Goal: Task Accomplishment & Management: Complete application form

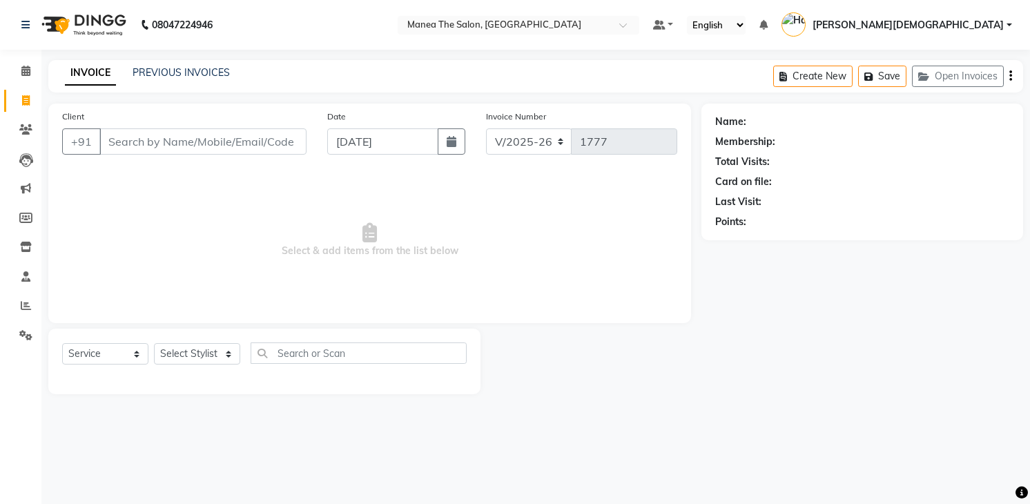
select select "5481"
select select "service"
click at [204, 347] on select "Select Stylist [PERSON_NAME] Renuka [PERSON_NAME] [PERSON_NAME] [PERSON_NAME]" at bounding box center [197, 353] width 86 height 21
click at [154, 343] on select "Select Stylist [PERSON_NAME] Renuka [PERSON_NAME] [PERSON_NAME] [PERSON_NAME]" at bounding box center [197, 353] width 86 height 21
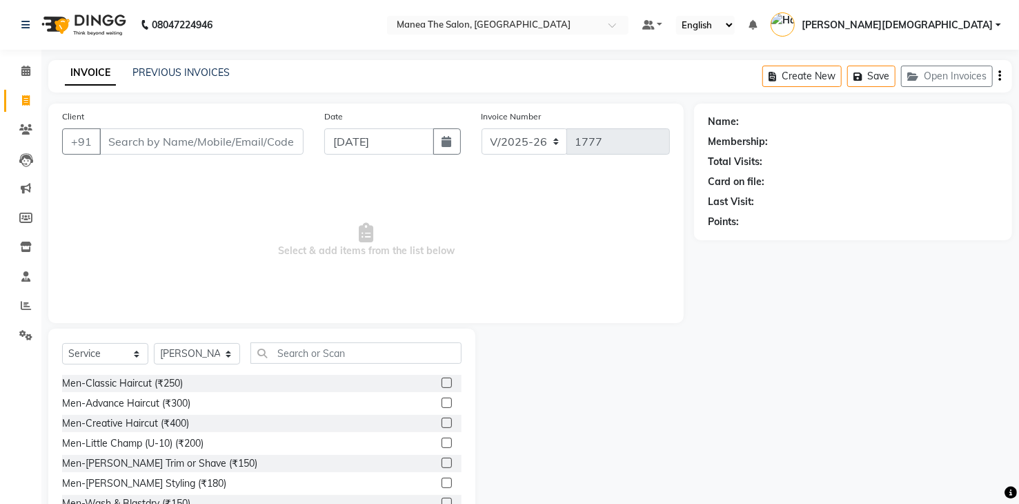
click at [290, 387] on div "Men-Classic Haircut (₹250)" at bounding box center [262, 383] width 400 height 17
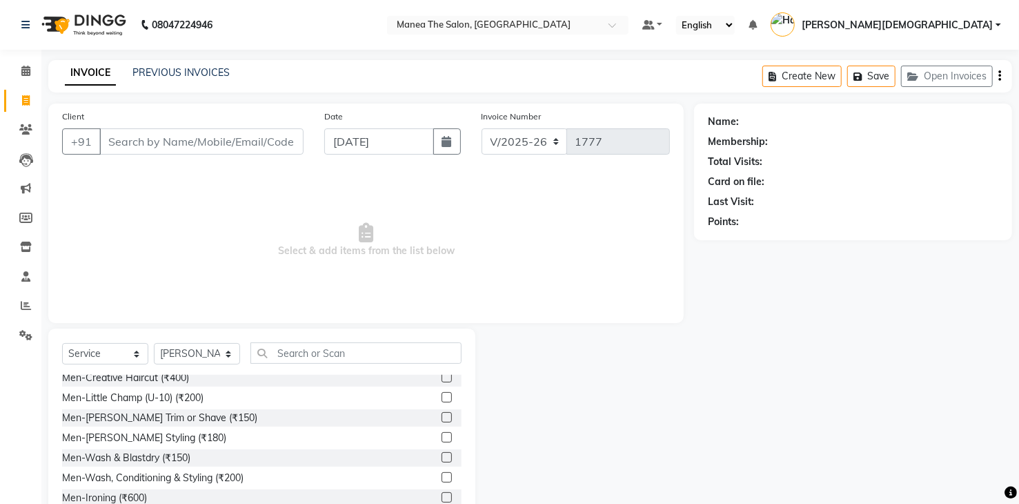
scroll to position [69, 0]
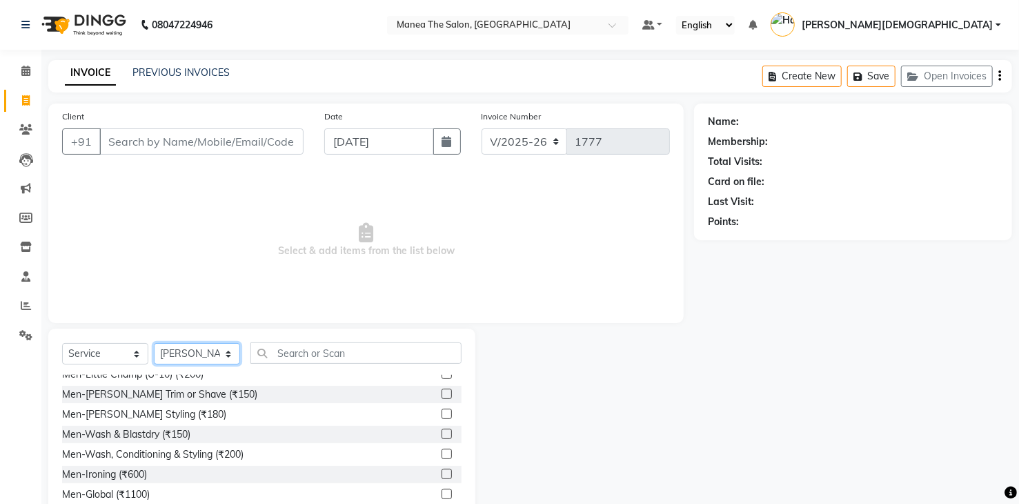
click at [204, 350] on select "Select Stylist [PERSON_NAME] Renuka [PERSON_NAME] [PERSON_NAME] [PERSON_NAME]" at bounding box center [197, 353] width 86 height 21
select select "81467"
click at [154, 343] on select "Select Stylist [PERSON_NAME] Renuka [PERSON_NAME] [PERSON_NAME] [PERSON_NAME]" at bounding box center [197, 353] width 86 height 21
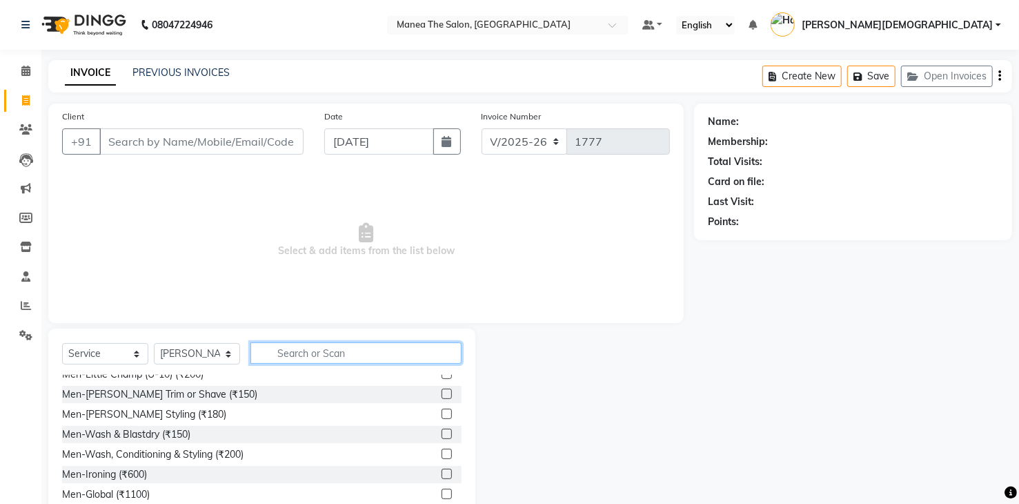
click at [384, 351] on input "text" at bounding box center [356, 352] width 211 height 21
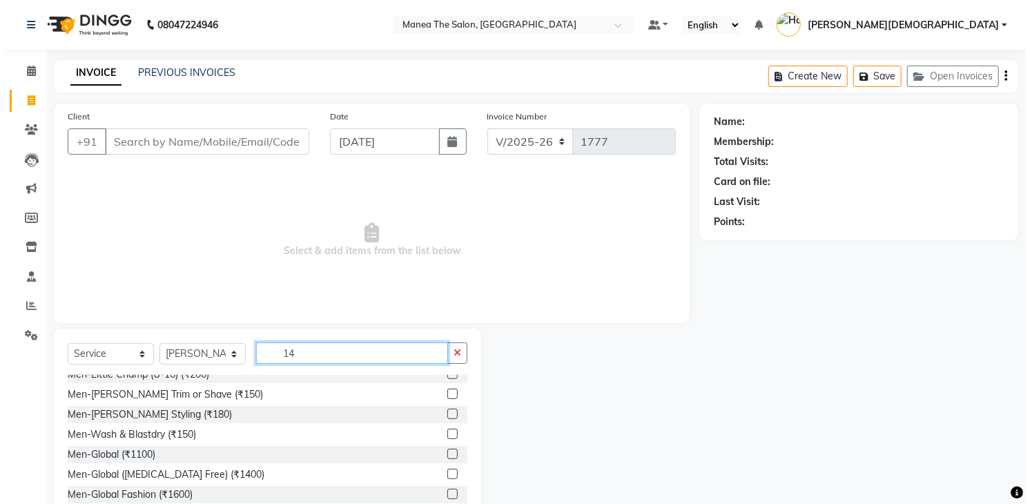
scroll to position [0, 0]
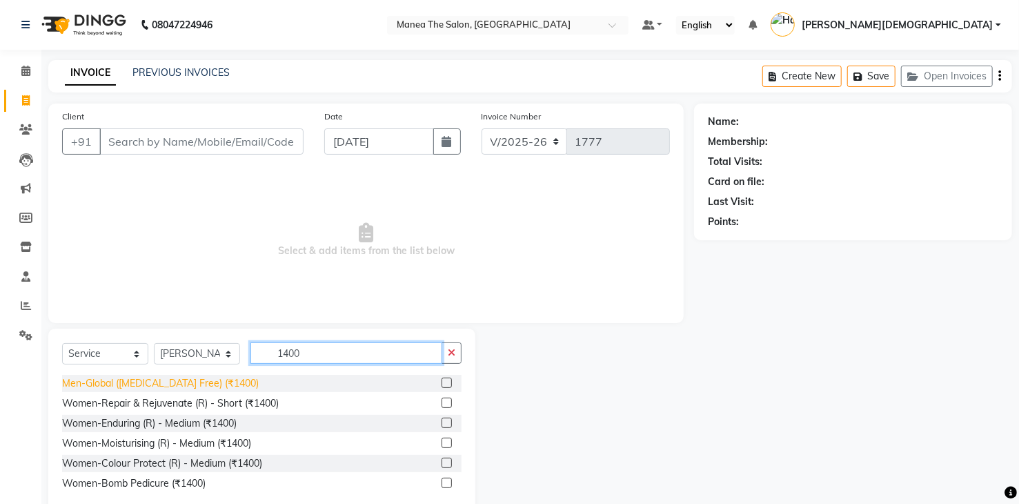
type input "1400"
click at [192, 385] on div "Men-Global ([MEDICAL_DATA] Free) (₹1400)" at bounding box center [160, 383] width 197 height 14
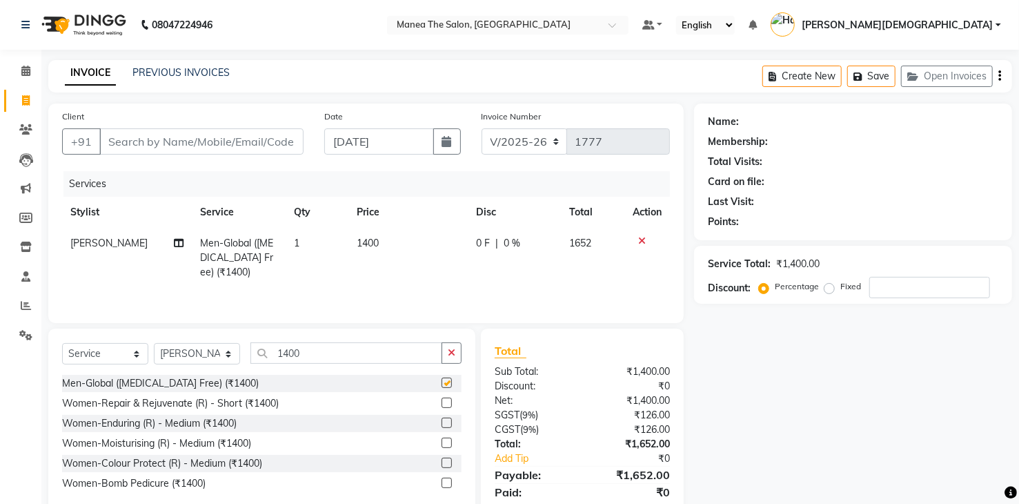
checkbox input "false"
click at [261, 145] on input "Client" at bounding box center [201, 141] width 204 height 26
type input "8"
type input "0"
type input "8074192873"
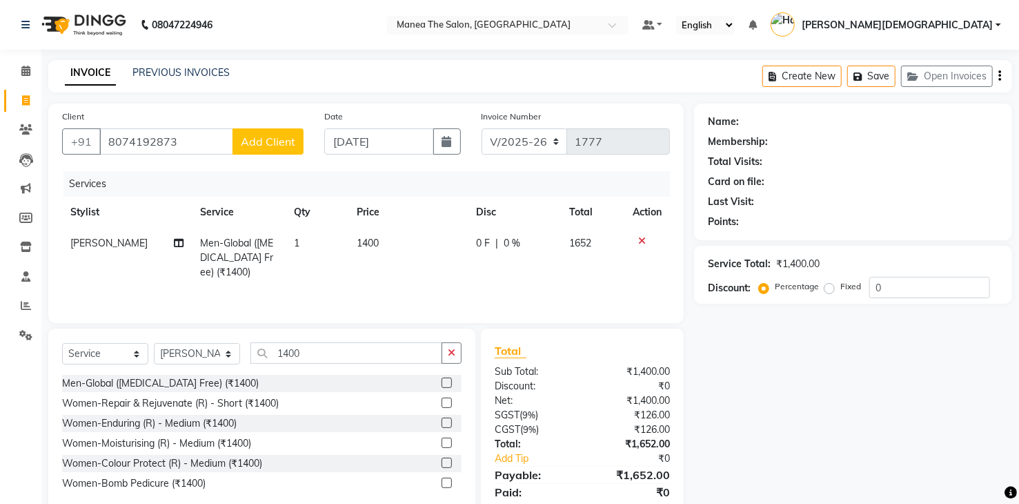
click at [280, 141] on span "Add Client" at bounding box center [268, 142] width 55 height 14
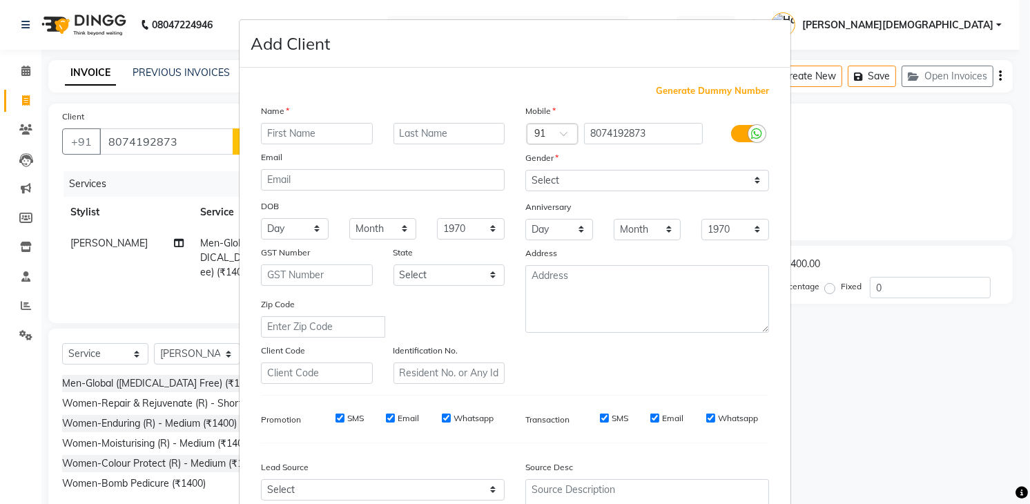
click at [304, 136] on input "text" at bounding box center [317, 133] width 112 height 21
type input "[PERSON_NAME]"
click at [611, 170] on select "Select [DEMOGRAPHIC_DATA] [DEMOGRAPHIC_DATA] Other Prefer Not To Say" at bounding box center [647, 180] width 244 height 21
select select "[DEMOGRAPHIC_DATA]"
click at [525, 170] on select "Select [DEMOGRAPHIC_DATA] [DEMOGRAPHIC_DATA] Other Prefer Not To Say" at bounding box center [647, 180] width 244 height 21
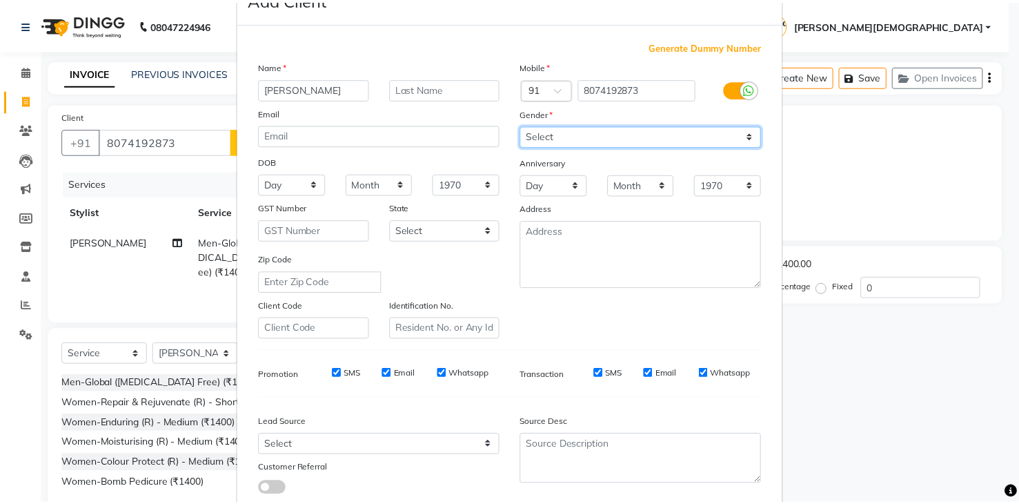
scroll to position [134, 0]
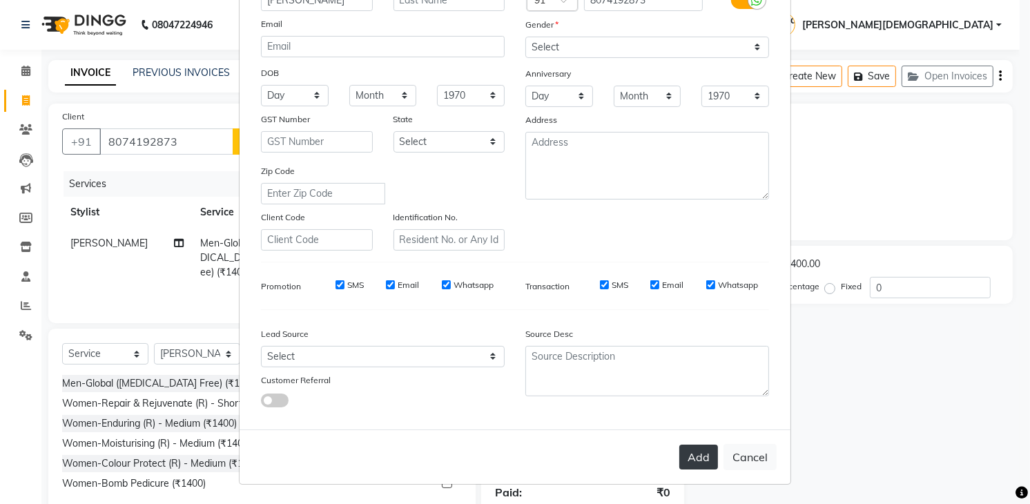
click at [697, 456] on button "Add" at bounding box center [698, 456] width 39 height 25
select select
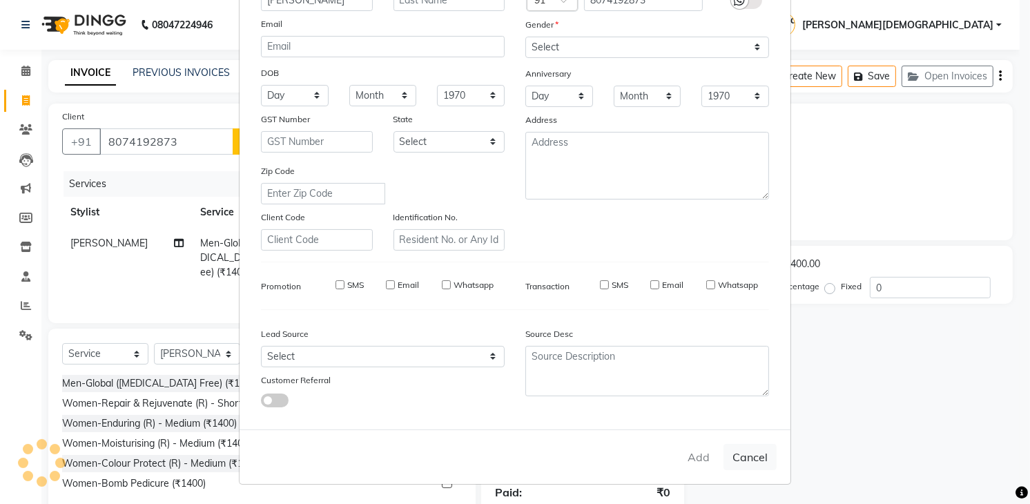
select select
checkbox input "false"
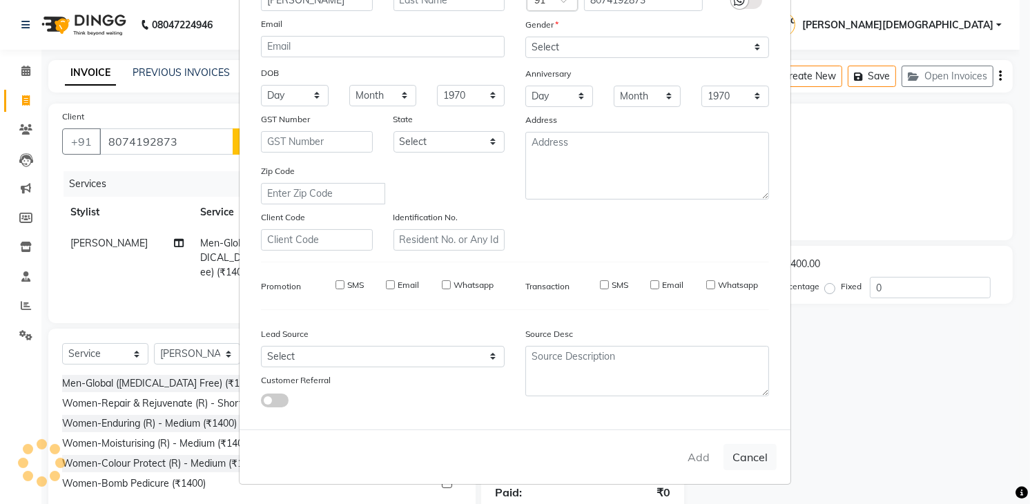
checkbox input "false"
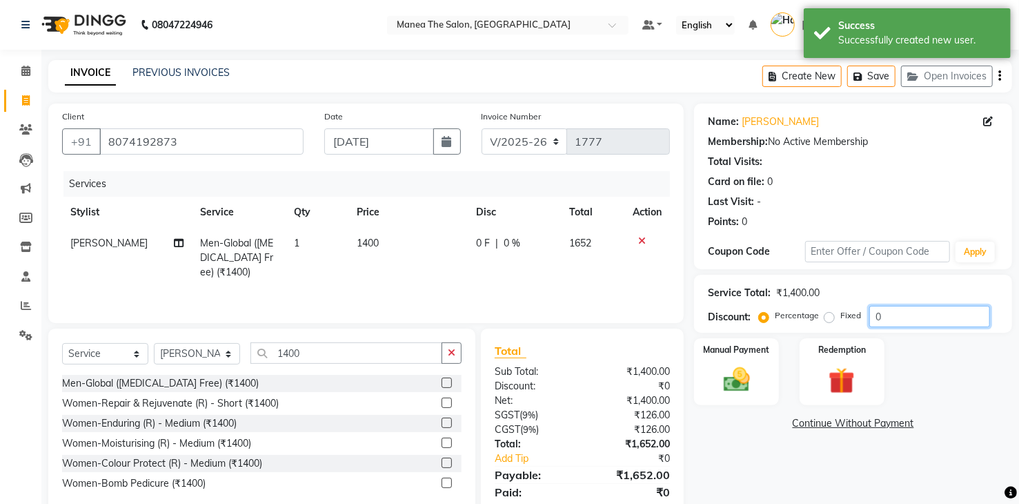
click at [940, 315] on input "0" at bounding box center [930, 316] width 121 height 21
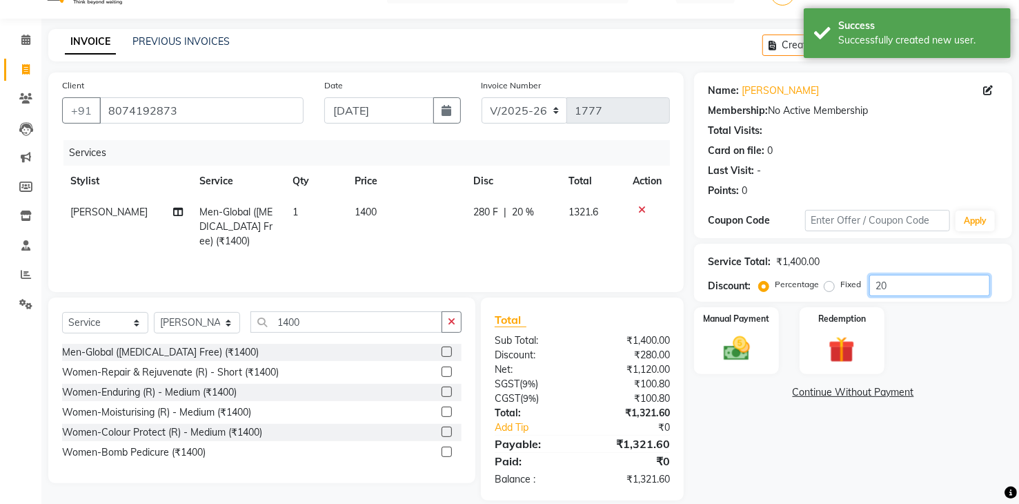
scroll to position [48, 0]
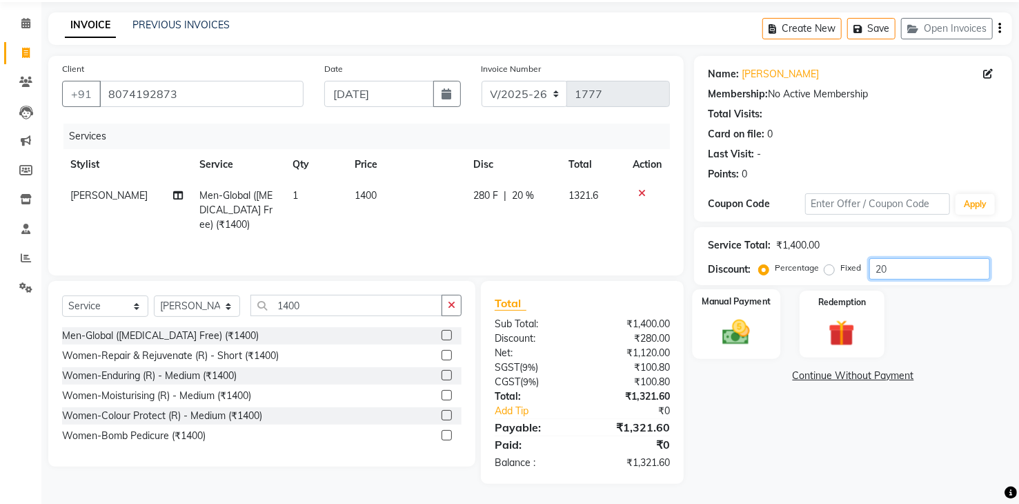
type input "20"
click at [730, 337] on img at bounding box center [736, 333] width 44 height 32
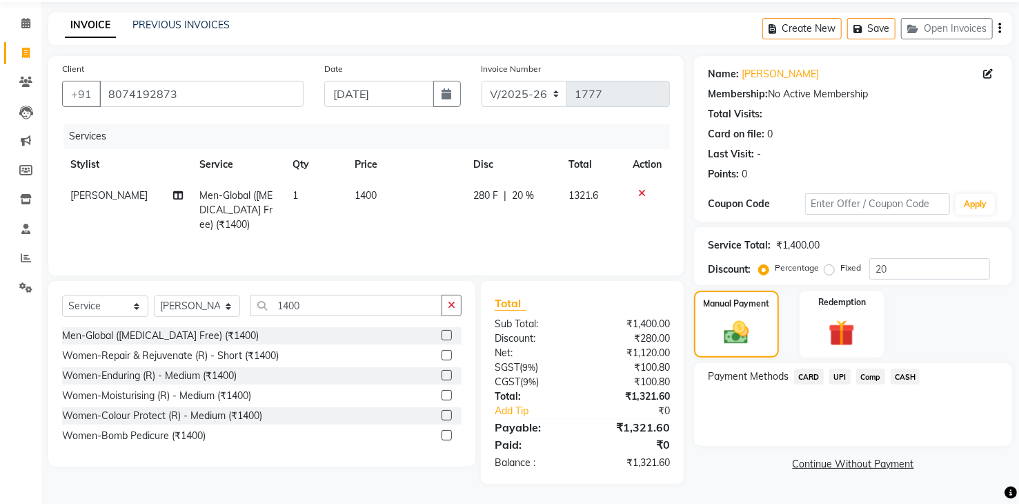
click at [838, 377] on span "UPI" at bounding box center [840, 377] width 21 height 16
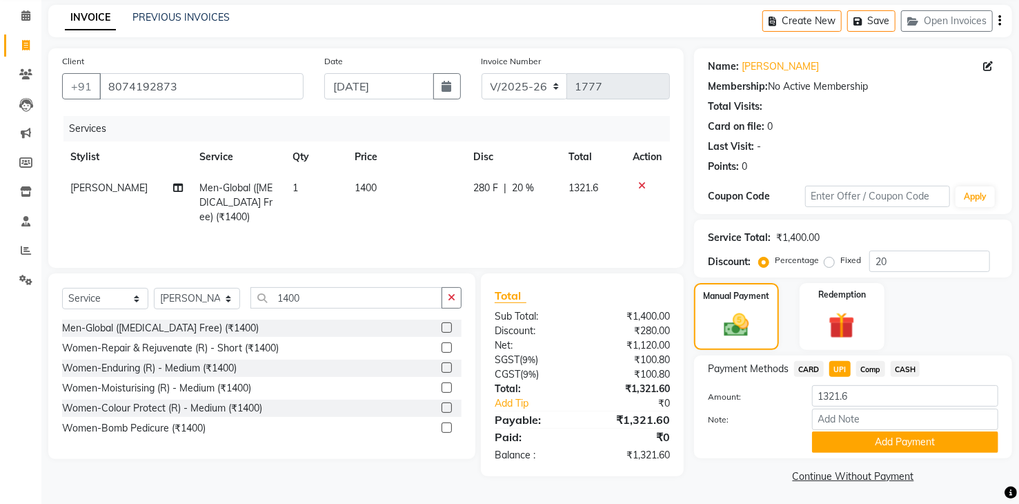
scroll to position [59, 0]
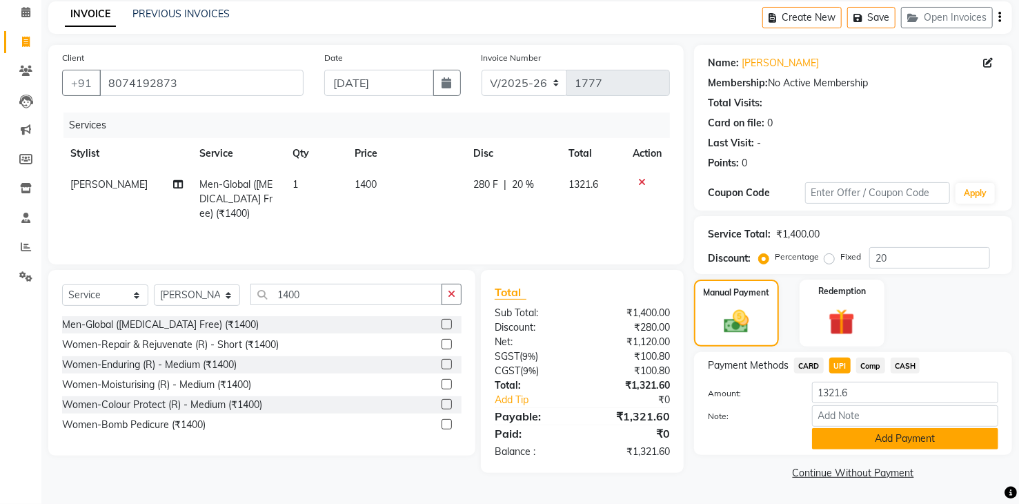
click at [865, 442] on button "Add Payment" at bounding box center [905, 438] width 186 height 21
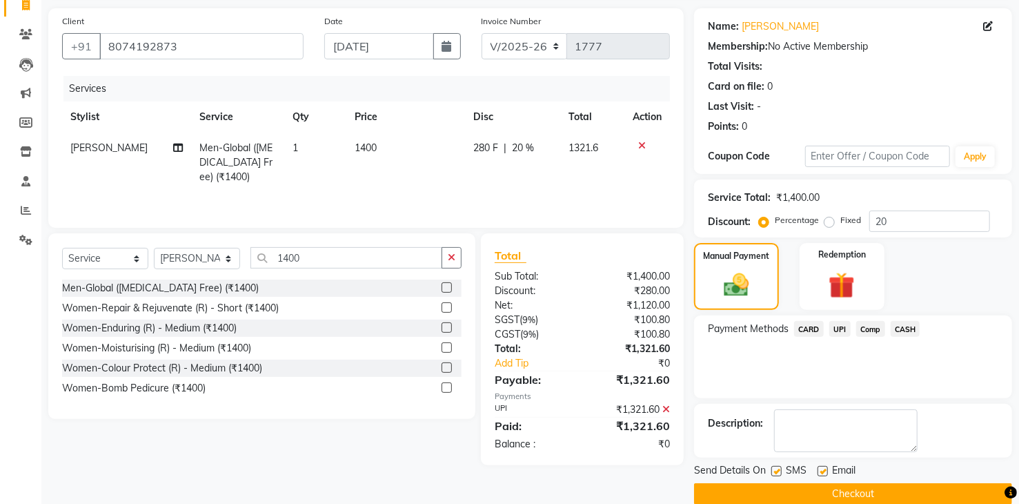
scroll to position [115, 0]
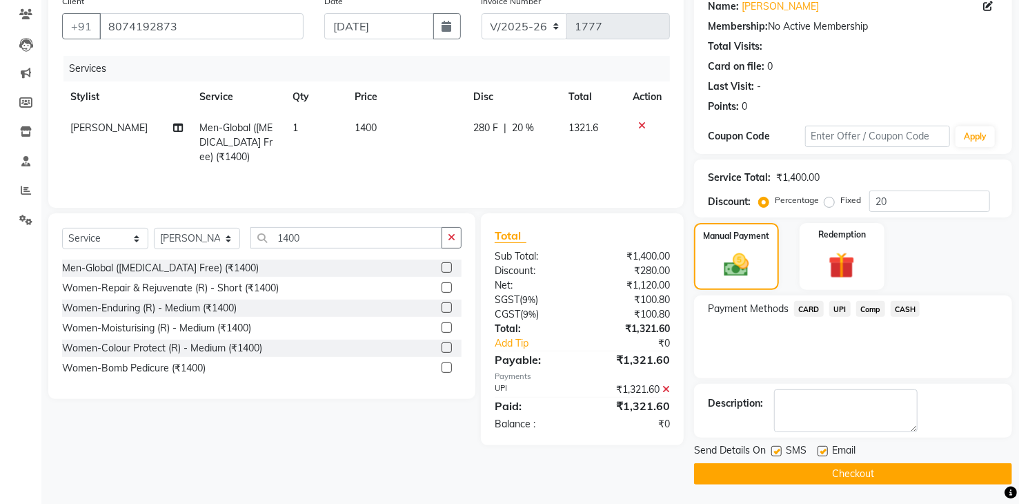
click at [856, 468] on button "Checkout" at bounding box center [853, 473] width 318 height 21
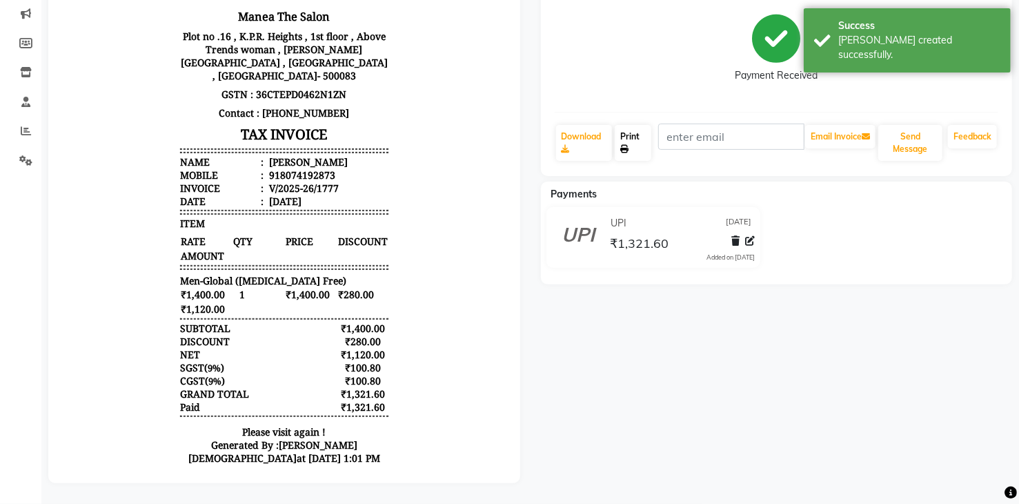
click at [626, 145] on icon at bounding box center [624, 149] width 8 height 8
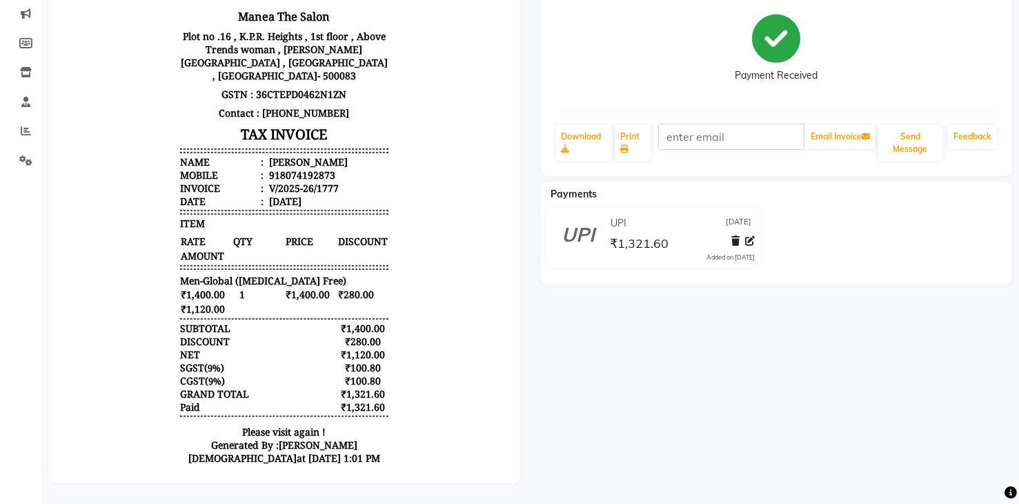
click at [115, 35] on body "Manea The Salon Plot no .16 , K.P.R. Heights , 1st floor , Above Trends woman ,…" at bounding box center [283, 219] width 433 height 520
select select "service"
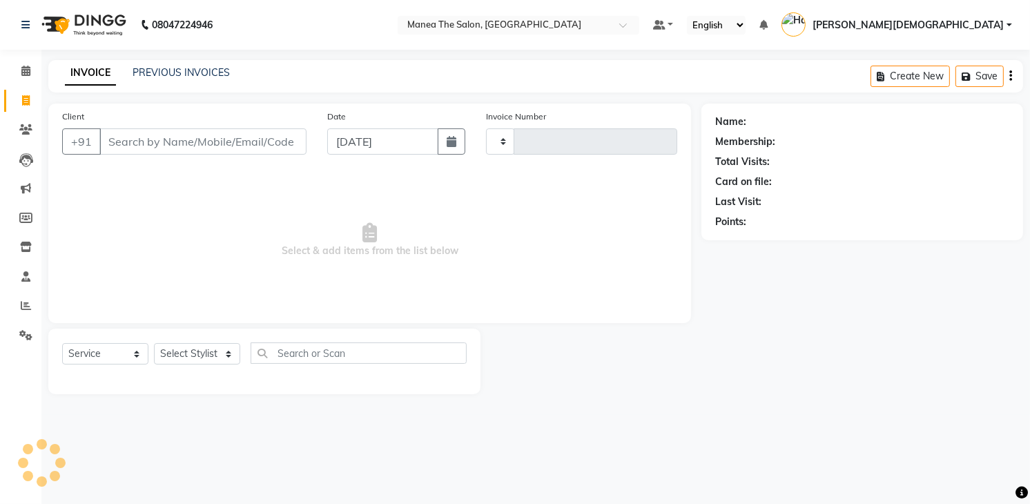
type input "1778"
select select "5481"
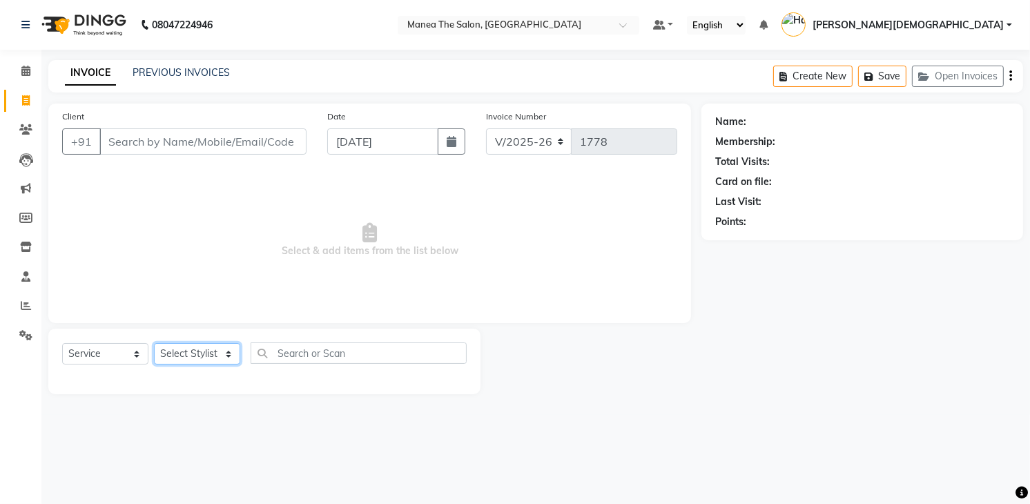
click at [184, 353] on select "Select Stylist [PERSON_NAME] Renuka [PERSON_NAME] [PERSON_NAME] [PERSON_NAME]" at bounding box center [197, 353] width 86 height 21
select select "75190"
click at [154, 343] on select "Select Stylist [PERSON_NAME] Renuka [PERSON_NAME] [PERSON_NAME] [PERSON_NAME]" at bounding box center [197, 353] width 86 height 21
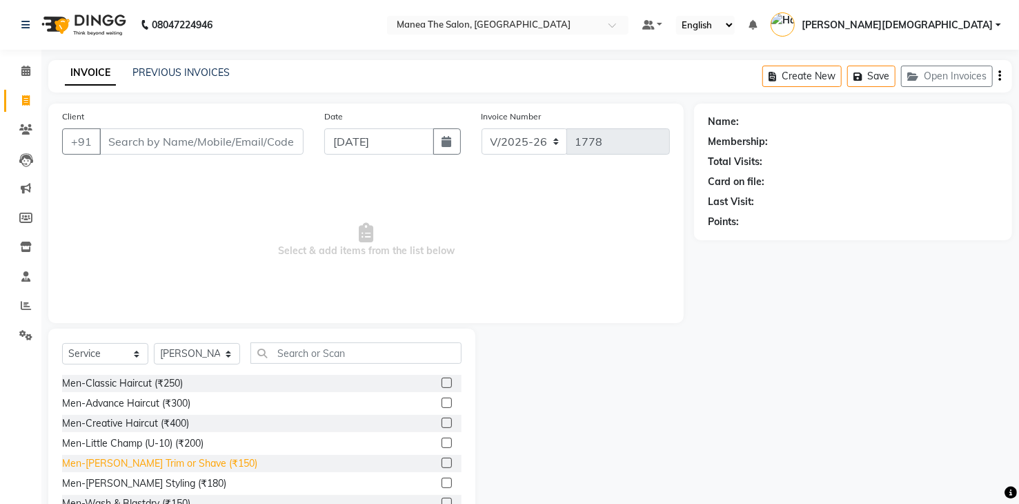
click at [187, 460] on div "Men-[PERSON_NAME] Trim or Shave (₹150)" at bounding box center [159, 463] width 195 height 14
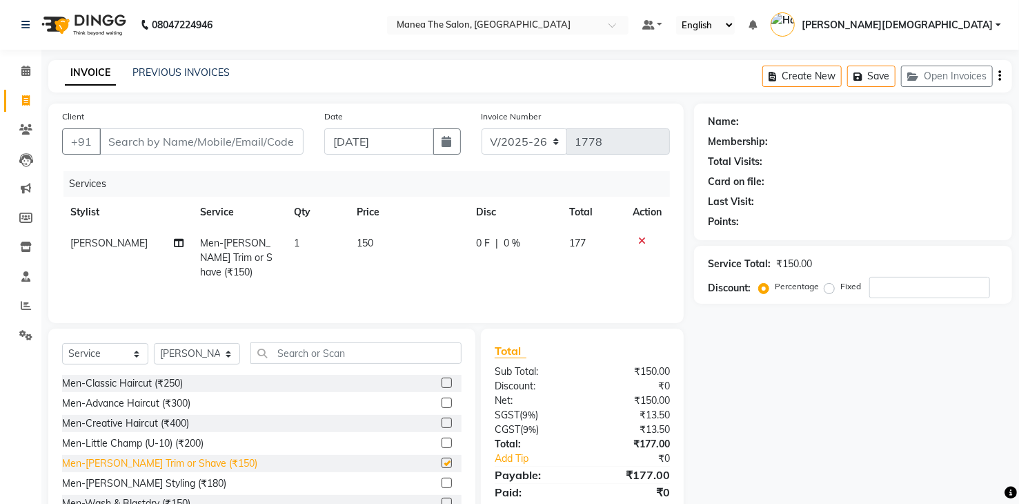
checkbox input "false"
click at [242, 146] on input "Client" at bounding box center [201, 141] width 204 height 26
type input "9"
type input "0"
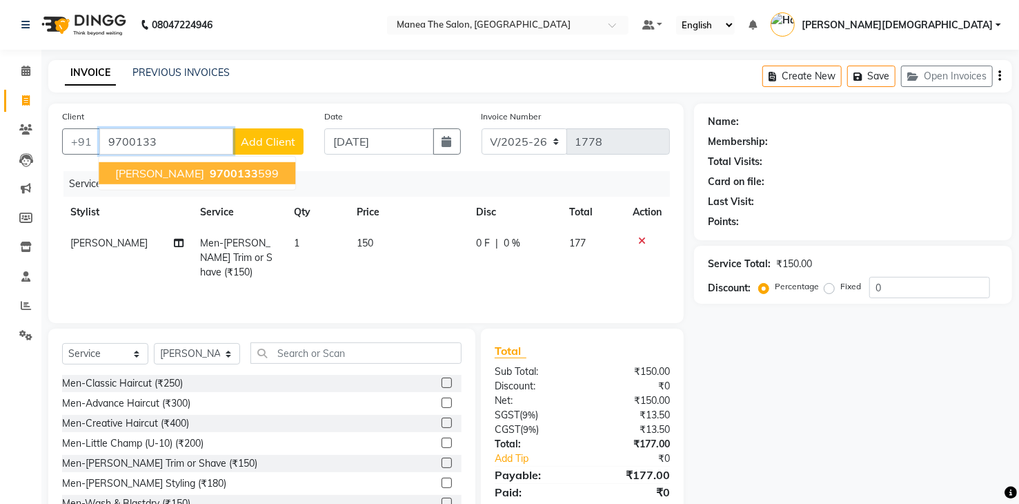
click at [210, 166] on span "9700133" at bounding box center [234, 173] width 48 height 14
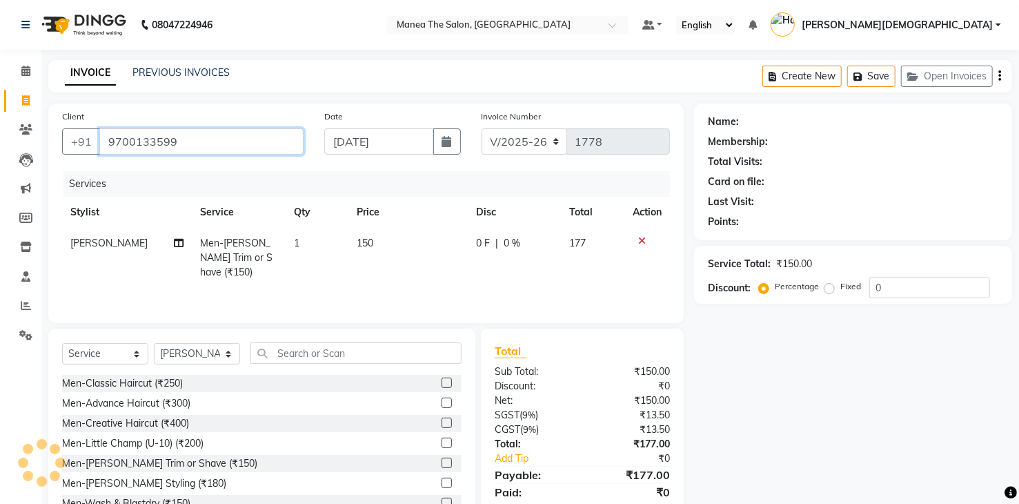
type input "9700133599"
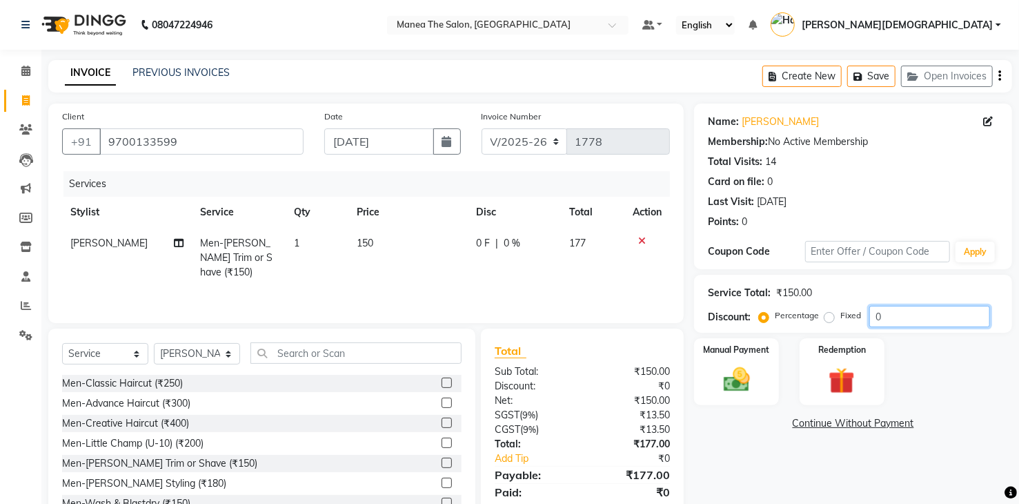
click at [925, 321] on input "0" at bounding box center [930, 316] width 121 height 21
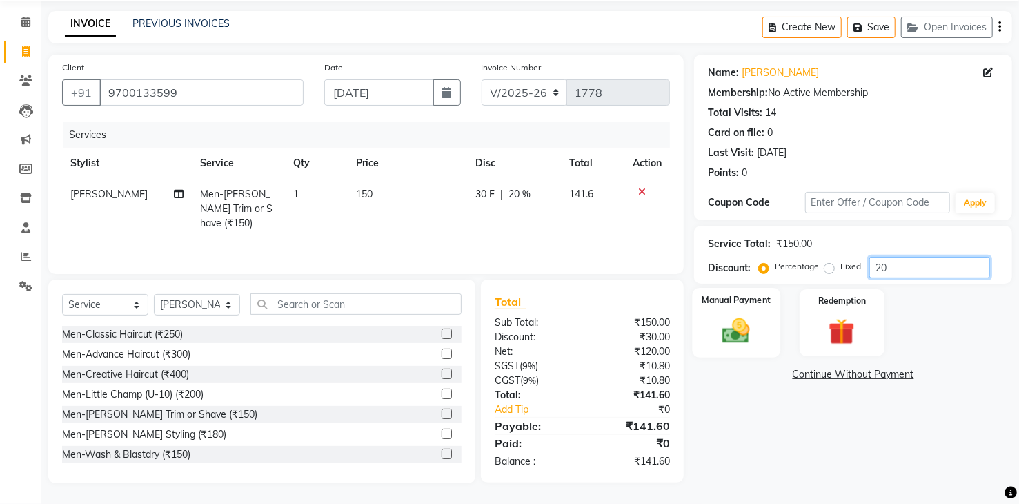
type input "20"
click at [735, 335] on img at bounding box center [736, 331] width 44 height 32
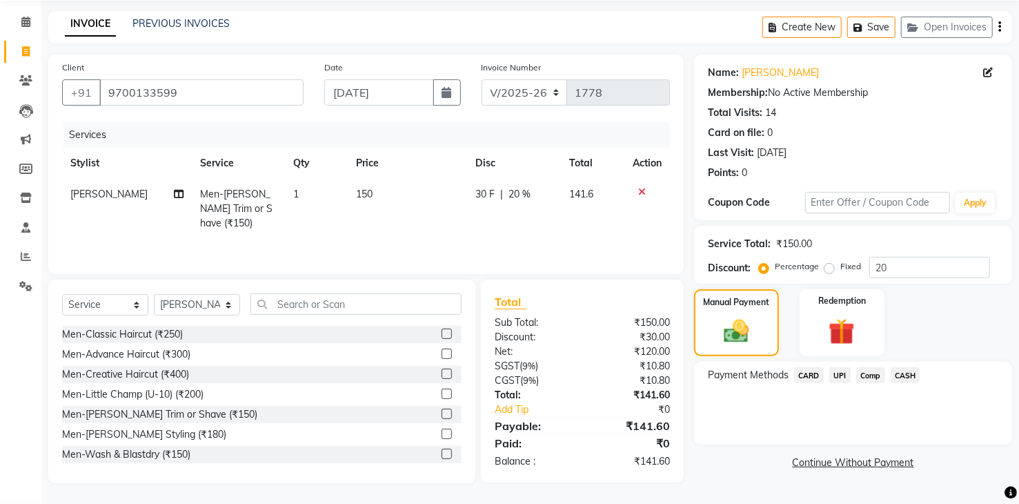
click at [838, 378] on span "UPI" at bounding box center [840, 375] width 21 height 16
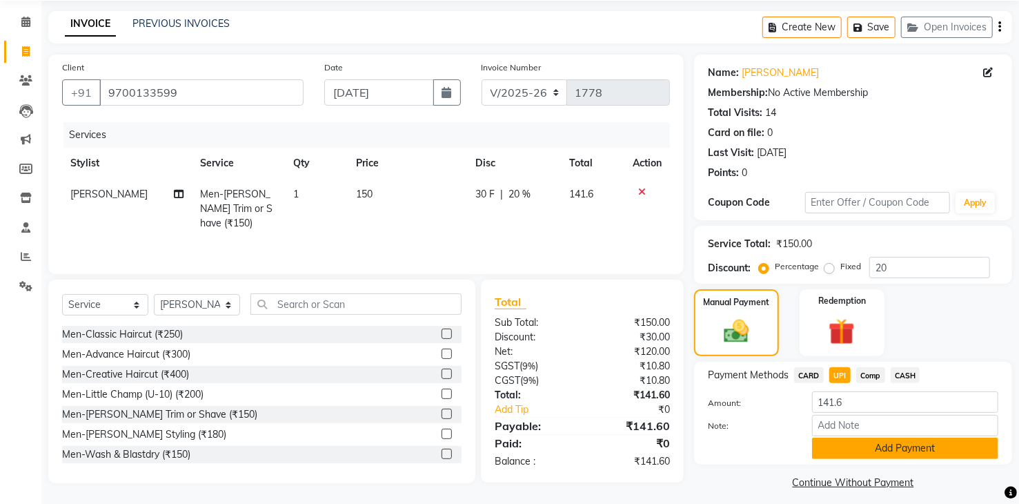
click at [850, 444] on button "Add Payment" at bounding box center [905, 448] width 186 height 21
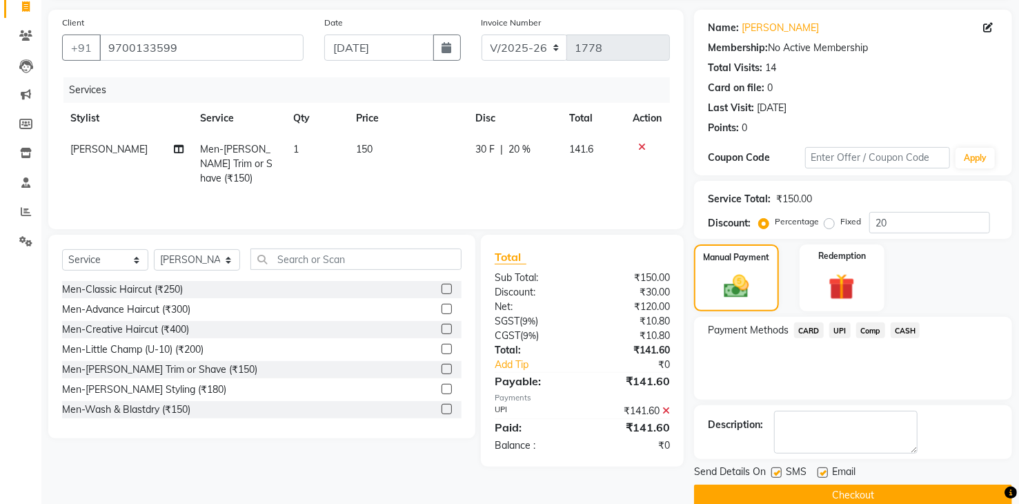
scroll to position [115, 0]
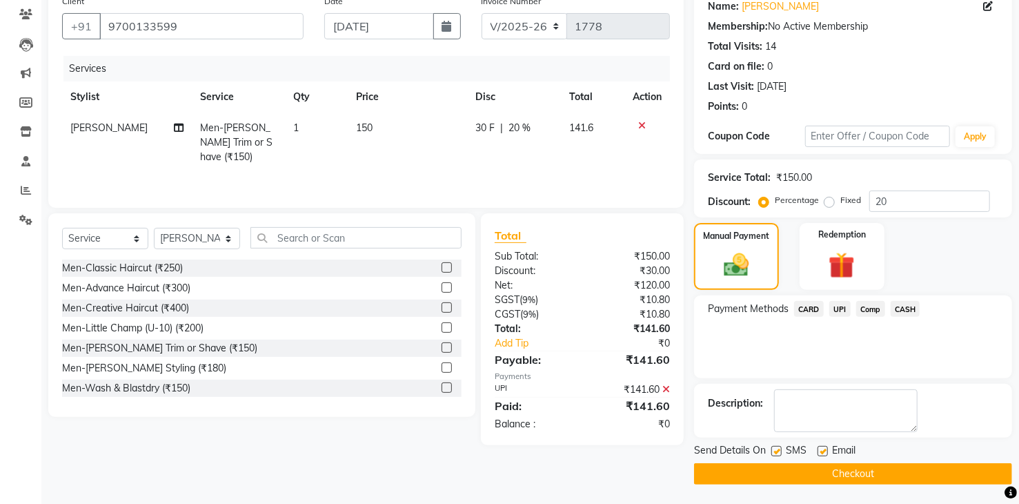
click at [839, 476] on button "Checkout" at bounding box center [853, 473] width 318 height 21
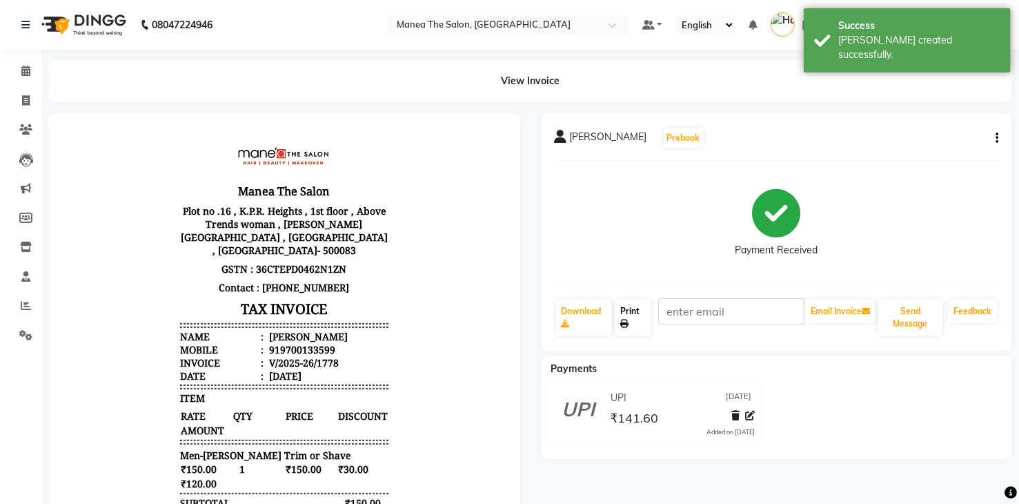
click at [629, 309] on link "Print" at bounding box center [633, 318] width 37 height 36
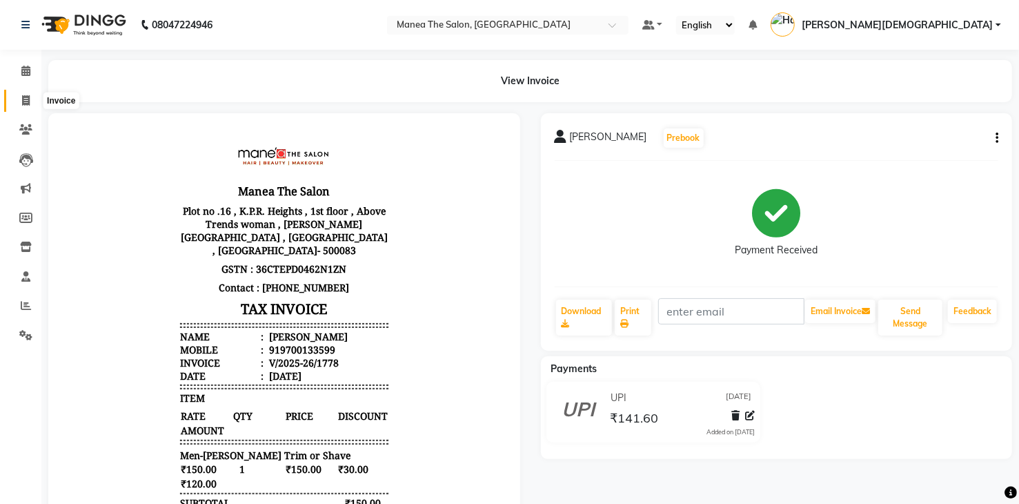
click at [24, 99] on icon at bounding box center [26, 100] width 8 height 10
select select "service"
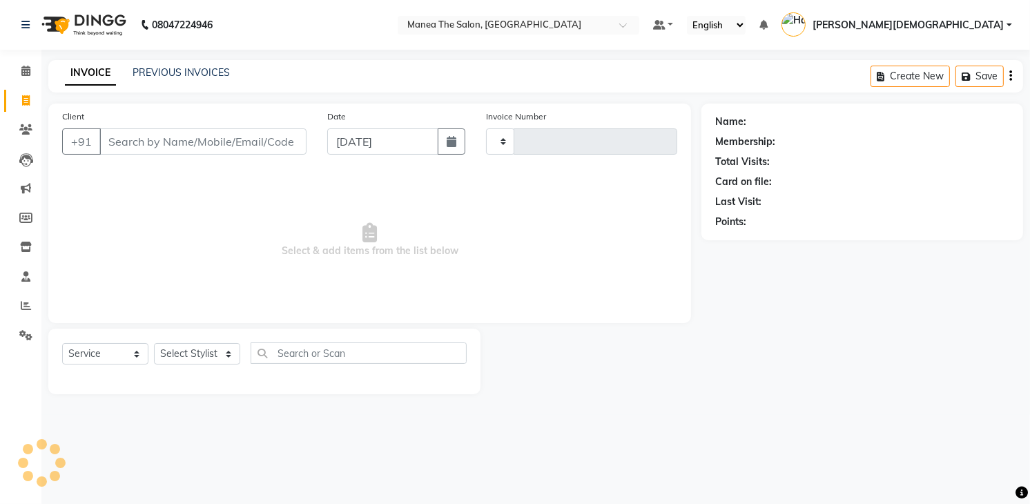
type input "1779"
select select "5481"
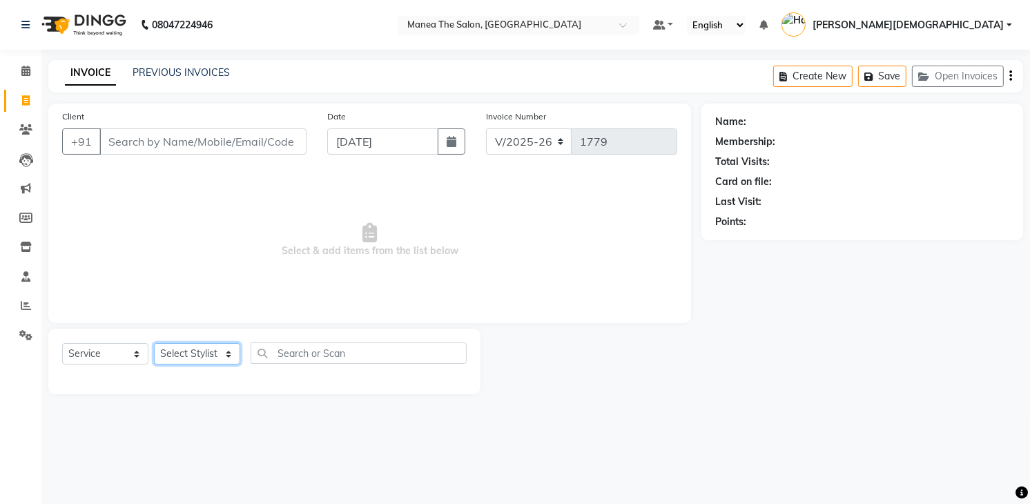
click at [157, 354] on select "Select Stylist [PERSON_NAME] Renuka [PERSON_NAME] [PERSON_NAME] [PERSON_NAME]" at bounding box center [197, 353] width 86 height 21
select select "84828"
click at [154, 343] on select "Select Stylist [PERSON_NAME] Renuka [PERSON_NAME] [PERSON_NAME] [PERSON_NAME]" at bounding box center [197, 353] width 86 height 21
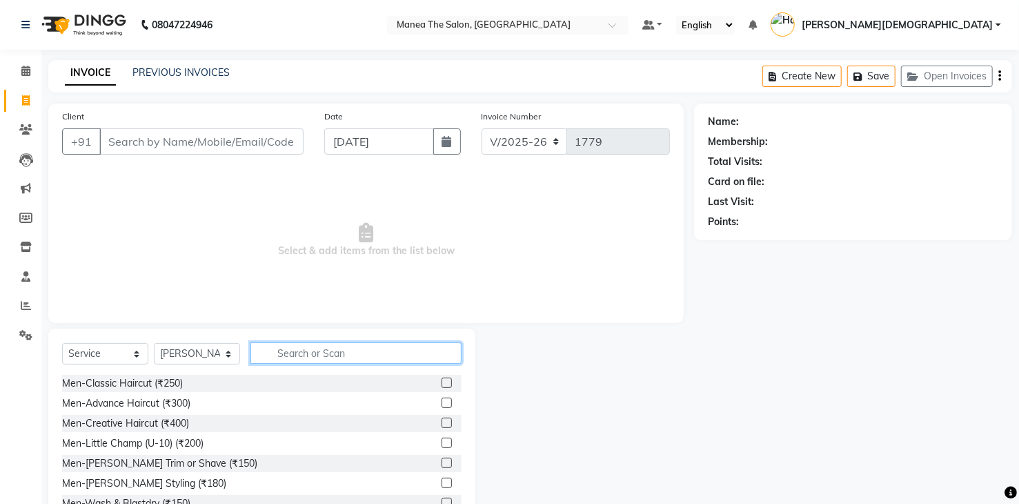
click at [297, 353] on input "text" at bounding box center [356, 352] width 211 height 21
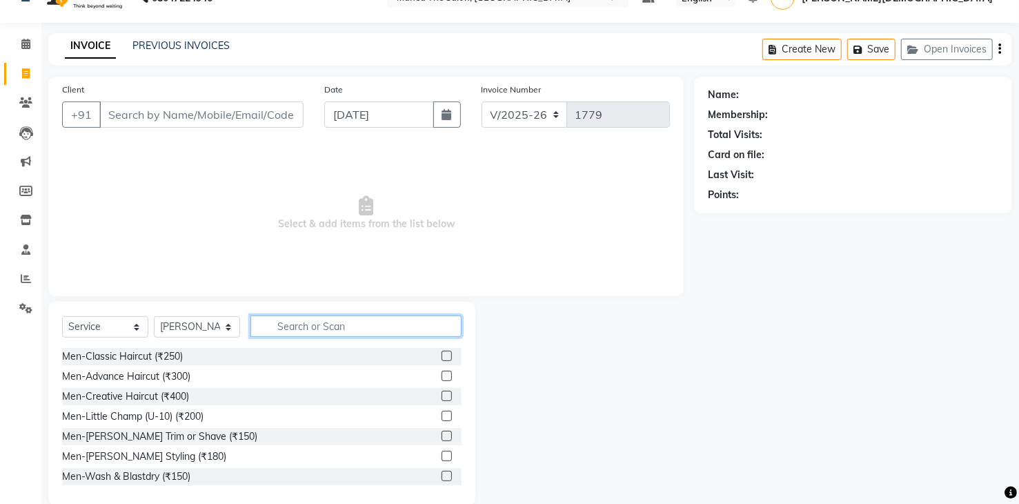
scroll to position [49, 0]
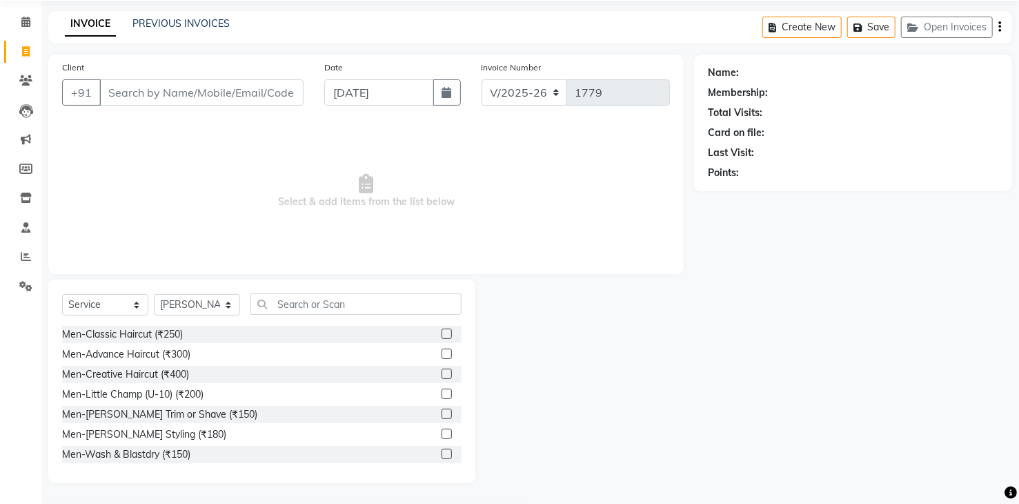
click at [442, 335] on label at bounding box center [447, 334] width 10 height 10
click at [442, 335] on input "checkbox" at bounding box center [446, 334] width 9 height 9
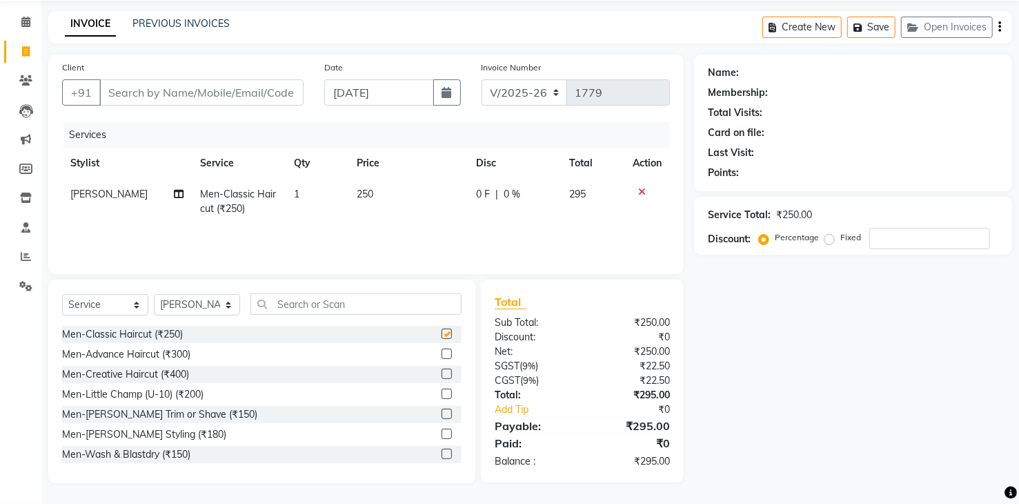
checkbox input "false"
click at [255, 97] on input "Client" at bounding box center [201, 92] width 204 height 26
type input "7"
type input "0"
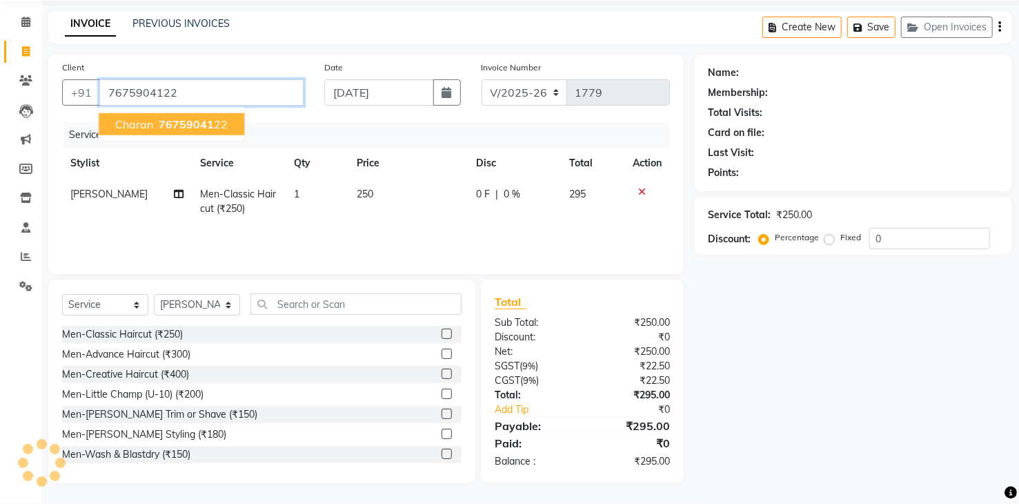
type input "7675904122"
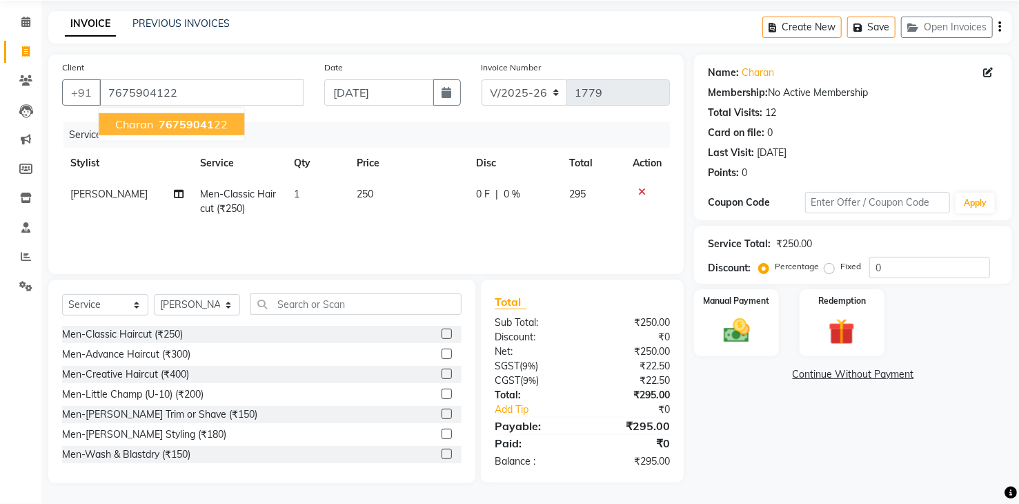
click at [221, 117] on ngb-highlight "76759041 22" at bounding box center [192, 124] width 72 height 14
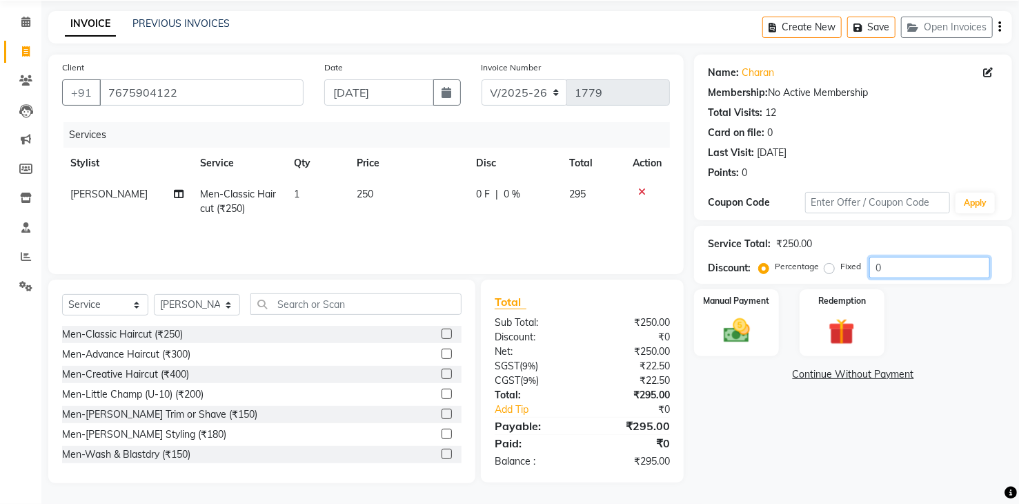
click at [900, 269] on input "0" at bounding box center [930, 267] width 121 height 21
type input "20"
click at [734, 337] on img at bounding box center [736, 331] width 44 height 32
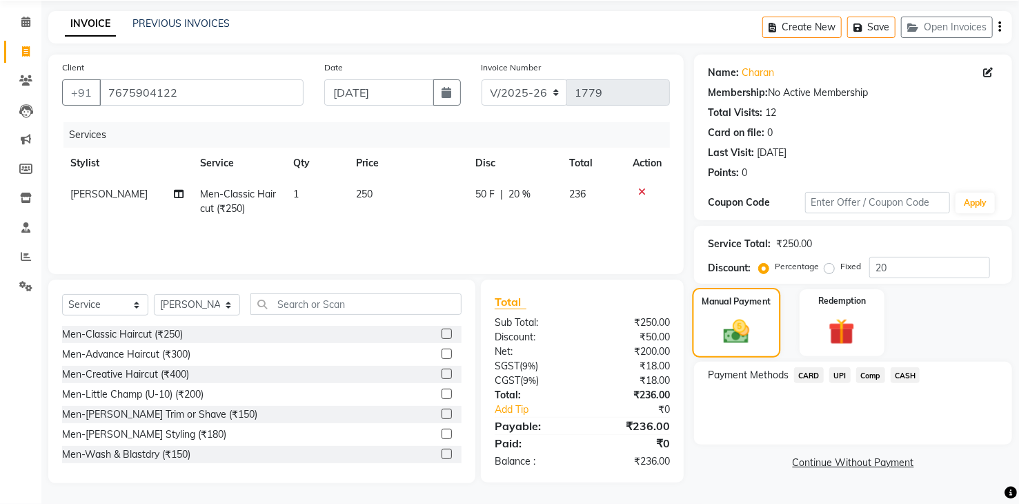
click at [734, 337] on img at bounding box center [737, 332] width 42 height 30
click at [901, 378] on span "CASH" at bounding box center [906, 375] width 30 height 16
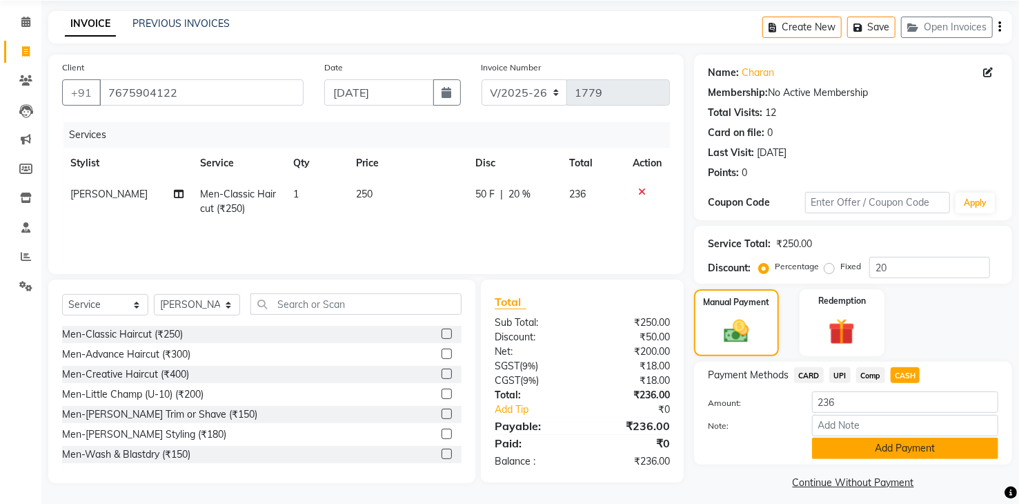
click at [862, 447] on button "Add Payment" at bounding box center [905, 448] width 186 height 21
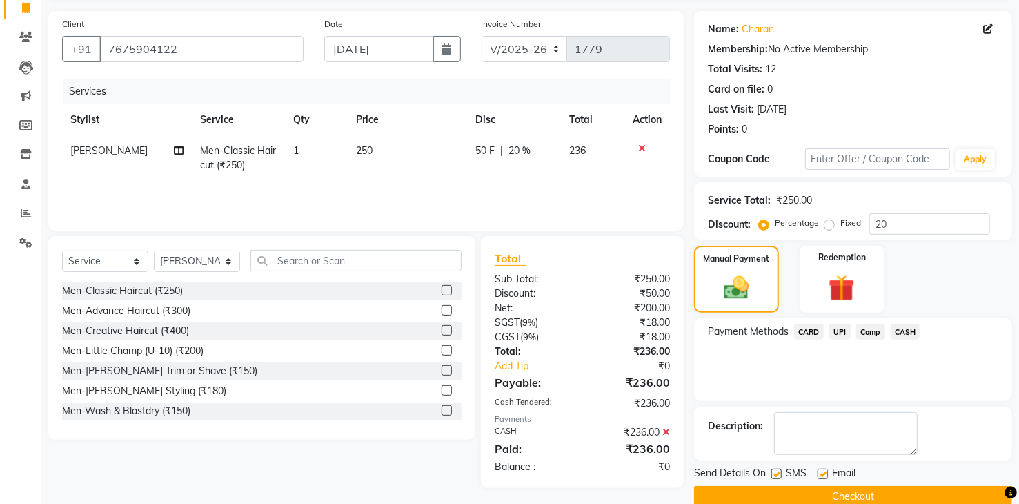
scroll to position [115, 0]
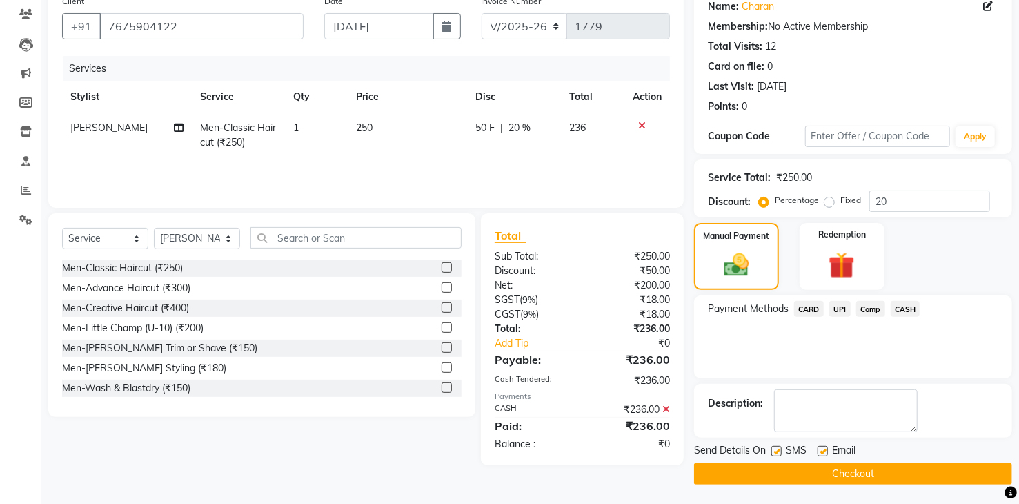
click at [763, 459] on div "Send Details On SMS Email Checkout" at bounding box center [853, 463] width 318 height 41
click at [753, 476] on button "Checkout" at bounding box center [853, 473] width 318 height 21
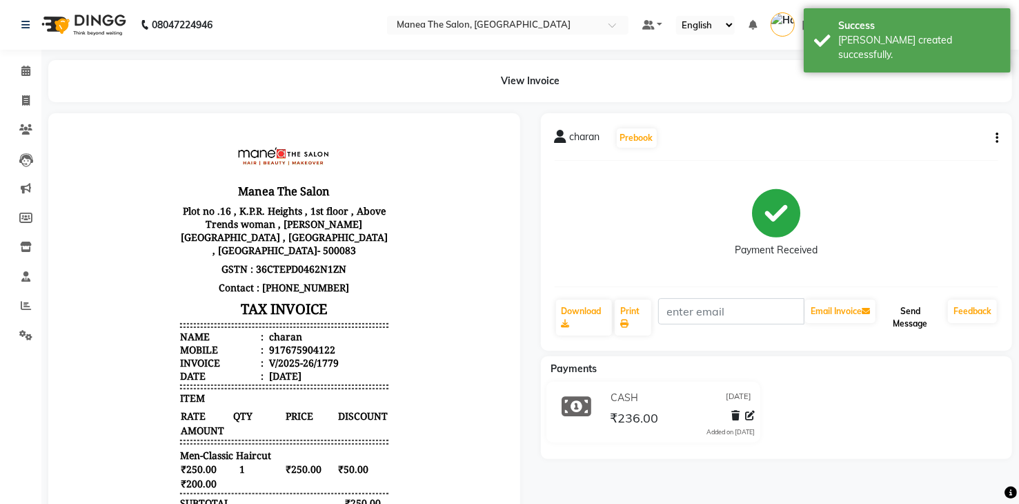
click at [901, 309] on button "Send Message" at bounding box center [911, 318] width 64 height 36
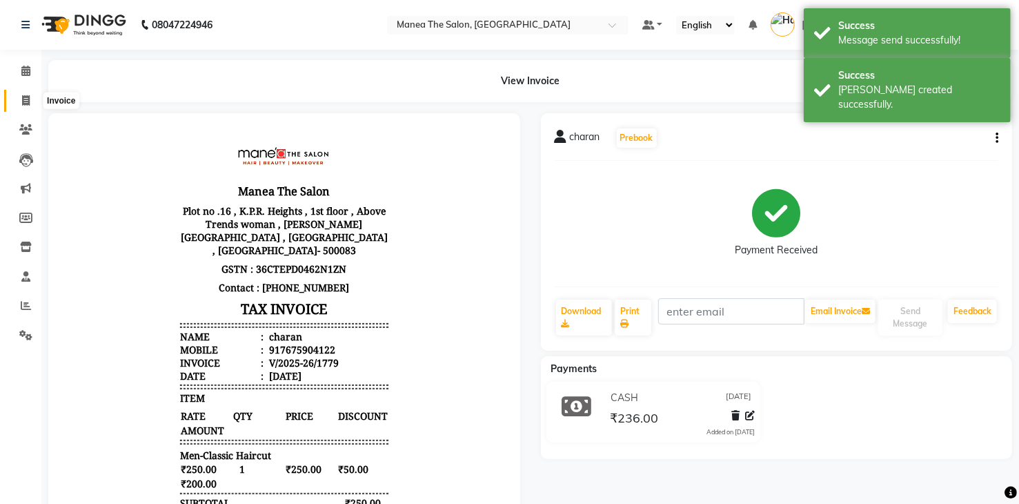
click at [26, 97] on icon at bounding box center [26, 100] width 8 height 10
select select "service"
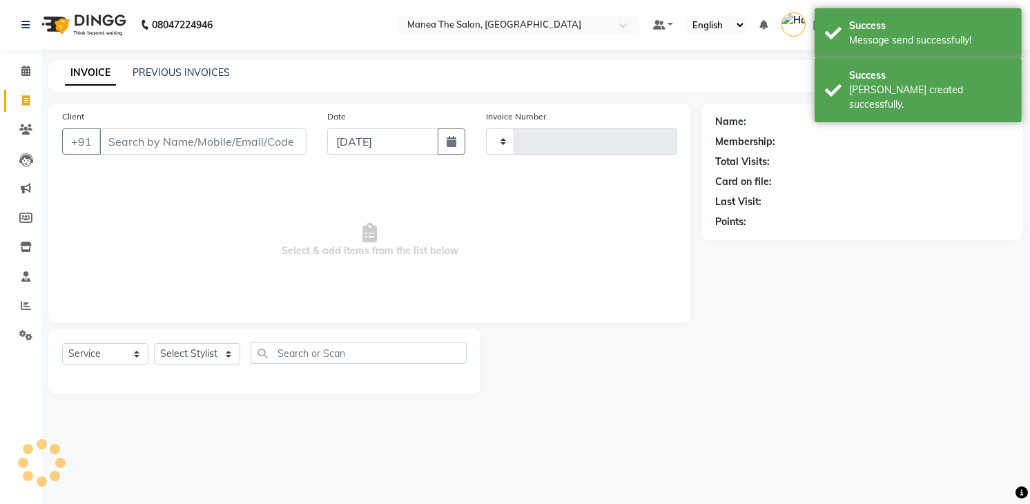
type input "1780"
select select "5481"
click at [189, 146] on input "Client" at bounding box center [202, 141] width 207 height 26
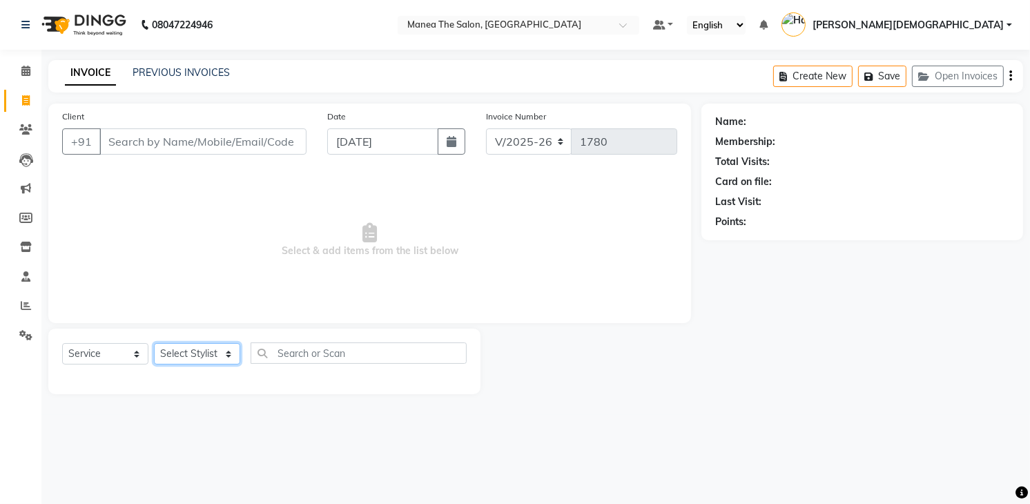
click at [185, 357] on select "Select Stylist [PERSON_NAME] Renuka [PERSON_NAME] [PERSON_NAME] [PERSON_NAME]" at bounding box center [197, 353] width 86 height 21
select select "75190"
click at [154, 343] on select "Select Stylist [PERSON_NAME] Renuka [PERSON_NAME] [PERSON_NAME] [PERSON_NAME]" at bounding box center [197, 353] width 86 height 21
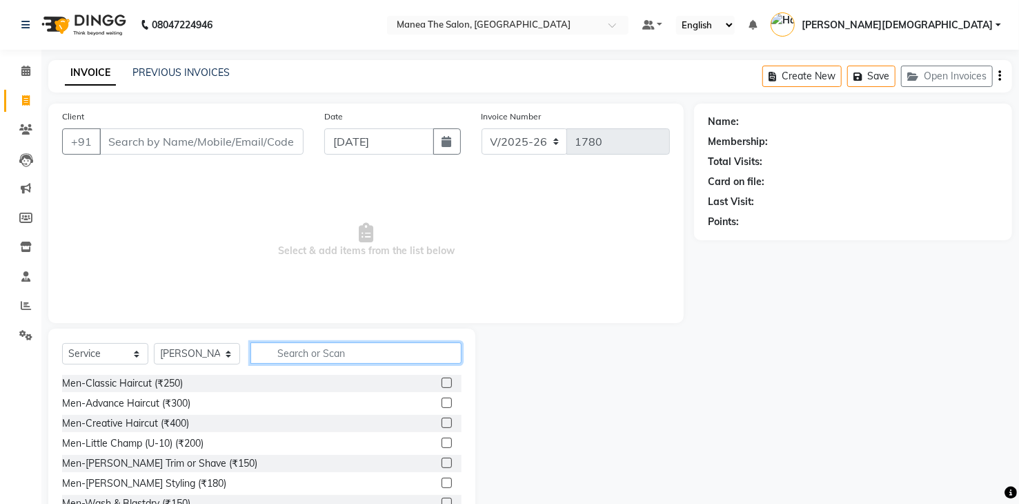
click at [280, 343] on input "text" at bounding box center [356, 352] width 211 height 21
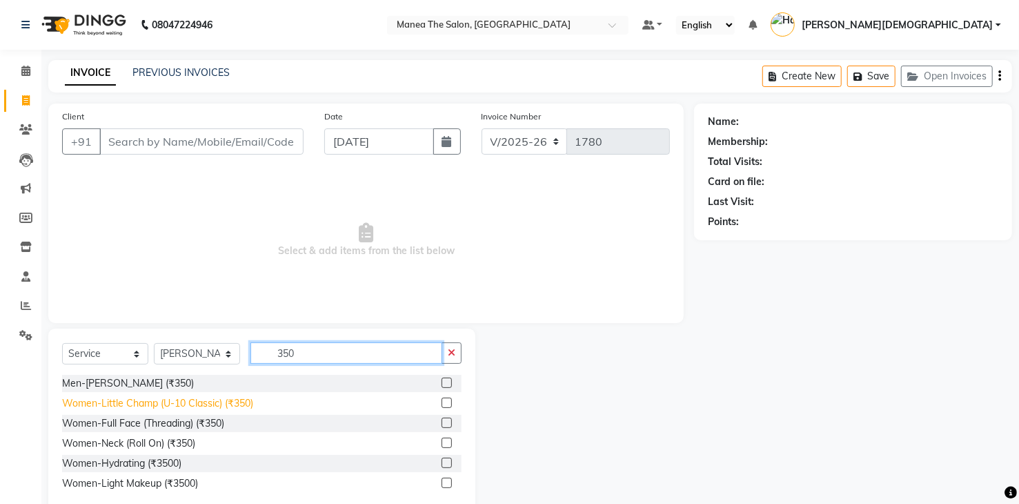
type input "350"
click at [222, 402] on div "Women-Little Champ (U-10 Classic) (₹350)" at bounding box center [157, 403] width 191 height 14
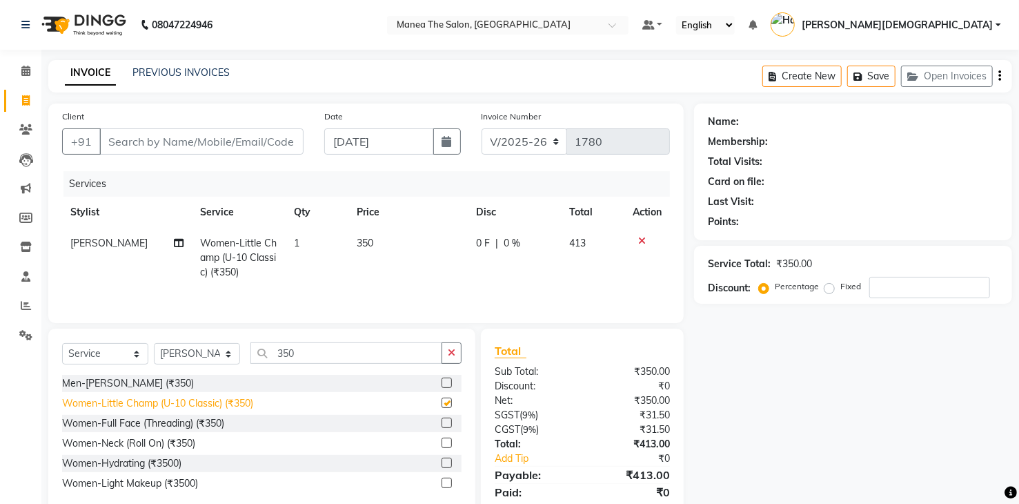
checkbox input "false"
click at [879, 295] on input "number" at bounding box center [930, 287] width 121 height 21
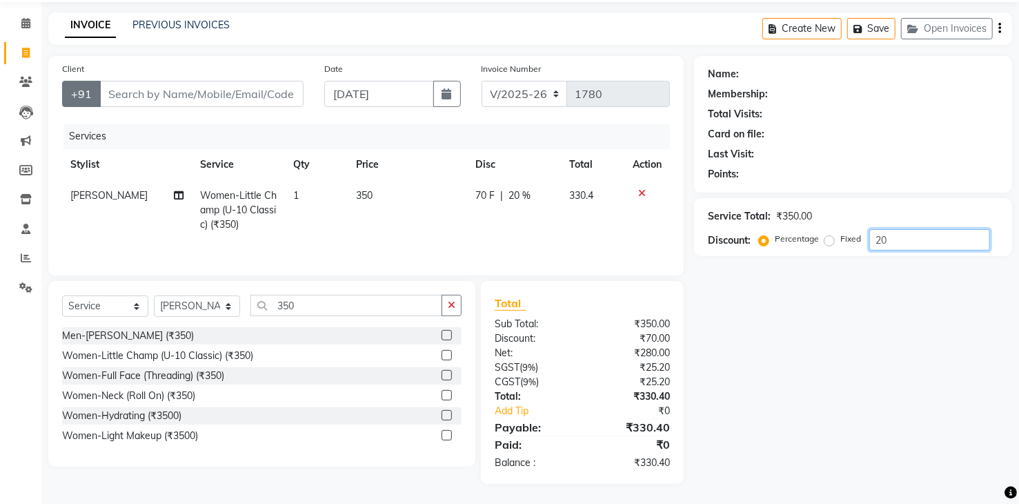
type input "20"
click at [77, 103] on button "+91" at bounding box center [81, 94] width 39 height 26
drag, startPoint x: 77, startPoint y: 103, endPoint x: -1, endPoint y: 72, distance: 83.0
drag, startPoint x: -1, startPoint y: 72, endPoint x: 148, endPoint y: 3, distance: 164.3
drag, startPoint x: 148, startPoint y: 3, endPoint x: 487, endPoint y: 63, distance: 344.0
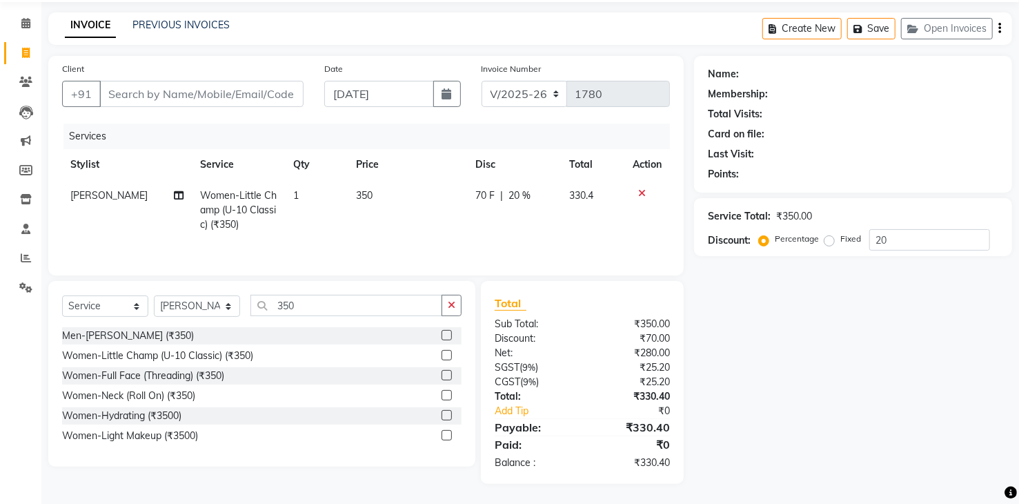
click at [487, 63] on label "Invoice Number" at bounding box center [512, 69] width 60 height 12
click at [300, 307] on input "350" at bounding box center [347, 305] width 192 height 21
type input "3"
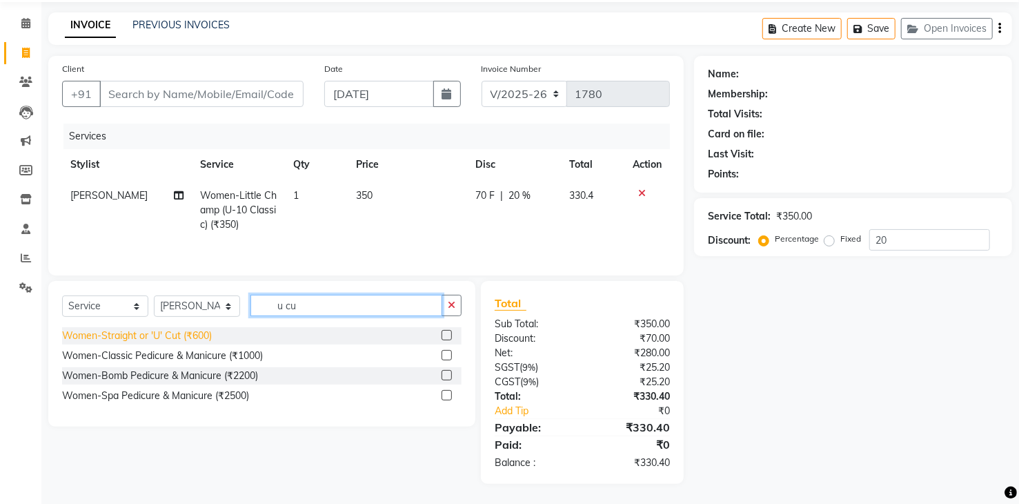
type input "u cu"
click at [198, 336] on div "Women-Straight or 'U' Cut (₹600)" at bounding box center [137, 336] width 150 height 14
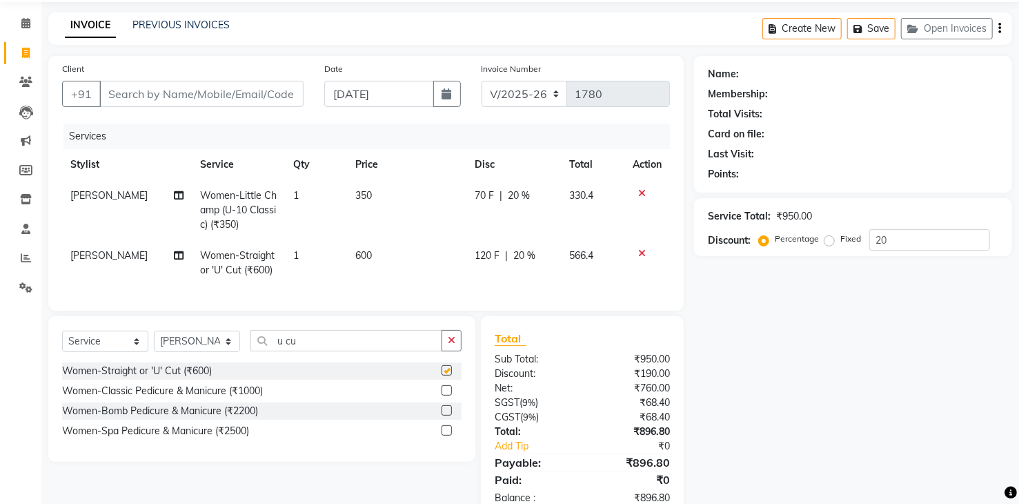
checkbox input "false"
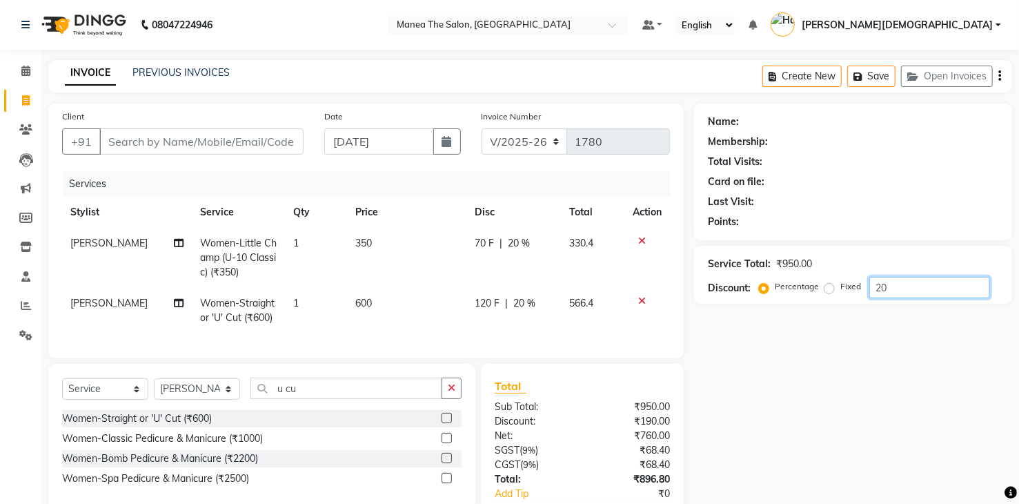
click at [928, 288] on input "20" at bounding box center [930, 287] width 121 height 21
type input "2"
click at [921, 287] on input "20" at bounding box center [930, 287] width 121 height 21
type input "2"
click at [888, 291] on input "number" at bounding box center [930, 287] width 121 height 21
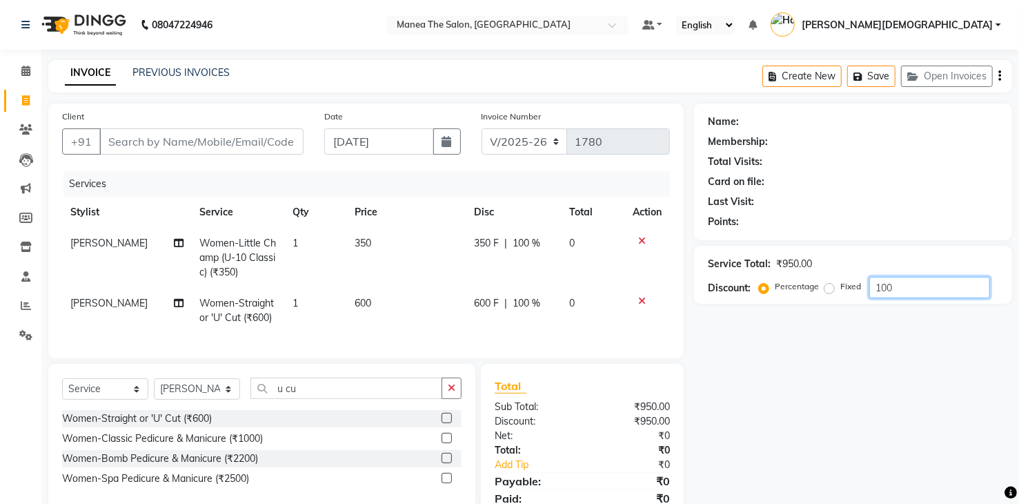
type input "100"
click at [205, 136] on input "Client" at bounding box center [201, 141] width 204 height 26
click at [215, 400] on select "Select Stylist [PERSON_NAME] Renuka [PERSON_NAME] [PERSON_NAME] [PERSON_NAME]" at bounding box center [197, 388] width 86 height 21
select select "84828"
click at [154, 389] on select "Select Stylist [PERSON_NAME] Renuka [PERSON_NAME] [PERSON_NAME] [PERSON_NAME]" at bounding box center [197, 388] width 86 height 21
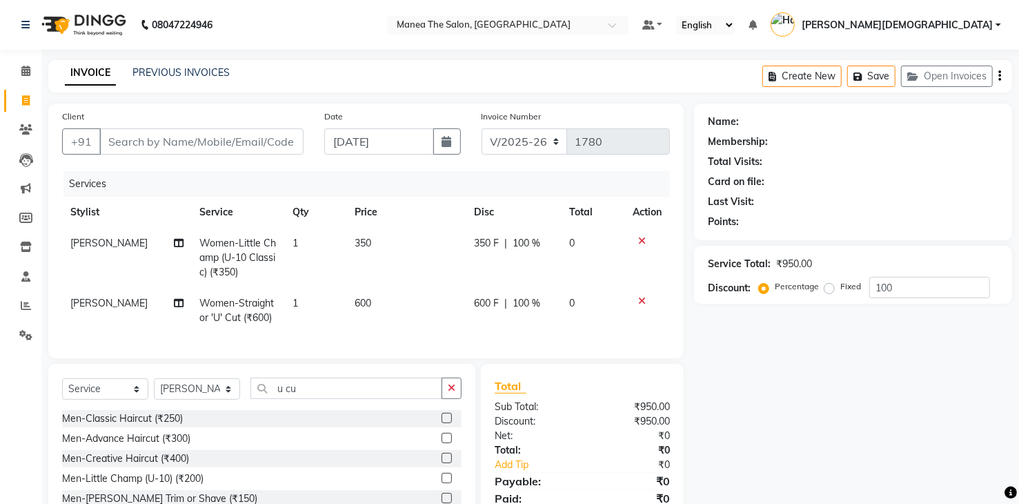
click at [638, 240] on icon at bounding box center [642, 241] width 8 height 10
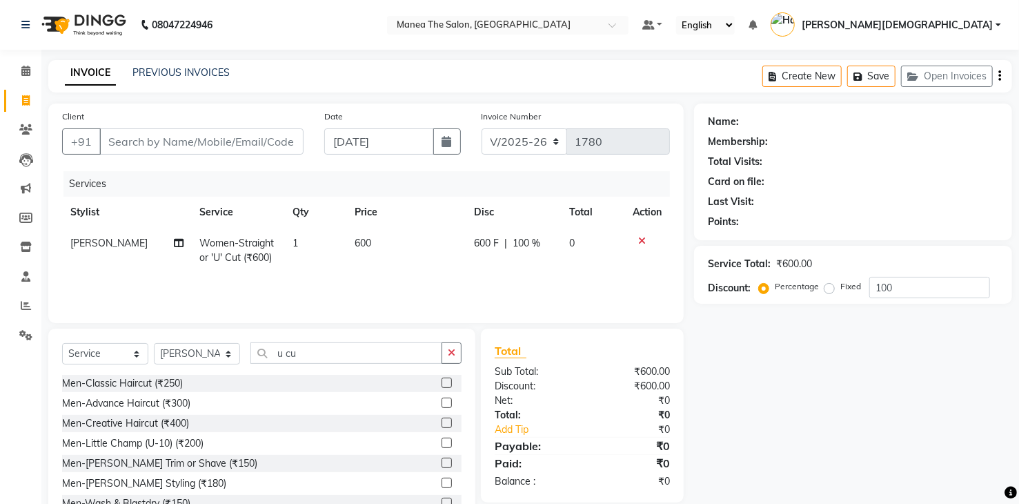
click at [638, 240] on icon at bounding box center [642, 241] width 8 height 10
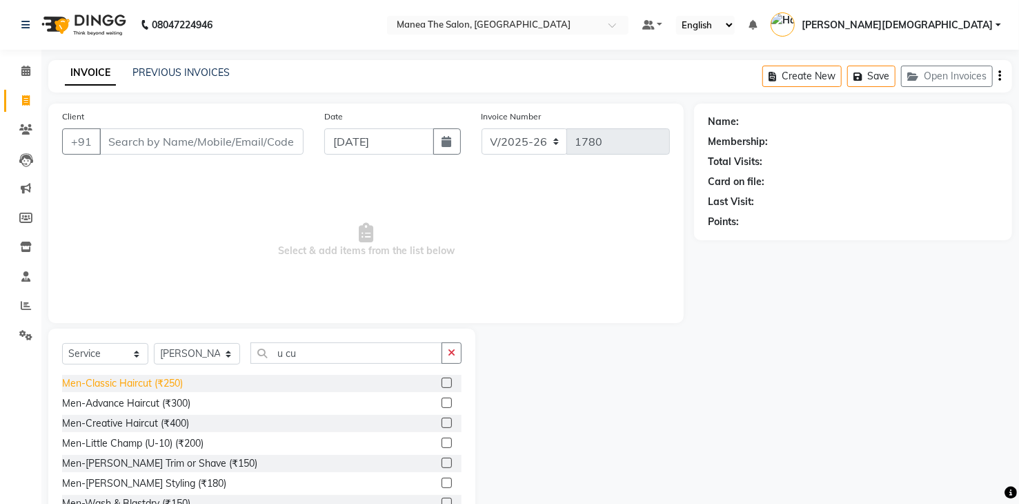
click at [143, 383] on div "Men-Classic Haircut (₹250)" at bounding box center [122, 383] width 121 height 14
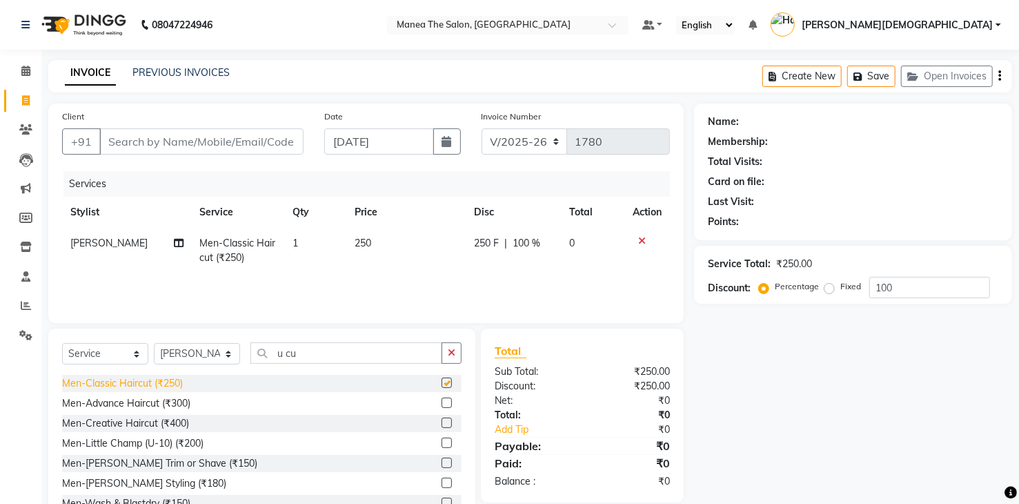
checkbox input "false"
click at [162, 466] on div "Men-[PERSON_NAME] Trim or Shave (₹150)" at bounding box center [159, 463] width 195 height 14
checkbox input "false"
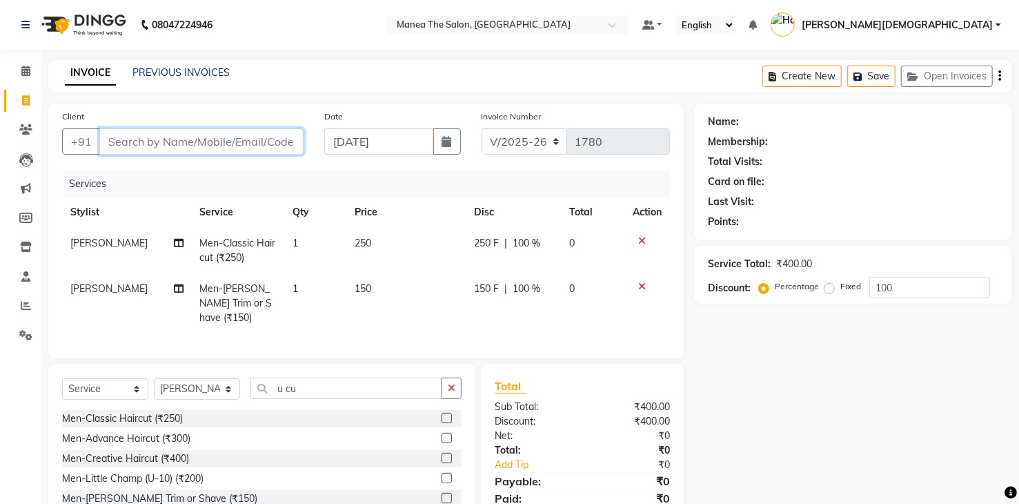
click at [150, 140] on input "Client" at bounding box center [201, 141] width 204 height 26
type input "9"
type input "0"
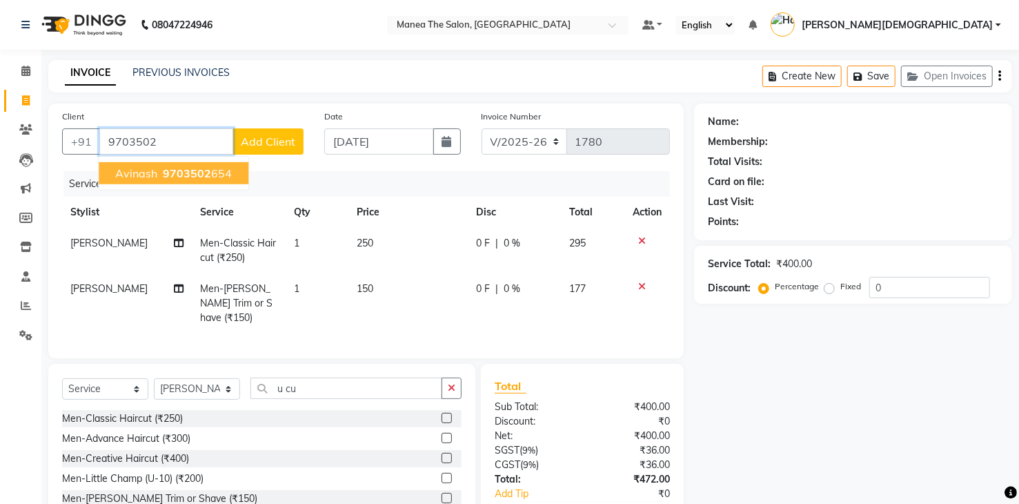
click at [182, 168] on span "9703502" at bounding box center [187, 173] width 48 height 14
type input "9703502654"
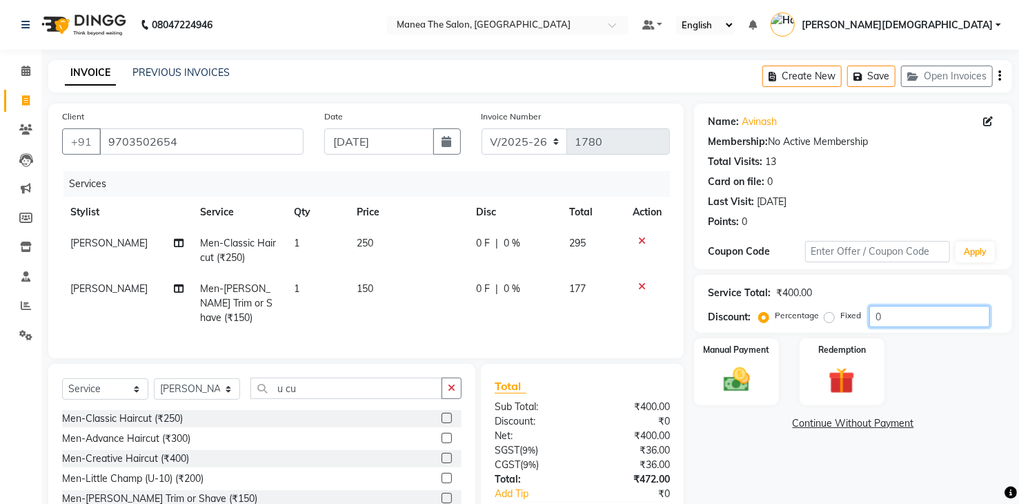
click at [896, 318] on input "0" at bounding box center [930, 316] width 121 height 21
type input "40"
click at [731, 369] on img at bounding box center [736, 380] width 44 height 32
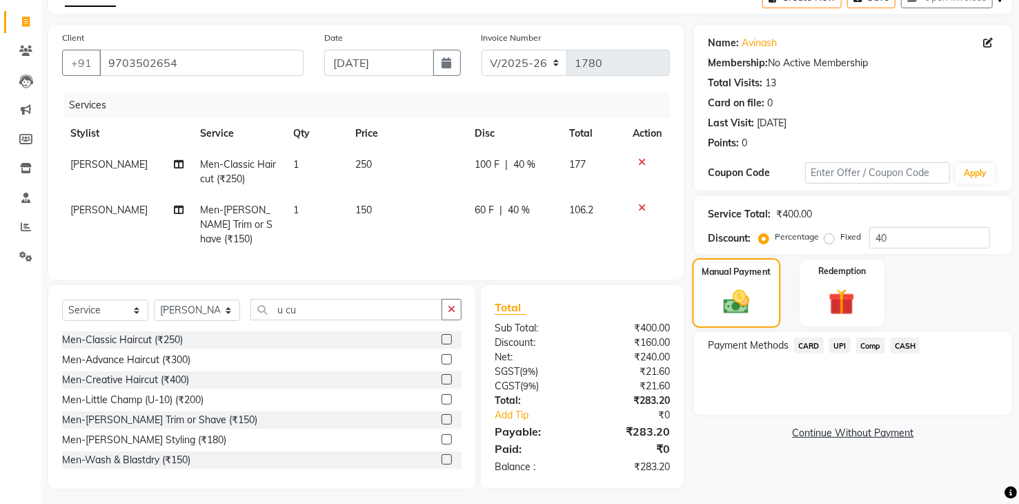
scroll to position [79, 0]
click at [839, 342] on span "UPI" at bounding box center [840, 345] width 21 height 16
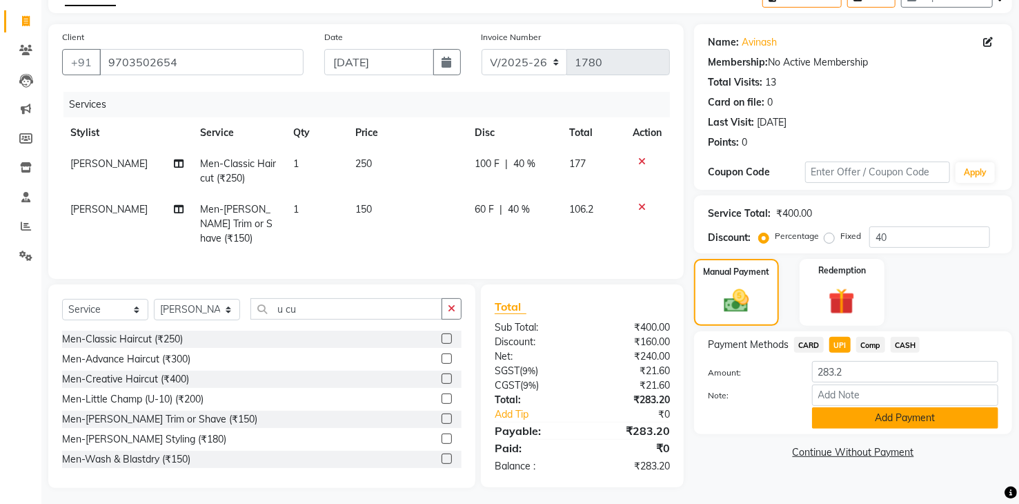
click at [834, 409] on button "Add Payment" at bounding box center [905, 417] width 186 height 21
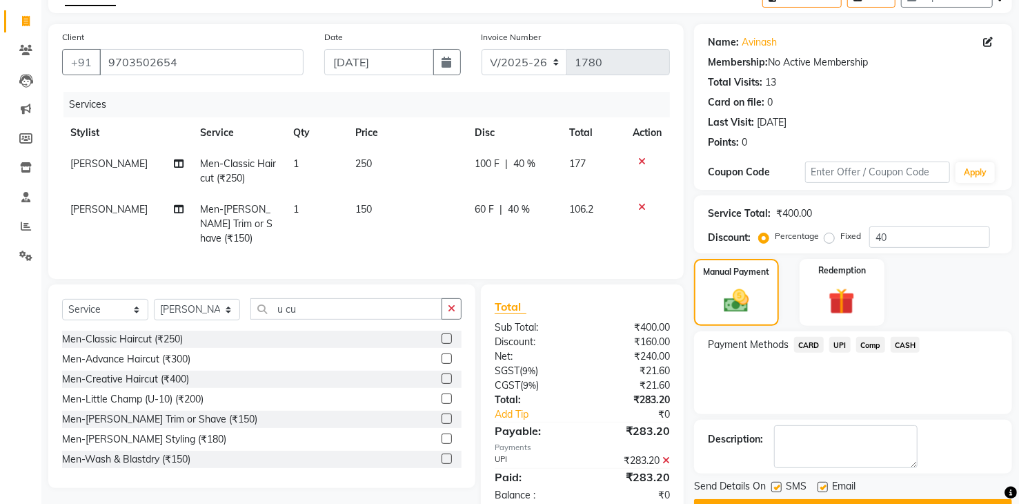
scroll to position [115, 0]
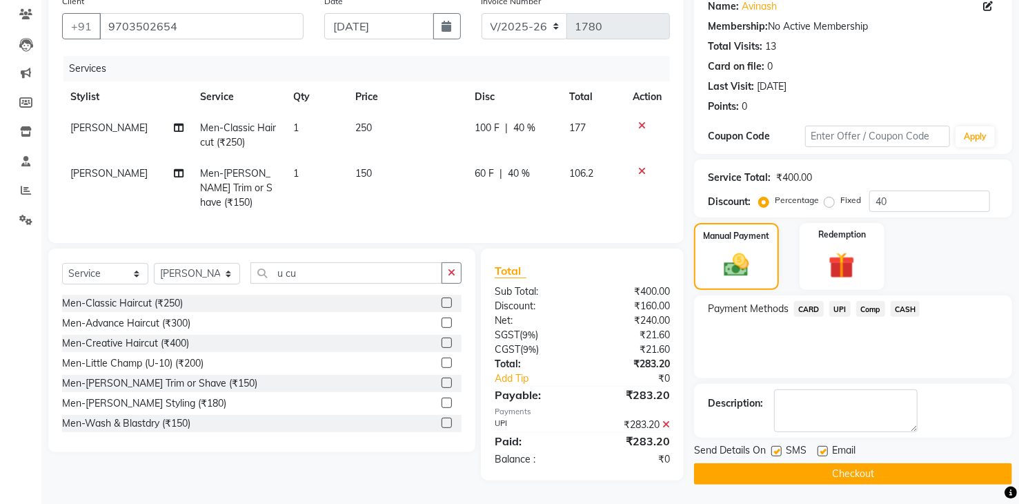
click at [740, 475] on button "Checkout" at bounding box center [853, 473] width 318 height 21
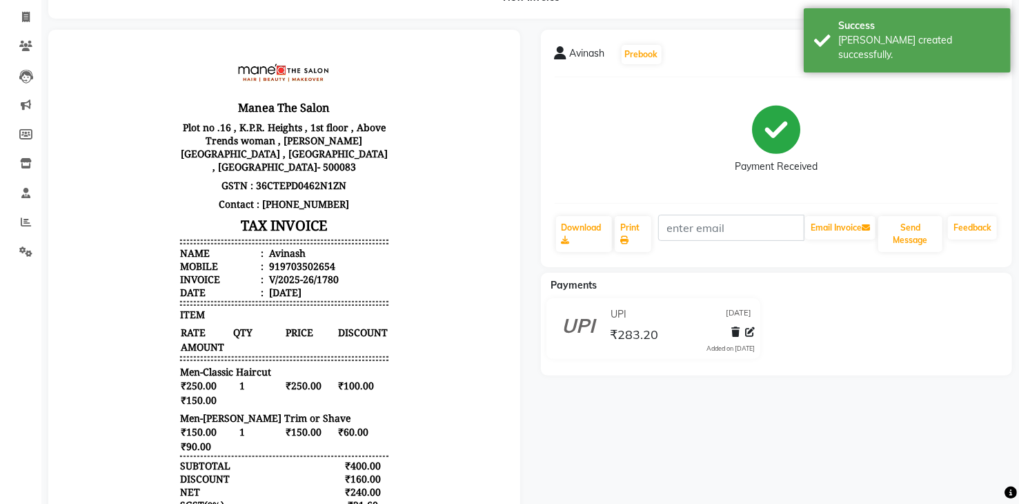
scroll to position [230, 0]
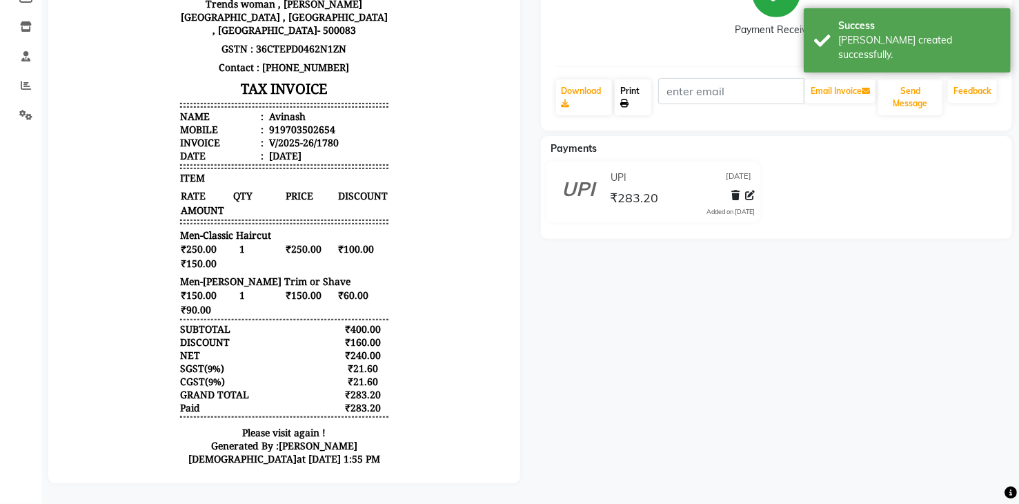
click at [636, 81] on link "Print" at bounding box center [633, 97] width 37 height 36
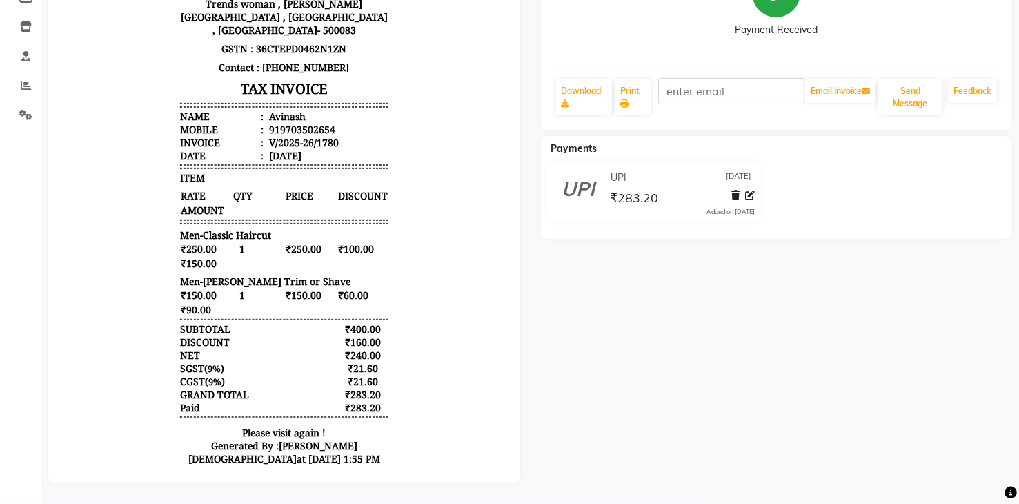
select select "service"
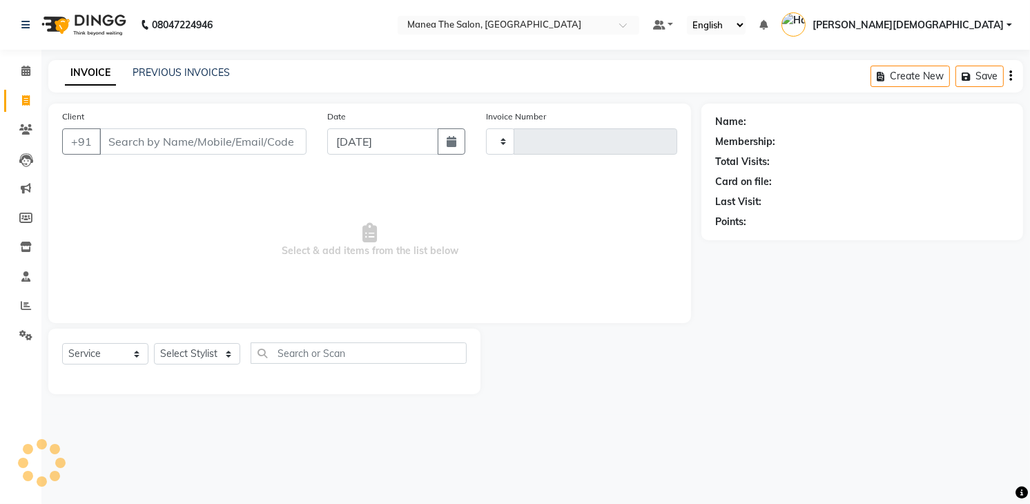
type input "1781"
select select "5481"
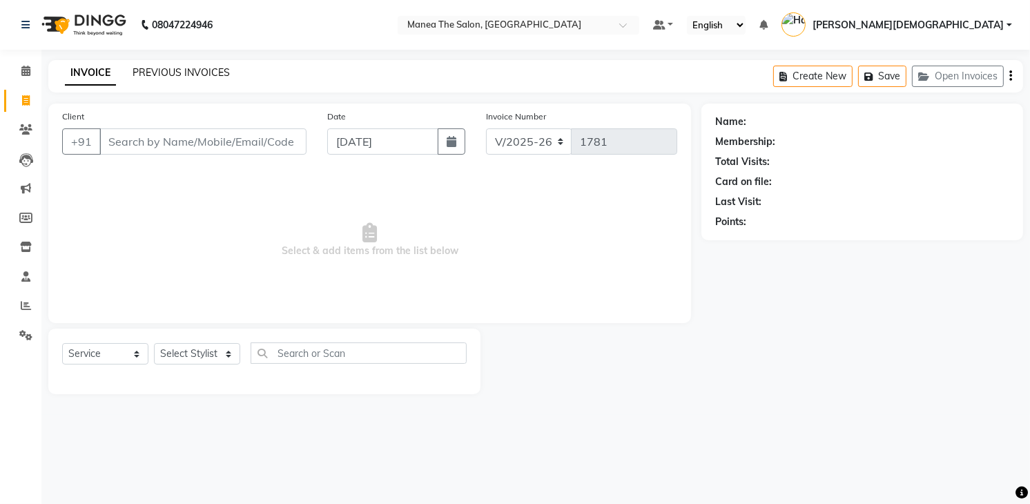
click at [181, 75] on link "PREVIOUS INVOICES" at bounding box center [181, 72] width 97 height 12
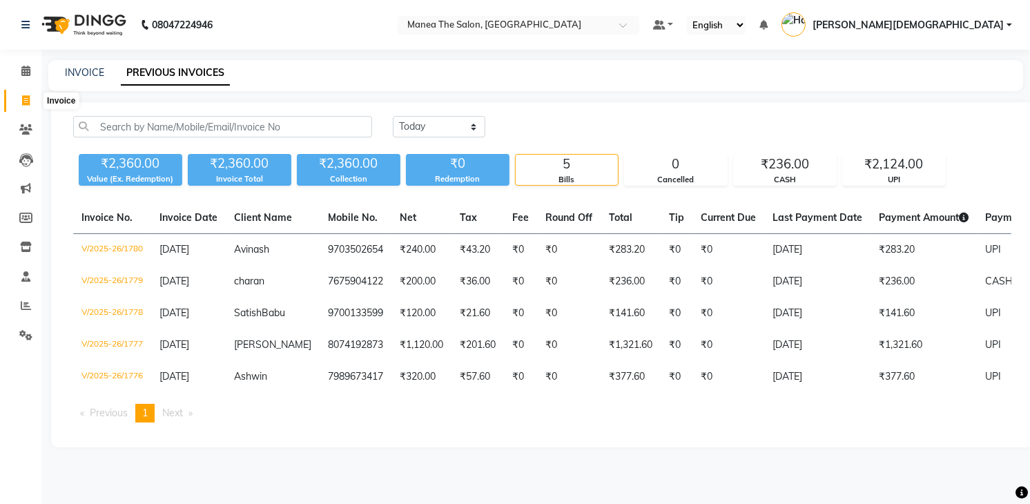
click at [17, 96] on span at bounding box center [26, 101] width 24 height 16
select select "service"
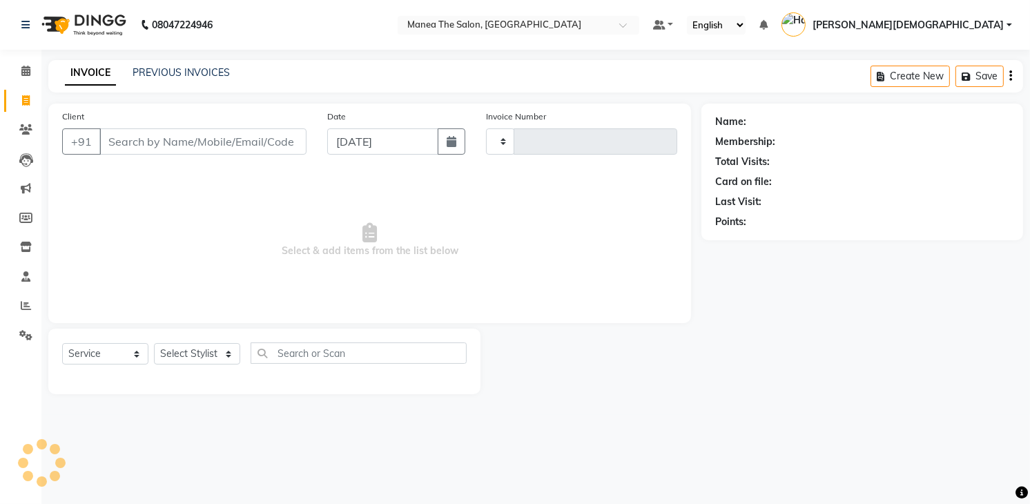
type input "1781"
select select "5481"
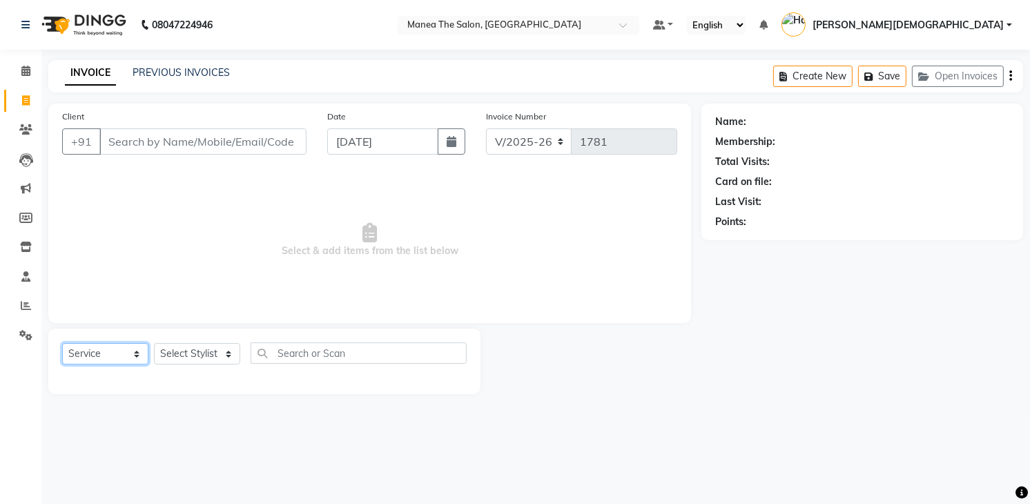
click at [141, 348] on select "Select Service Product Membership Package Voucher Prepaid Gift Card" at bounding box center [105, 353] width 86 height 21
click at [159, 395] on main "INVOICE PREVIOUS INVOICES Create New Save Open Invoices Client +91 Date [DATE] …" at bounding box center [535, 237] width 988 height 355
click at [192, 355] on select "Select Stylist [PERSON_NAME] Renuka [PERSON_NAME] [PERSON_NAME] [PERSON_NAME]" at bounding box center [197, 353] width 86 height 21
select select "84828"
click at [154, 343] on select "Select Stylist [PERSON_NAME] Renuka [PERSON_NAME] [PERSON_NAME] [PERSON_NAME]" at bounding box center [197, 353] width 86 height 21
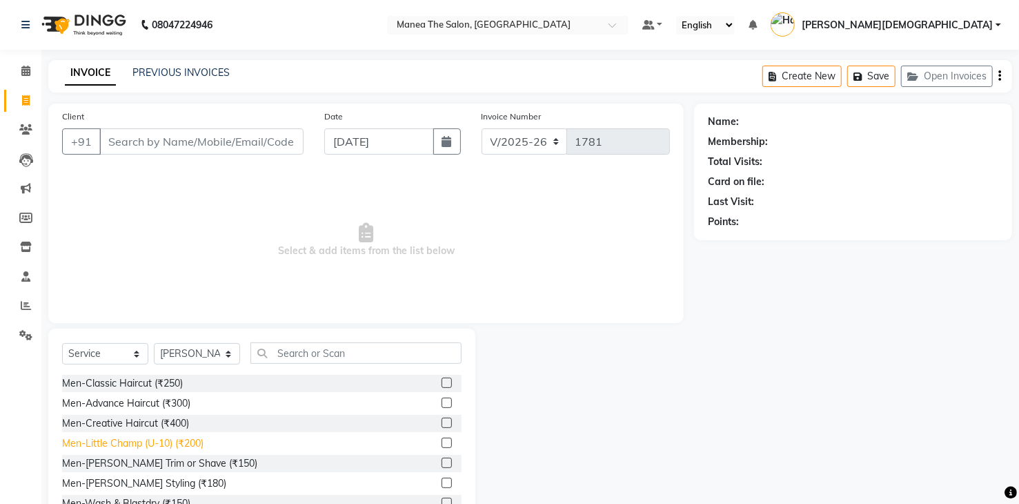
click at [159, 440] on div "Men-Little Champ (U-10) (₹200)" at bounding box center [132, 443] width 141 height 14
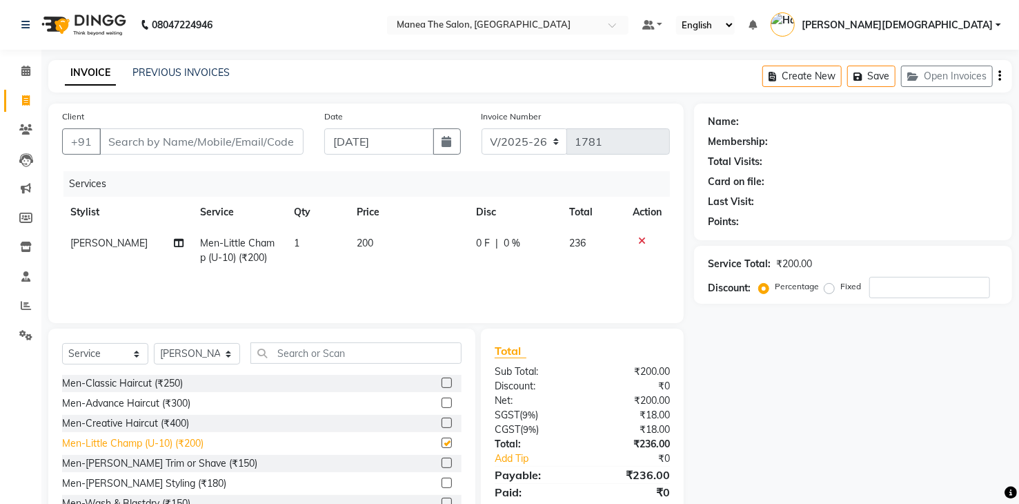
checkbox input "false"
click at [638, 237] on icon at bounding box center [642, 241] width 8 height 10
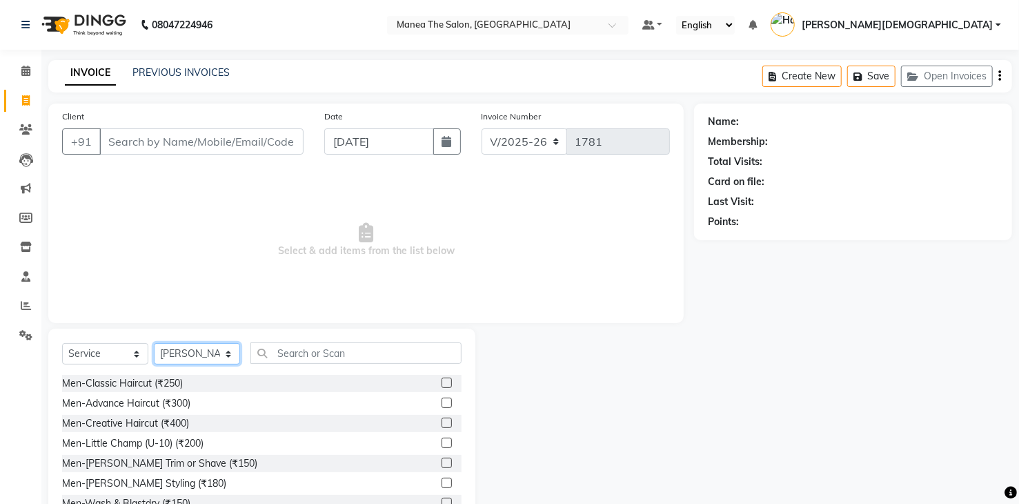
click at [211, 358] on select "Select Stylist [PERSON_NAME] Renuka [PERSON_NAME] [PERSON_NAME] [PERSON_NAME]" at bounding box center [197, 353] width 86 height 21
select select "75190"
click at [154, 343] on select "Select Stylist [PERSON_NAME] Renuka [PERSON_NAME] [PERSON_NAME] [PERSON_NAME]" at bounding box center [197, 353] width 86 height 21
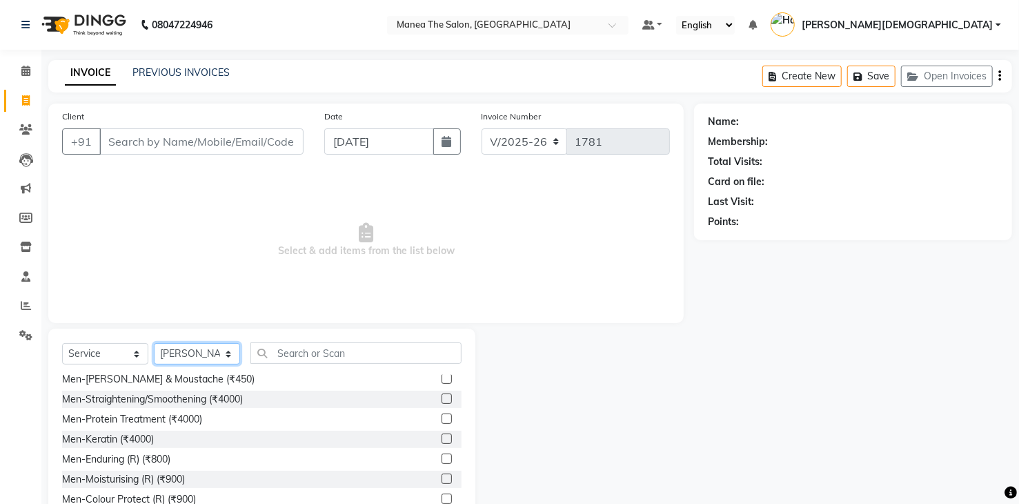
scroll to position [345, 0]
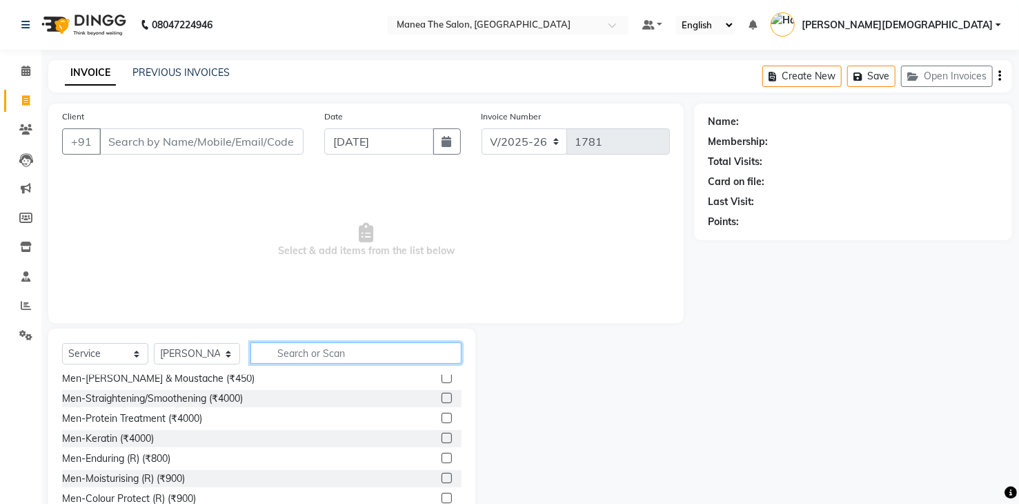
click at [336, 355] on input "text" at bounding box center [356, 352] width 211 height 21
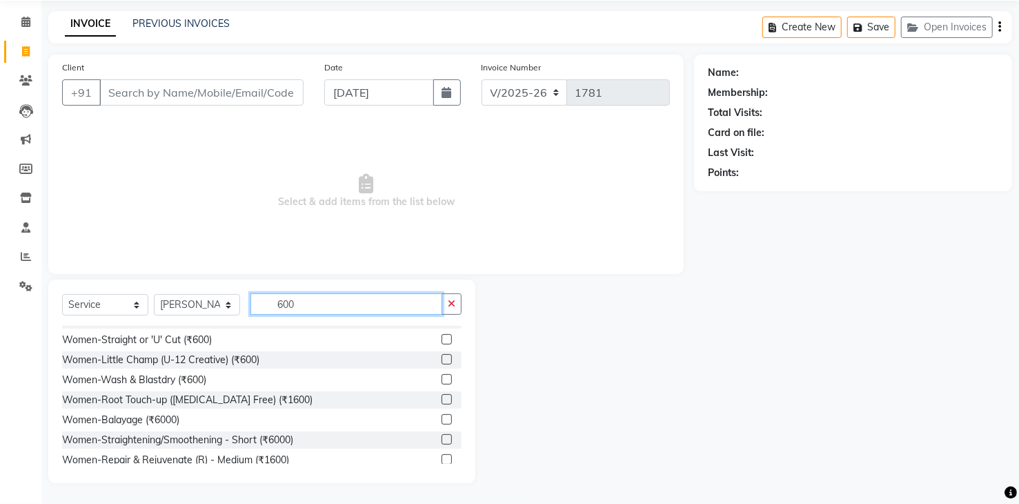
scroll to position [0, 0]
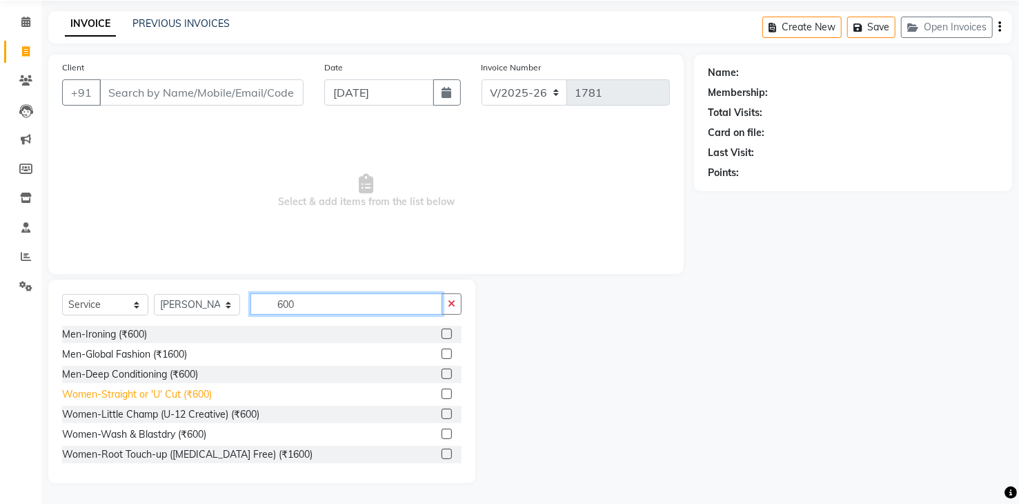
type input "600"
click at [168, 398] on div "Women-Straight or 'U' Cut (₹600)" at bounding box center [137, 394] width 150 height 14
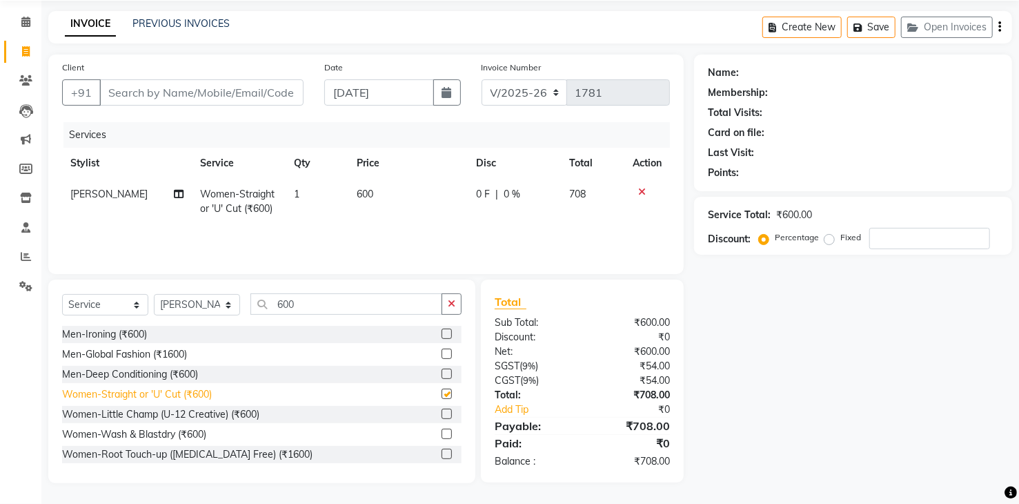
checkbox input "false"
click at [447, 306] on button "button" at bounding box center [452, 303] width 20 height 21
click at [155, 395] on div "Men-Little Champ (U-10) (₹200)" at bounding box center [132, 394] width 141 height 14
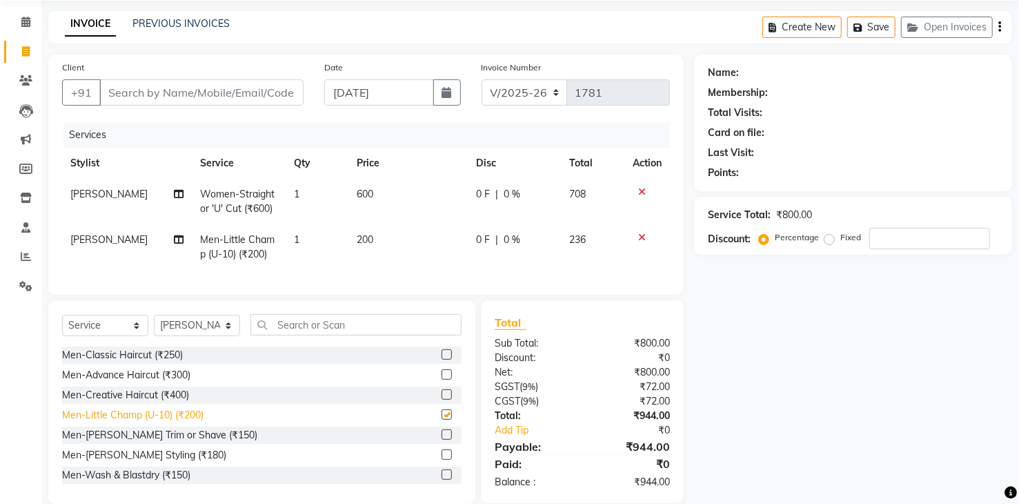
checkbox input "false"
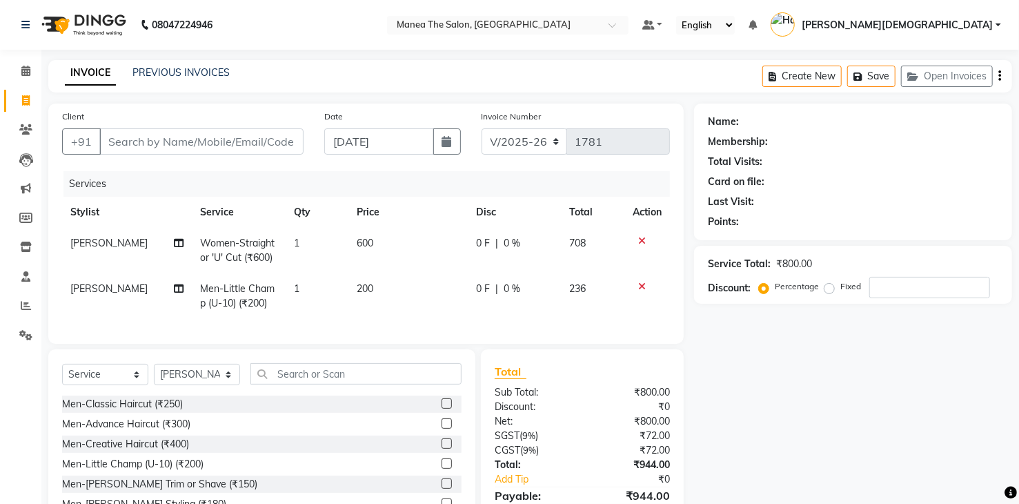
scroll to position [79, 0]
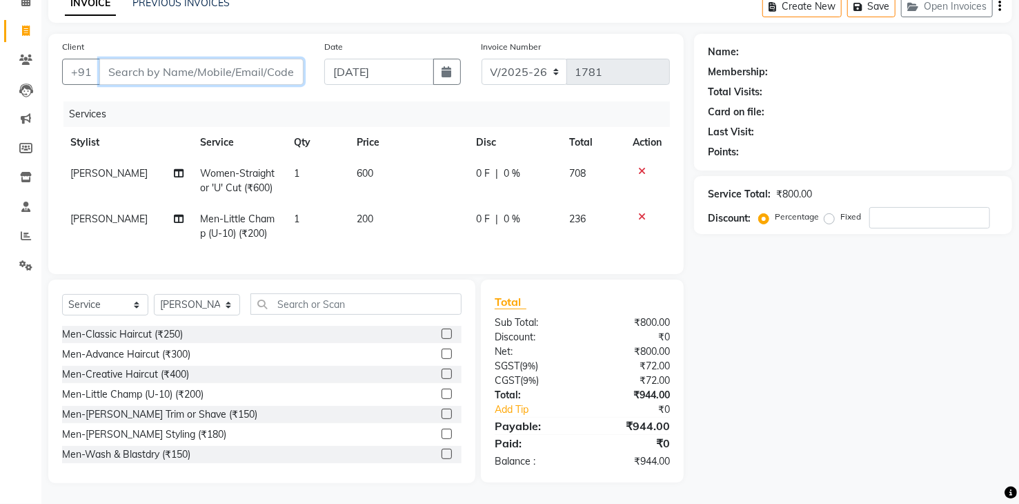
click at [245, 59] on input "Client" at bounding box center [201, 72] width 204 height 26
type input "9"
type input "0"
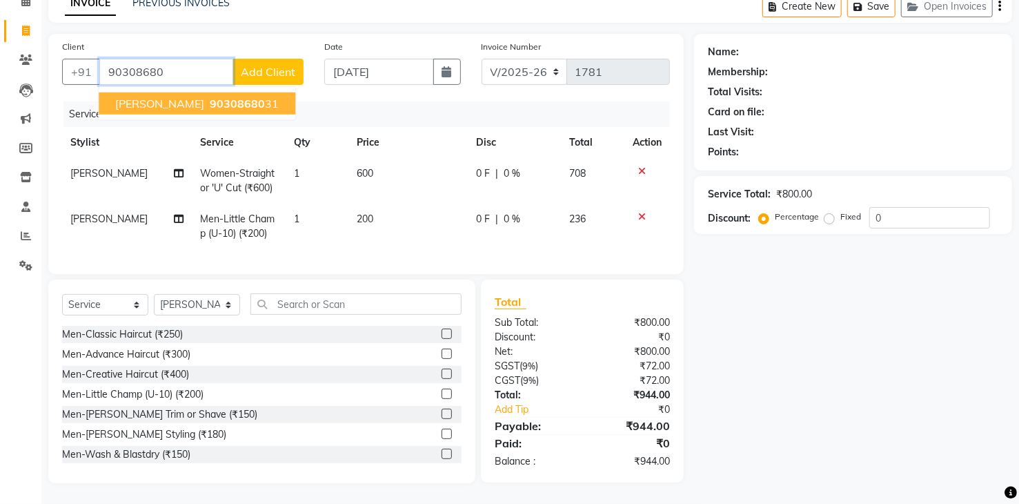
click at [205, 92] on button "[PERSON_NAME] 90308680 31" at bounding box center [197, 103] width 197 height 22
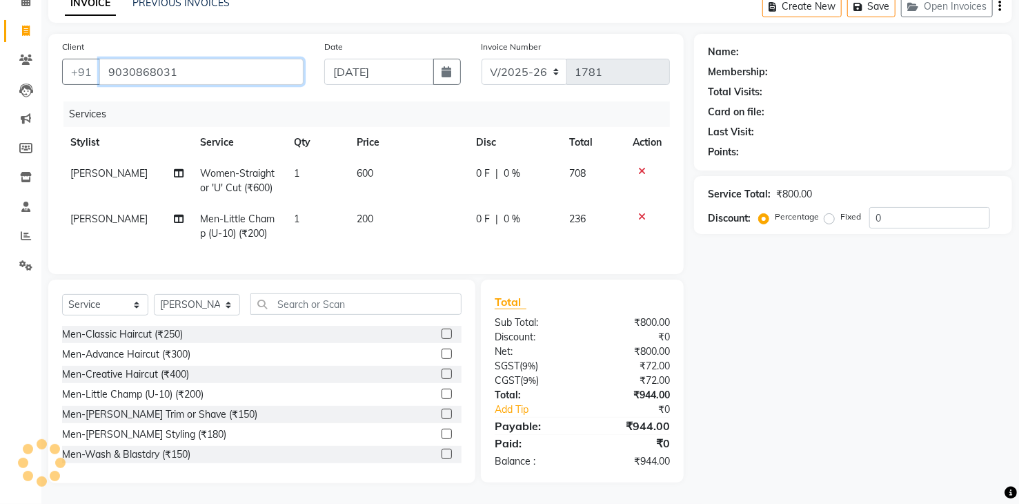
type input "9030868031"
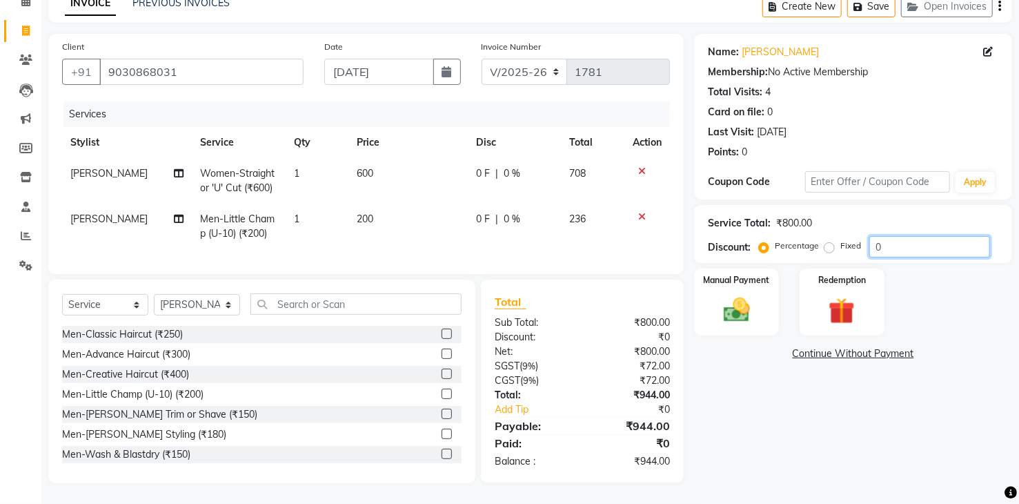
click at [894, 236] on input "0" at bounding box center [930, 246] width 121 height 21
type input "20"
click at [740, 297] on img at bounding box center [736, 311] width 44 height 32
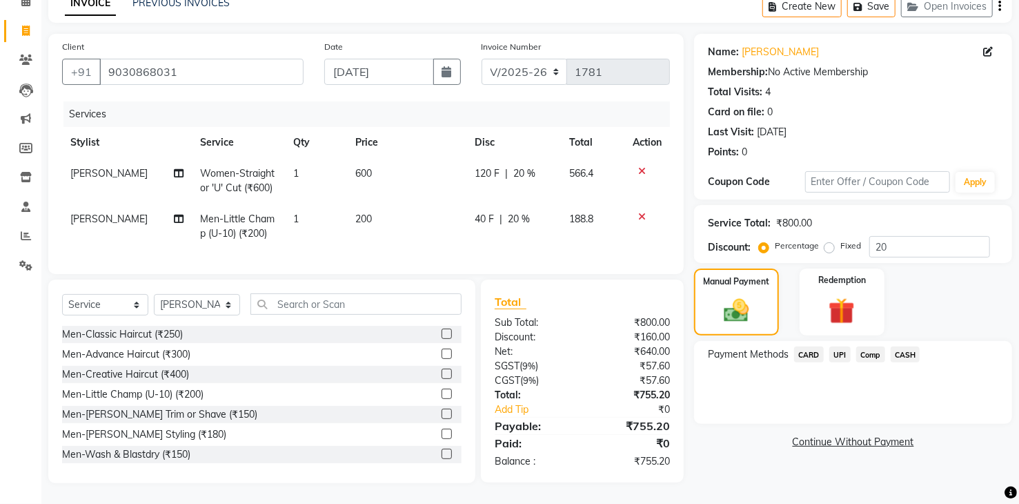
click at [837, 346] on span "UPI" at bounding box center [840, 354] width 21 height 16
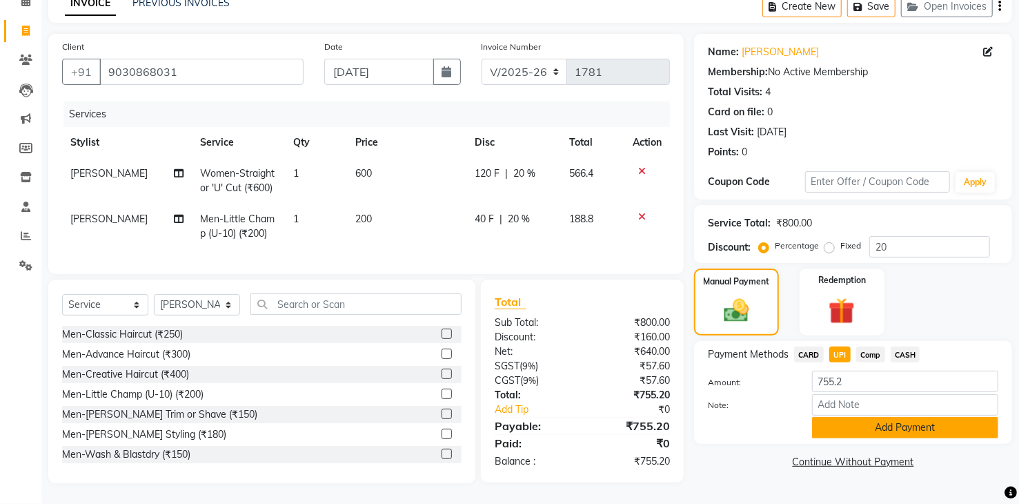
click at [836, 420] on button "Add Payment" at bounding box center [905, 427] width 186 height 21
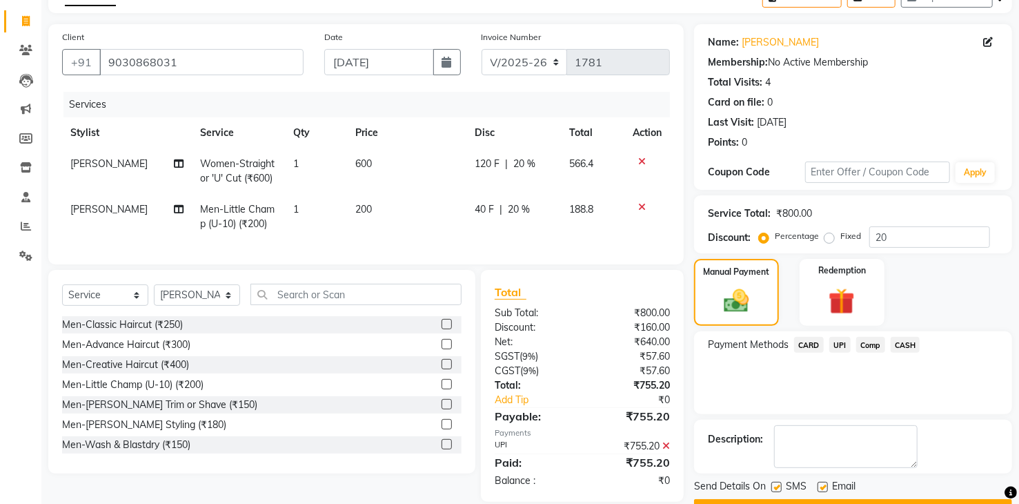
scroll to position [115, 0]
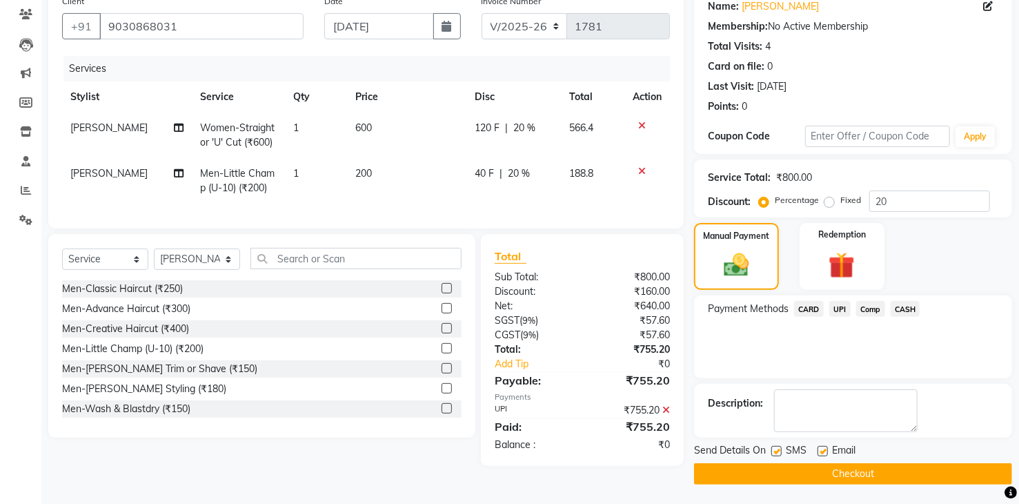
click at [817, 467] on button "Checkout" at bounding box center [853, 473] width 318 height 21
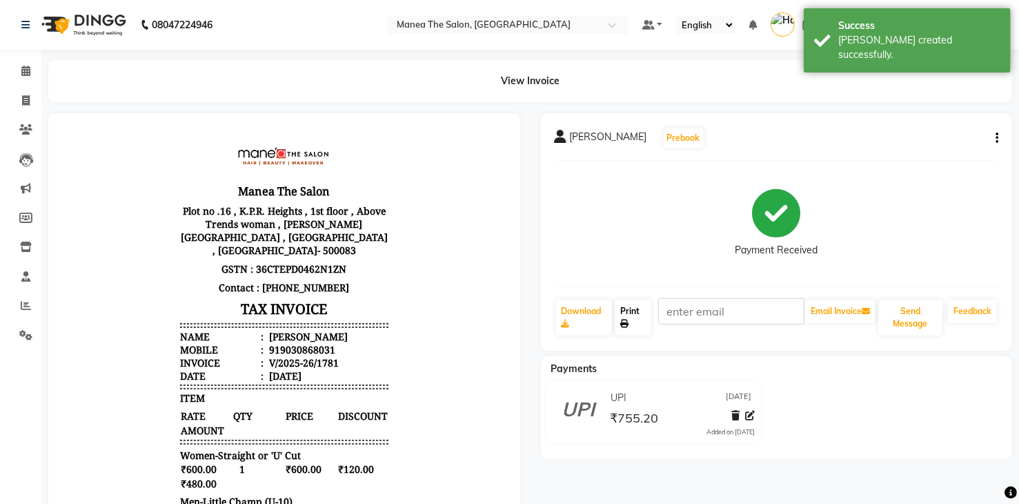
click at [631, 314] on link "Print" at bounding box center [633, 318] width 37 height 36
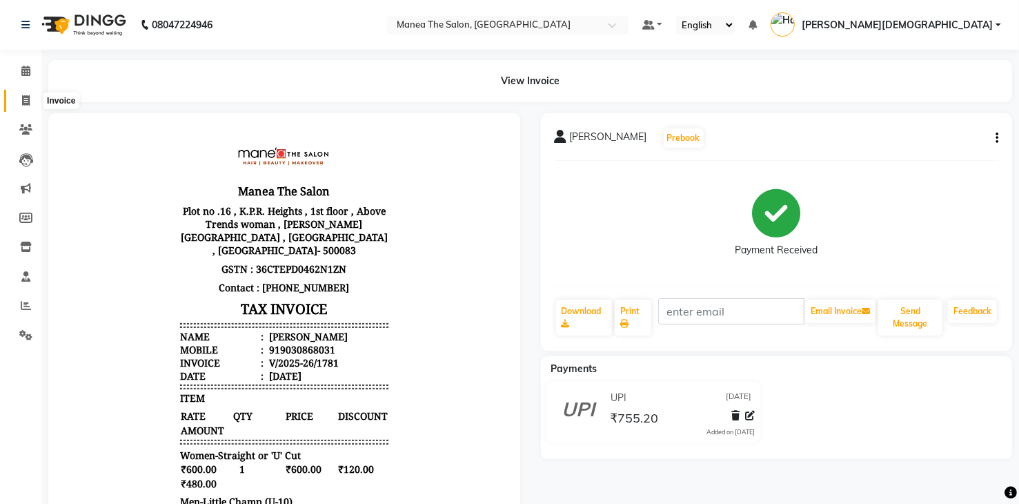
click at [19, 95] on span at bounding box center [26, 101] width 24 height 16
select select "service"
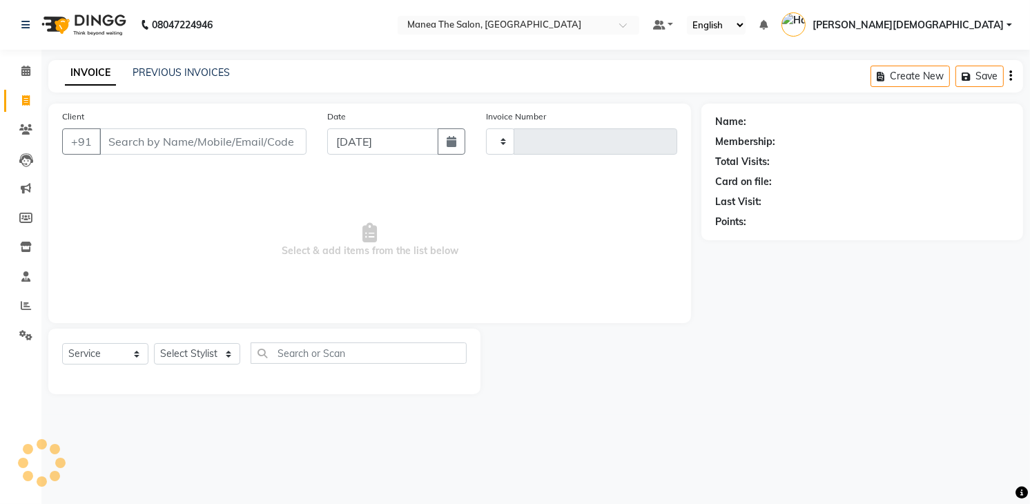
type input "1782"
select select "5481"
click at [159, 503] on html "08047224946 Select Location × Manea The Salon, Dammaiguda Default Panel My Pane…" at bounding box center [515, 252] width 1030 height 504
click at [72, 239] on span "Select & add items from the list below" at bounding box center [369, 240] width 615 height 138
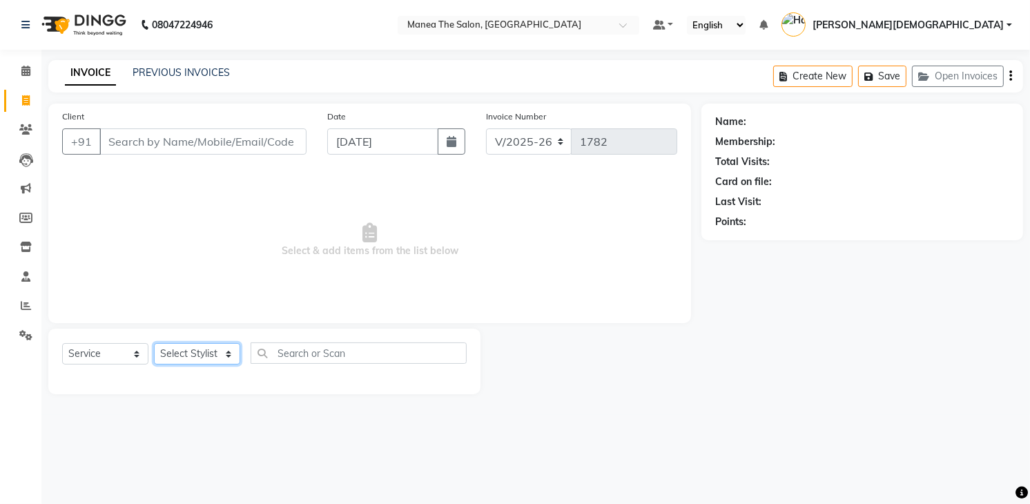
click at [197, 351] on select "Select Stylist [PERSON_NAME] Renuka [PERSON_NAME] [PERSON_NAME] [PERSON_NAME]" at bounding box center [197, 353] width 86 height 21
select select "84828"
click at [154, 343] on select "Select Stylist [PERSON_NAME] Renuka [PERSON_NAME] [PERSON_NAME] [PERSON_NAME]" at bounding box center [197, 353] width 86 height 21
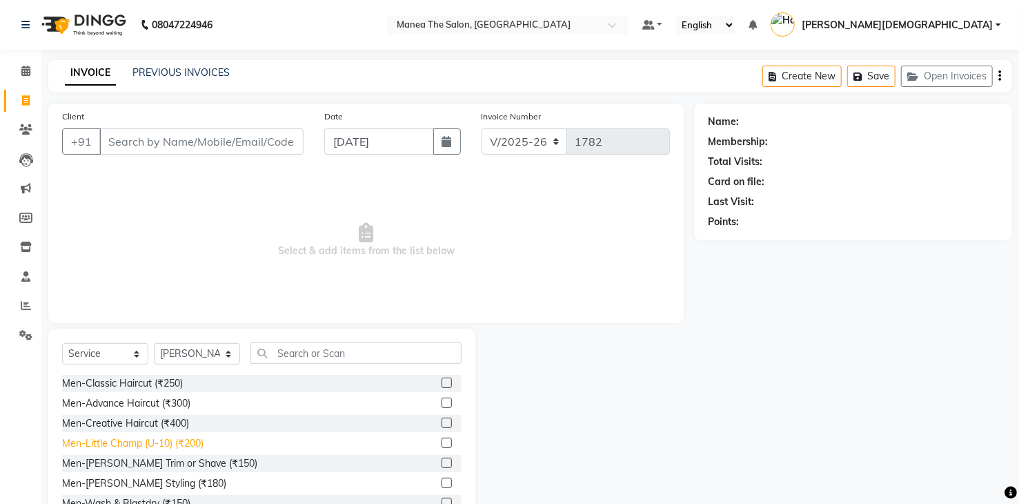
click at [155, 444] on div "Men-Little Champ (U-10) (₹200)" at bounding box center [132, 443] width 141 height 14
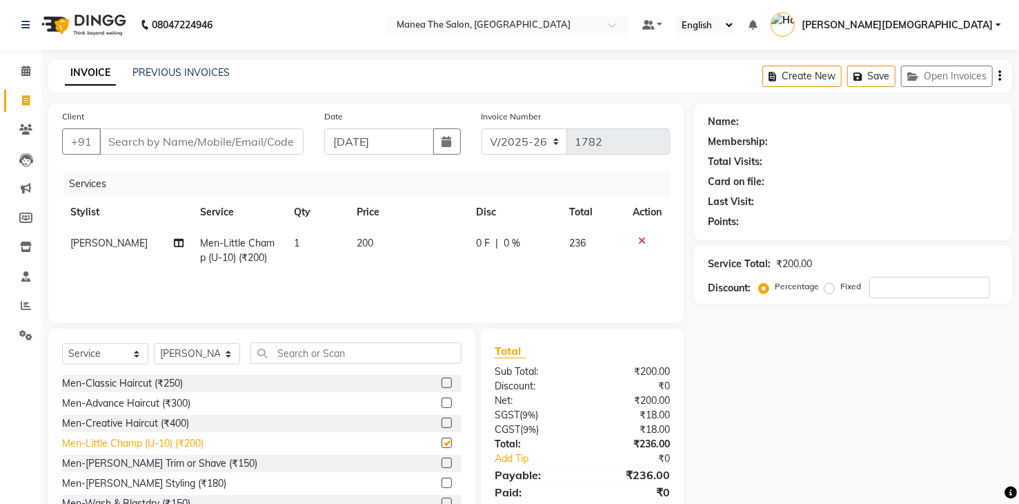
checkbox input "false"
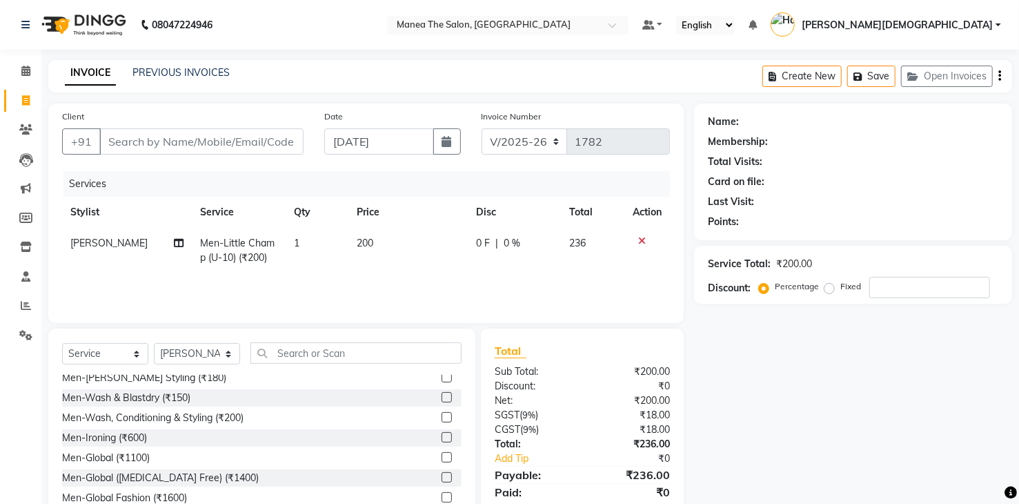
scroll to position [138, 0]
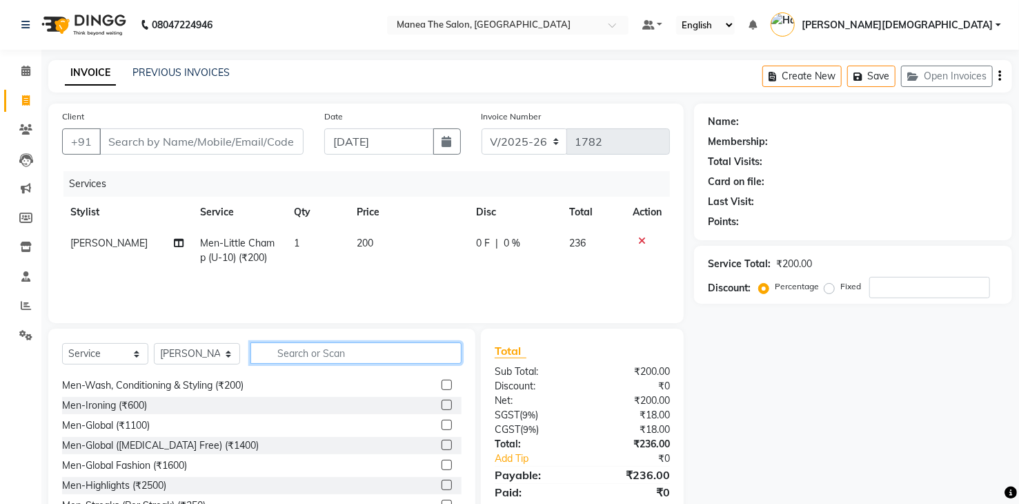
drag, startPoint x: 306, startPoint y: 354, endPoint x: 306, endPoint y: 363, distance: 9.0
click at [306, 363] on input "text" at bounding box center [356, 352] width 211 height 21
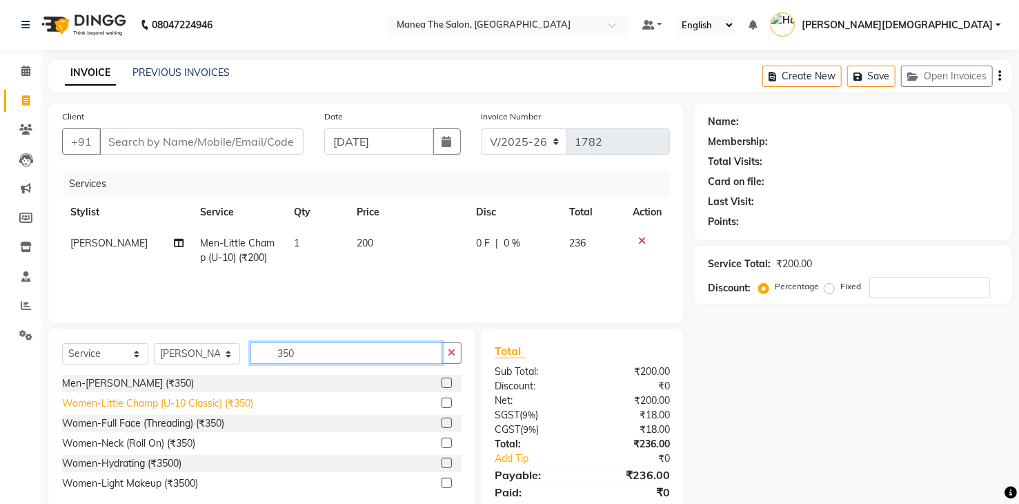
type input "350"
click at [241, 407] on div "Women-Little Champ (U-10 Classic) (₹350)" at bounding box center [157, 403] width 191 height 14
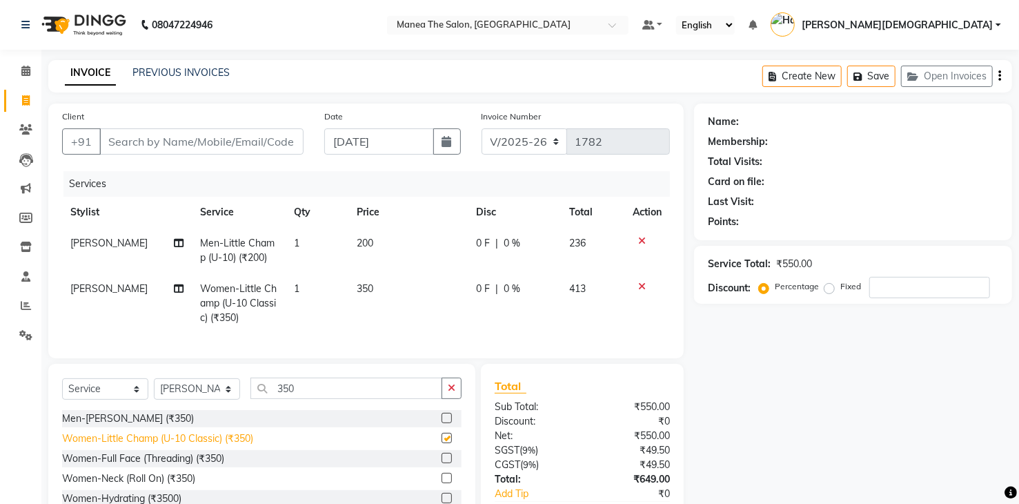
checkbox input "false"
click at [643, 239] on icon at bounding box center [642, 241] width 8 height 10
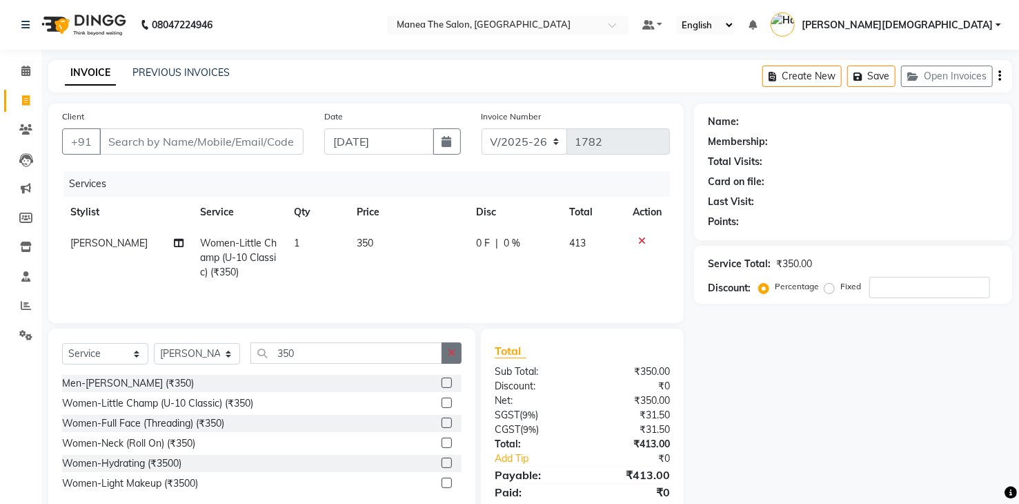
click at [456, 355] on button "button" at bounding box center [452, 352] width 20 height 21
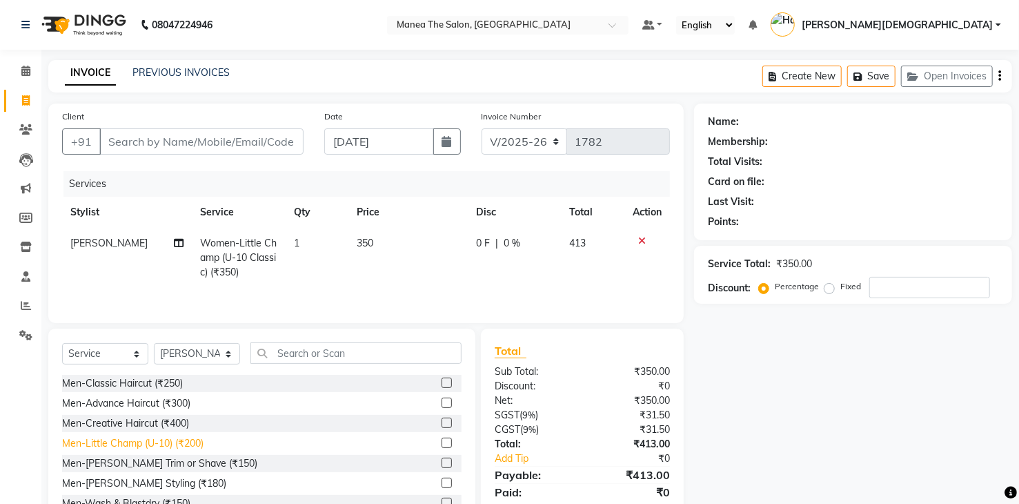
click at [142, 444] on div "Men-Little Champ (U-10) (₹200)" at bounding box center [132, 443] width 141 height 14
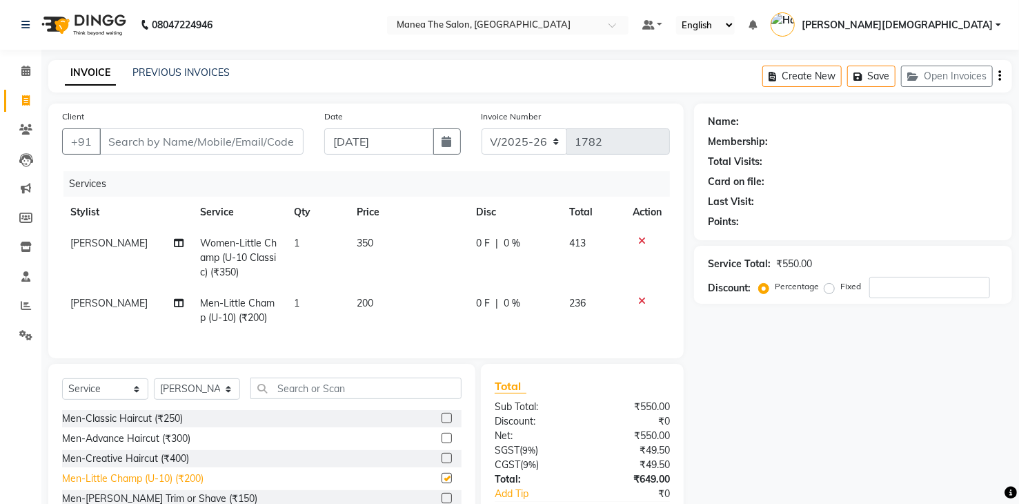
checkbox input "false"
click at [639, 301] on icon at bounding box center [642, 301] width 8 height 10
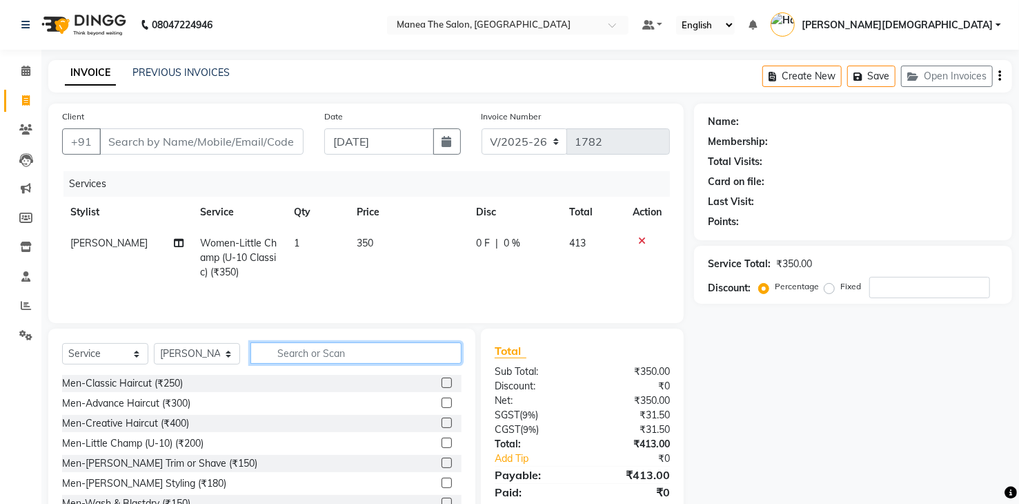
click at [275, 352] on input "text" at bounding box center [356, 352] width 211 height 21
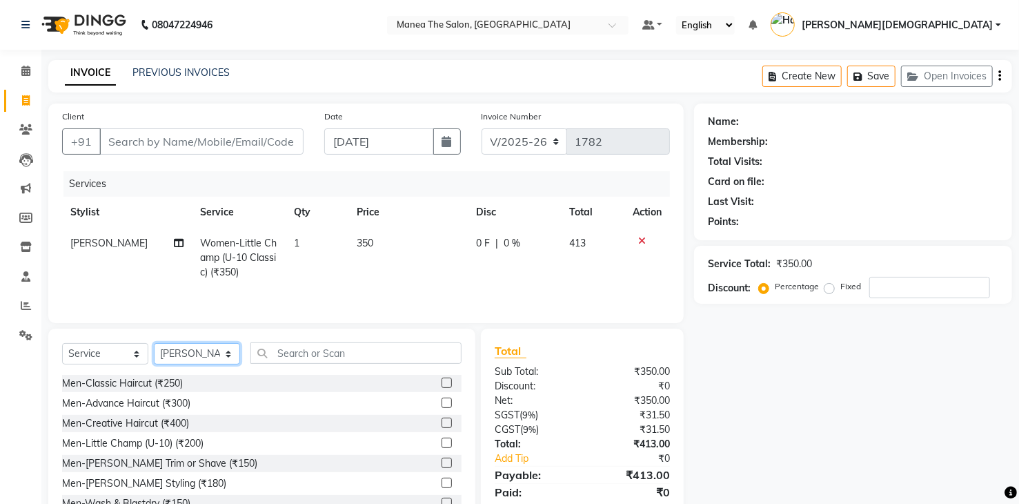
click at [219, 358] on select "Select Stylist [PERSON_NAME] Renuka [PERSON_NAME] [PERSON_NAME] [PERSON_NAME]" at bounding box center [197, 353] width 86 height 21
select select "81467"
click at [154, 343] on select "Select Stylist [PERSON_NAME] Renuka [PERSON_NAME] [PERSON_NAME] [PERSON_NAME]" at bounding box center [197, 353] width 86 height 21
click at [120, 439] on div "Men-Little Champ (U-10) (₹200)" at bounding box center [132, 443] width 141 height 14
checkbox input "false"
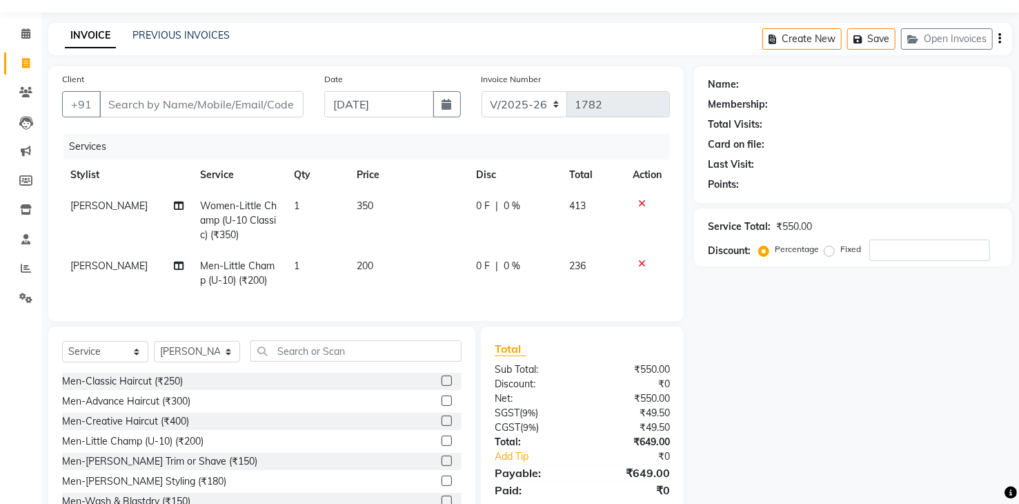
scroll to position [94, 0]
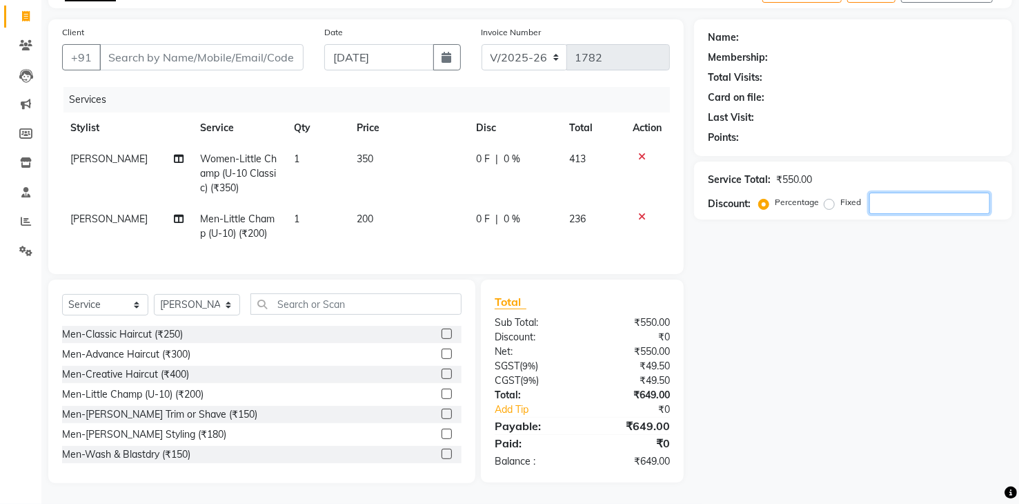
click at [872, 193] on input "number" at bounding box center [930, 203] width 121 height 21
type input "4"
click at [911, 195] on input "number" at bounding box center [930, 203] width 121 height 21
type input "2"
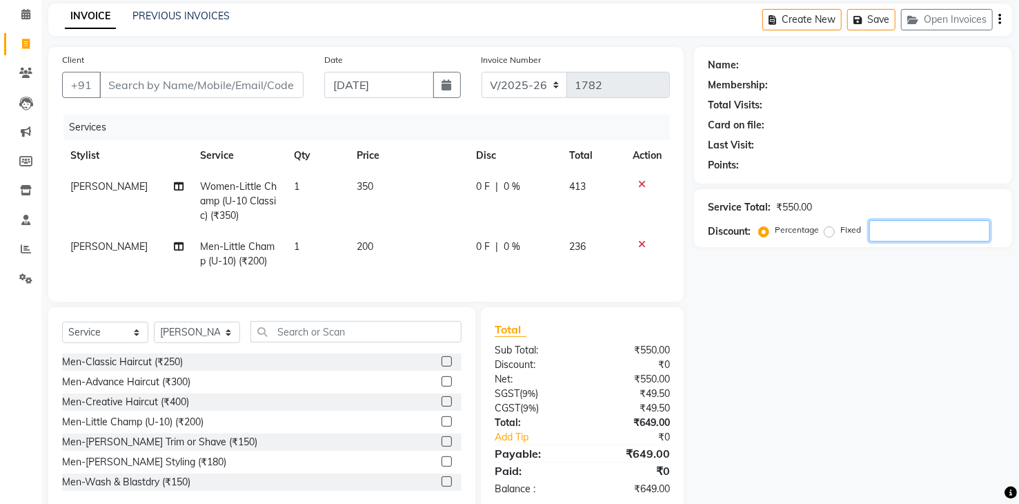
scroll to position [0, 0]
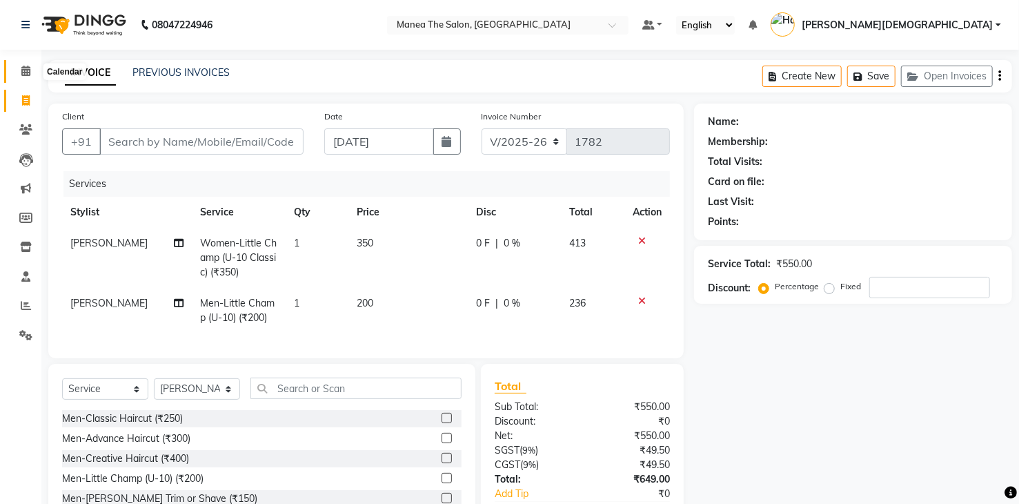
click at [29, 70] on icon at bounding box center [25, 71] width 9 height 10
click at [645, 239] on icon at bounding box center [642, 241] width 8 height 10
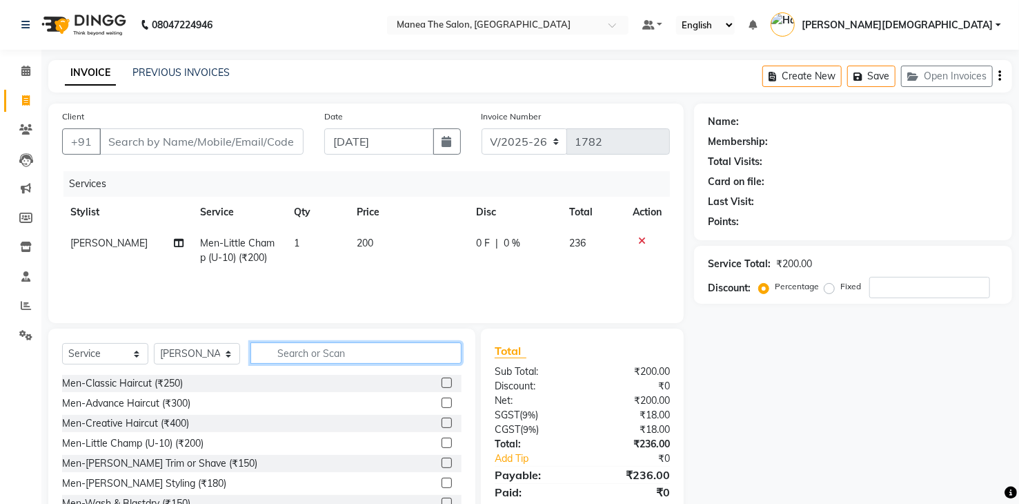
click at [306, 353] on input "text" at bounding box center [356, 352] width 211 height 21
type input "600"
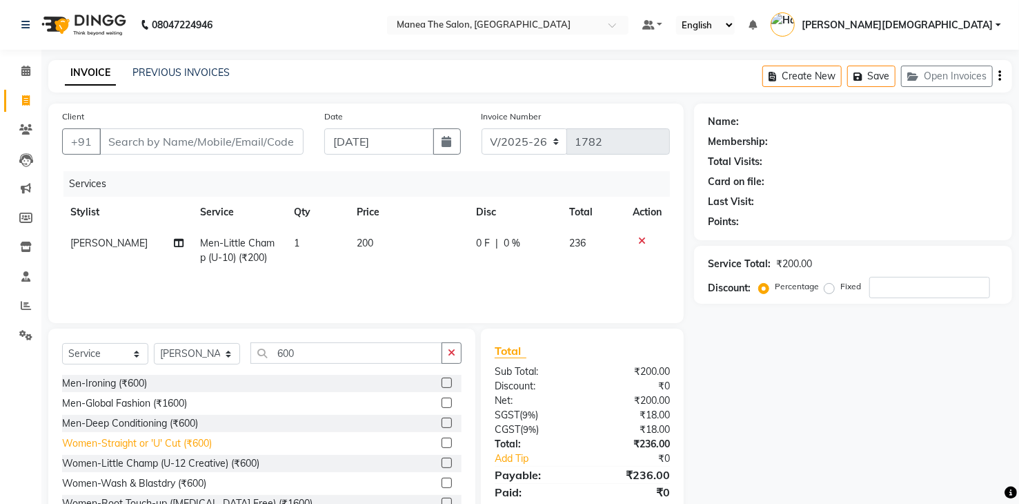
click at [179, 442] on div "Women-Straight or 'U' Cut (₹600)" at bounding box center [137, 443] width 150 height 14
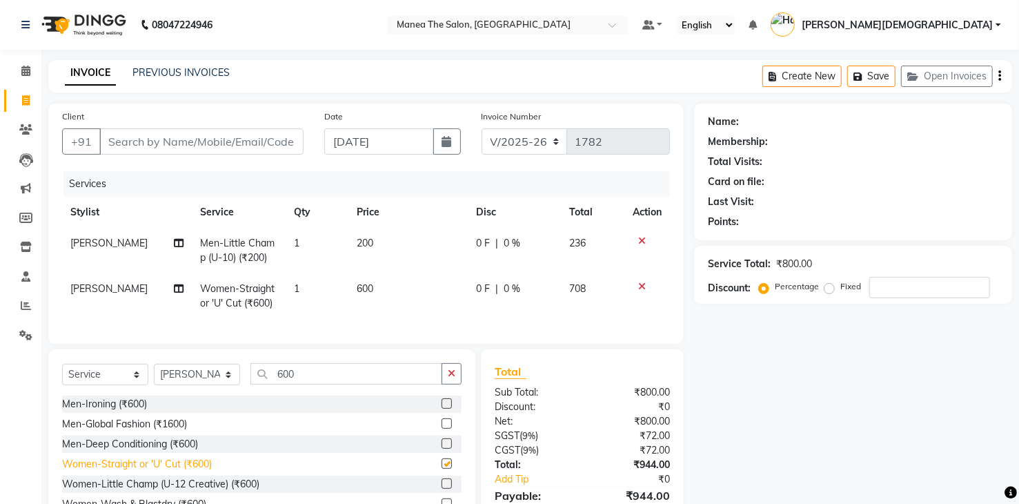
checkbox input "false"
click at [149, 139] on input "Client" at bounding box center [201, 141] width 204 height 26
click at [322, 384] on input "600" at bounding box center [347, 373] width 192 height 21
type input "6"
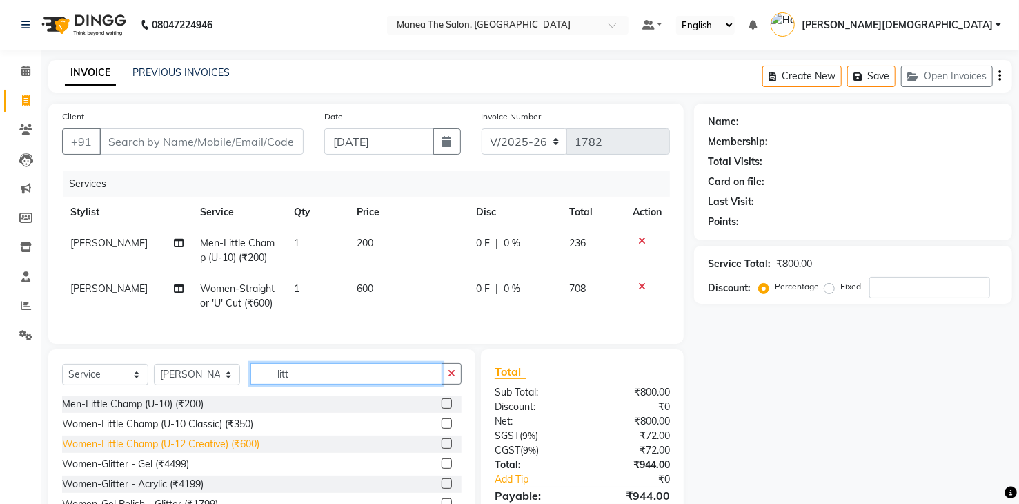
type input "litt"
click at [192, 451] on div "Women-Little Champ (U-12 Creative) (₹600)" at bounding box center [160, 444] width 197 height 14
checkbox input "false"
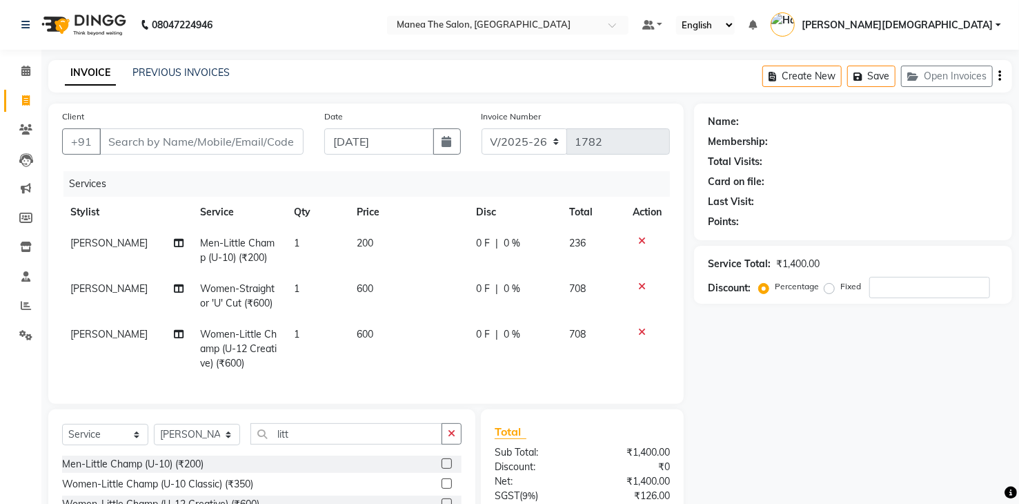
click at [641, 288] on icon at bounding box center [642, 287] width 8 height 10
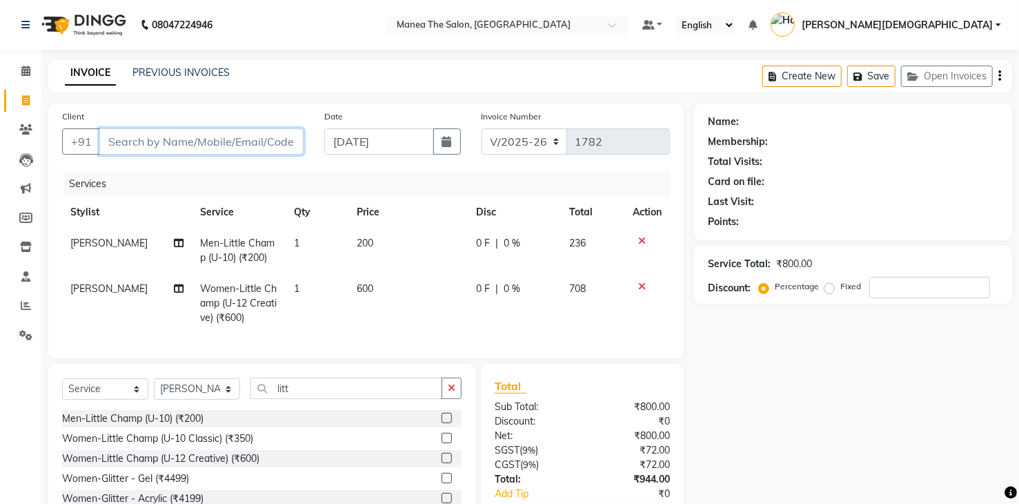
click at [195, 141] on input "Client" at bounding box center [201, 141] width 204 height 26
type input "9"
type input "0"
click at [152, 141] on input "970059955645" at bounding box center [166, 141] width 134 height 26
type input "9705955645"
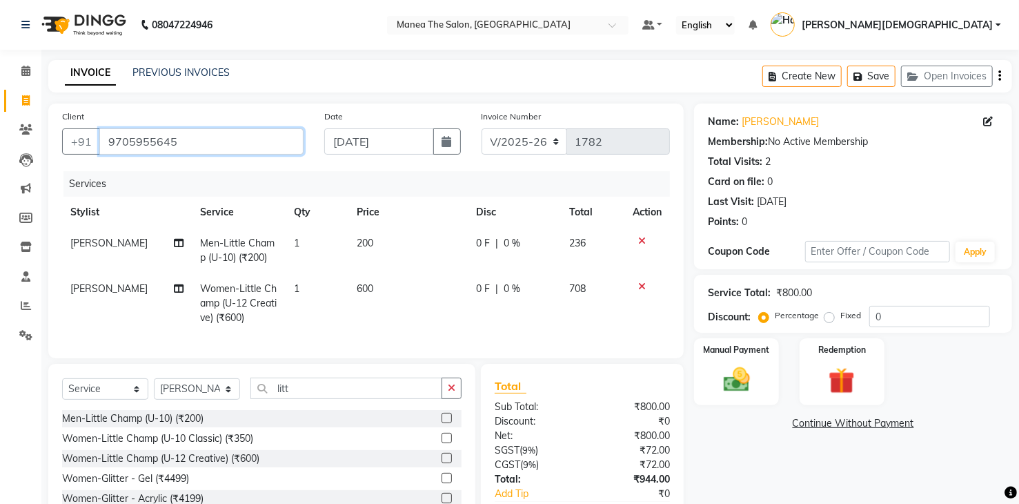
click at [184, 140] on input "9705955645" at bounding box center [201, 141] width 204 height 26
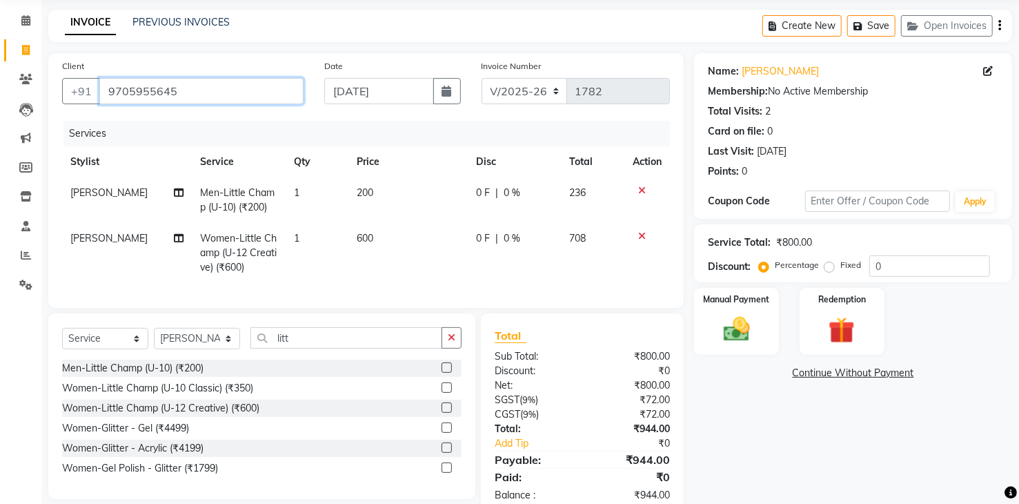
scroll to position [93, 0]
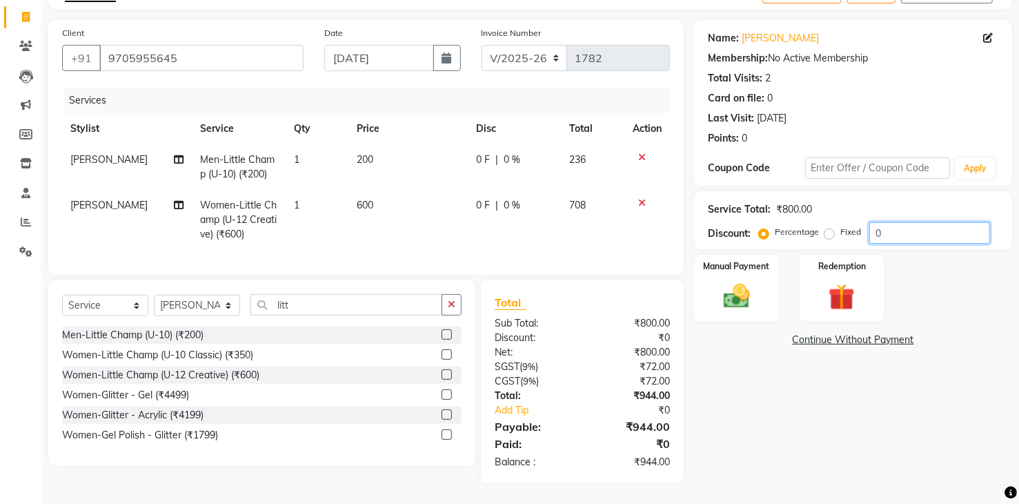
click at [914, 225] on input "0" at bounding box center [930, 232] width 121 height 21
type input "2"
type input "20"
click at [727, 293] on img at bounding box center [736, 297] width 44 height 32
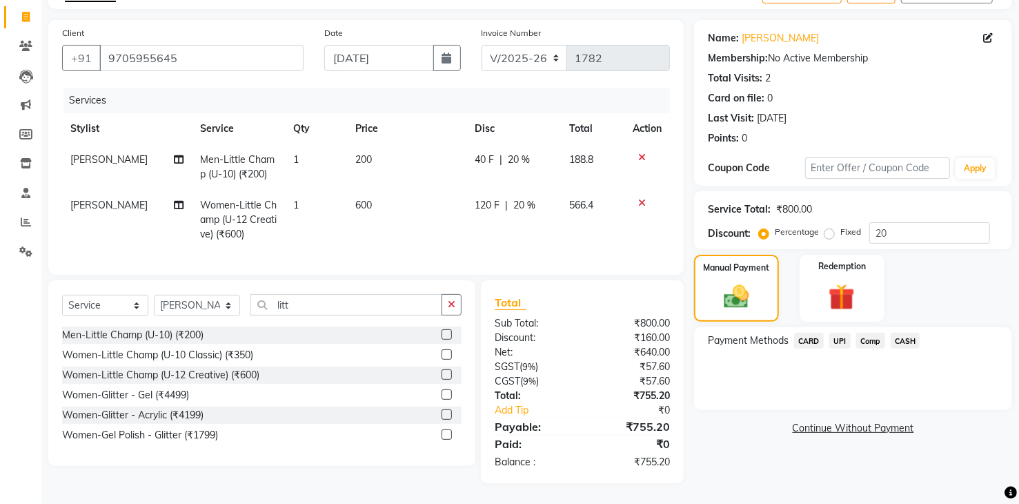
click at [807, 333] on span "CARD" at bounding box center [809, 341] width 30 height 16
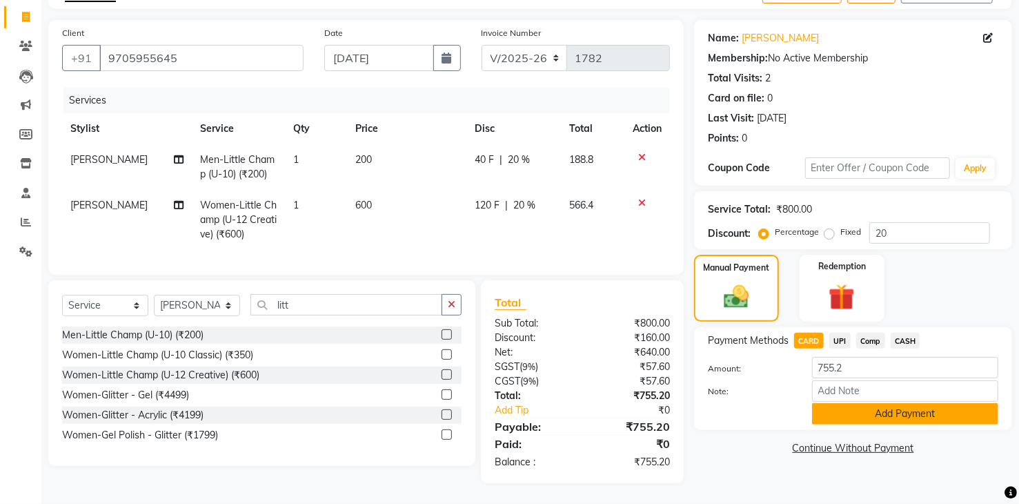
click at [880, 403] on button "Add Payment" at bounding box center [905, 413] width 186 height 21
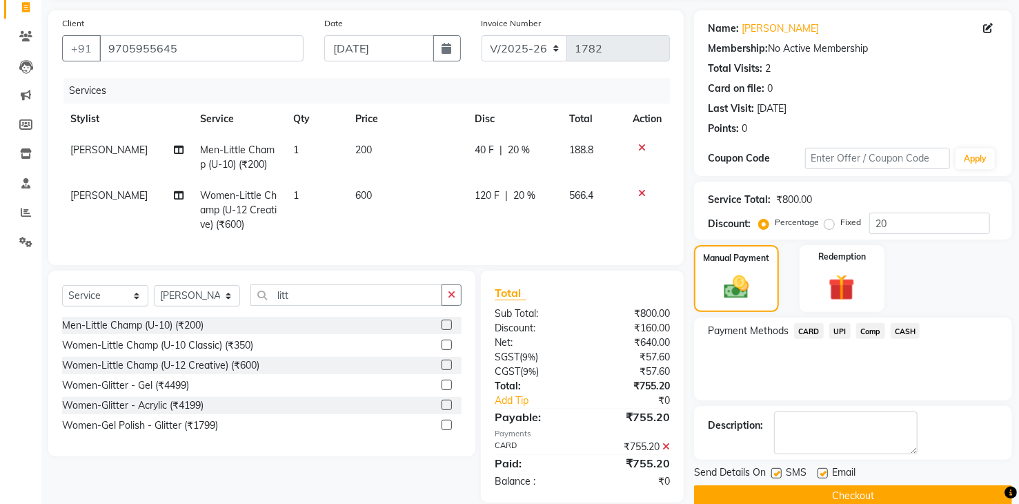
click at [810, 495] on button "Checkout" at bounding box center [853, 495] width 318 height 21
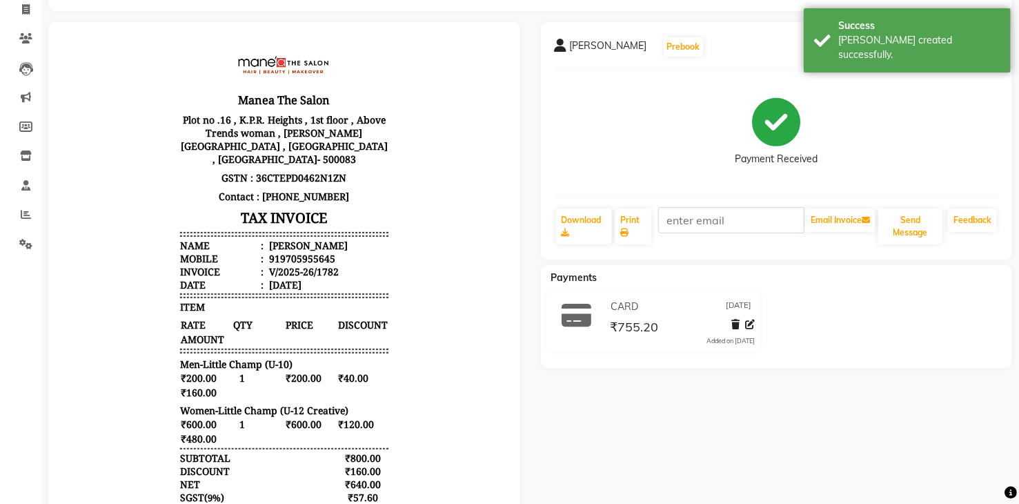
scroll to position [230, 0]
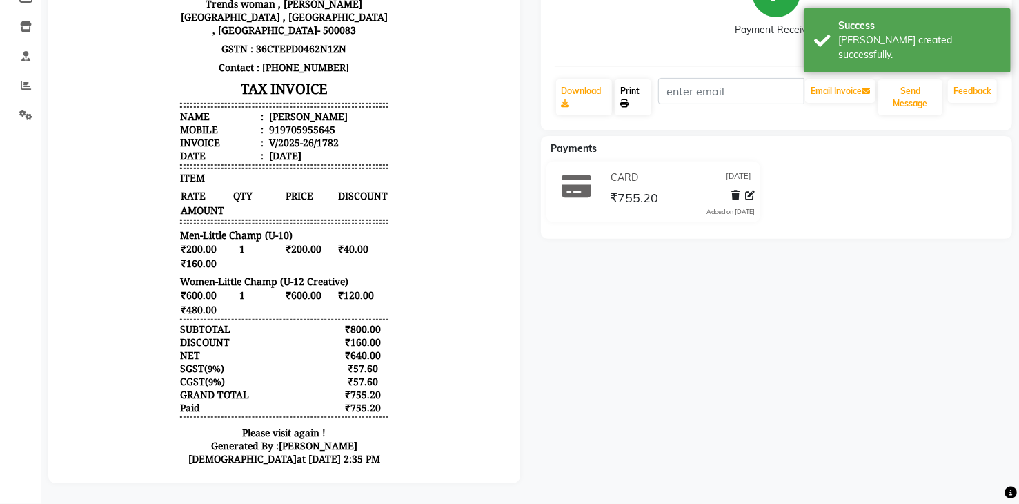
click at [638, 79] on link "Print" at bounding box center [633, 97] width 37 height 36
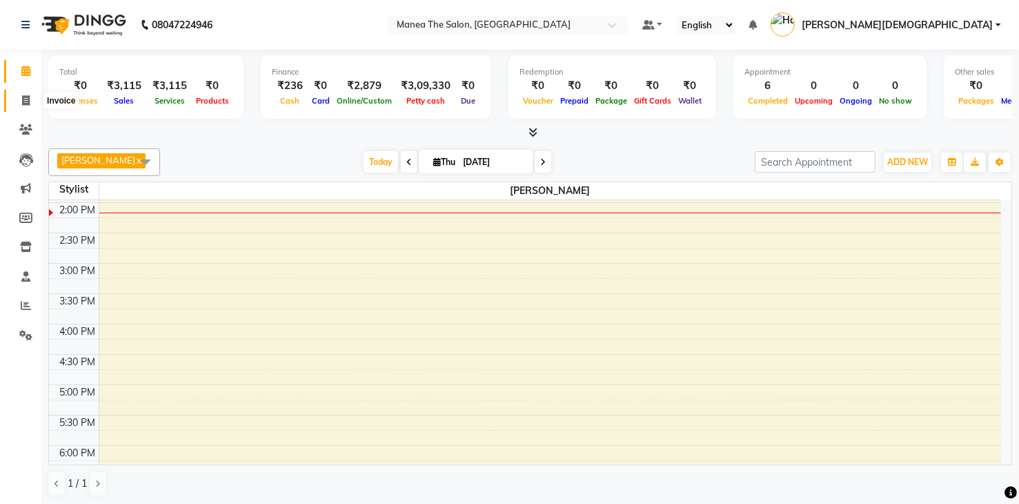
click at [31, 99] on span at bounding box center [26, 101] width 24 height 16
select select "5481"
select select "service"
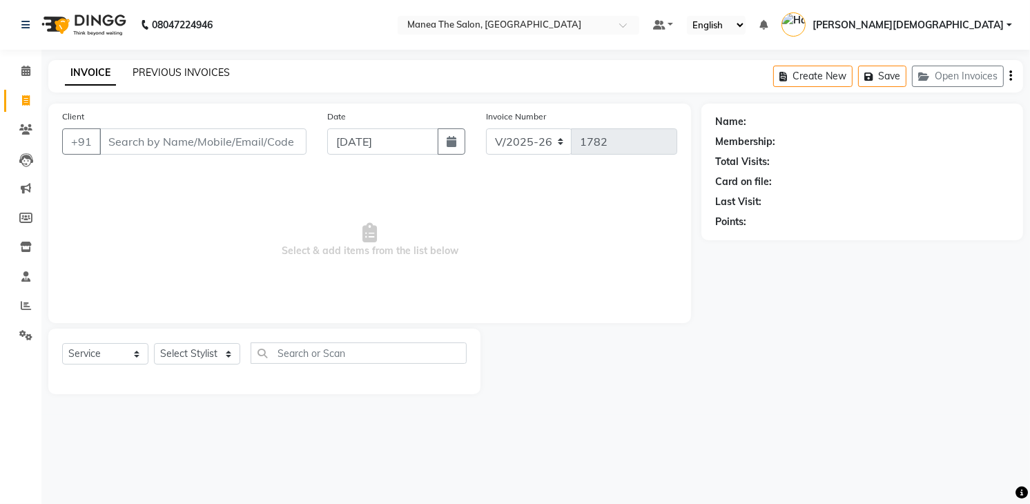
click at [152, 75] on link "PREVIOUS INVOICES" at bounding box center [181, 72] width 97 height 12
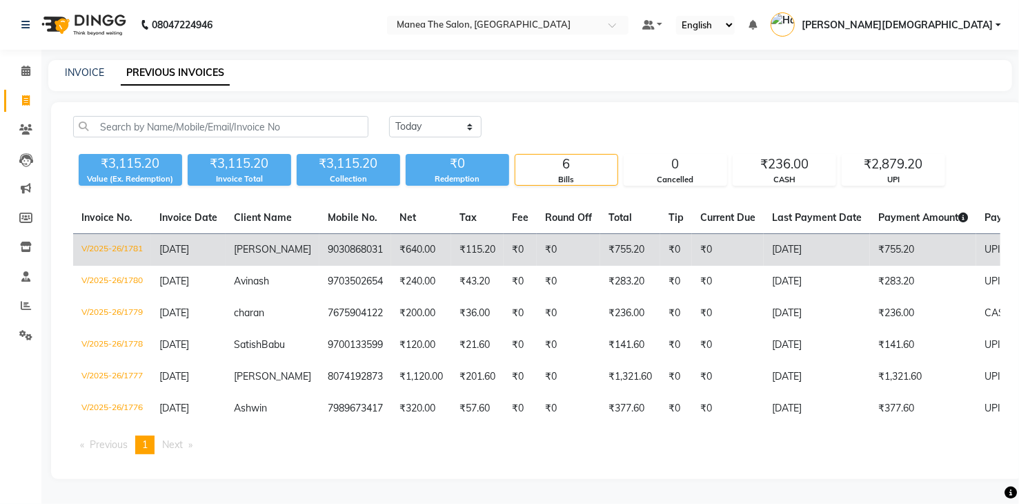
scroll to position [6, 0]
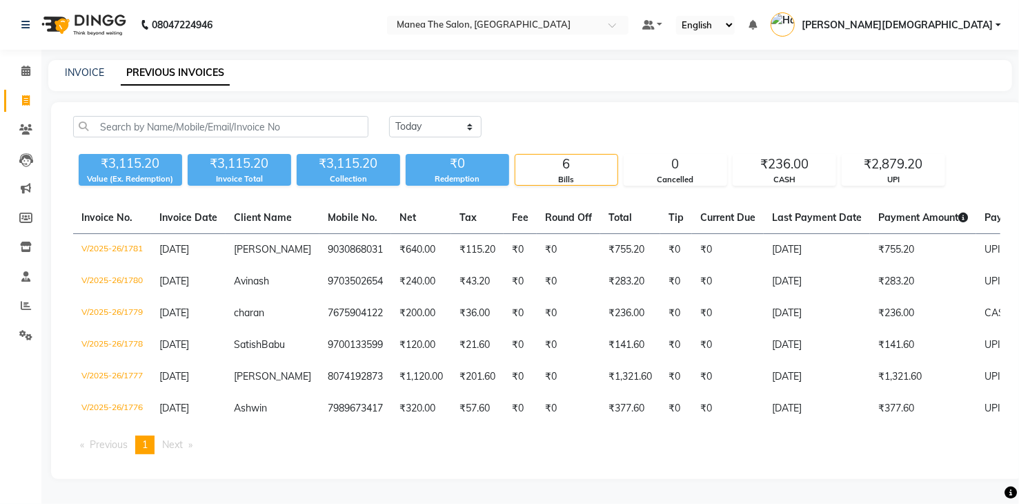
click at [175, 449] on span "Next page" at bounding box center [172, 444] width 21 height 12
click at [18, 70] on span at bounding box center [26, 71] width 24 height 16
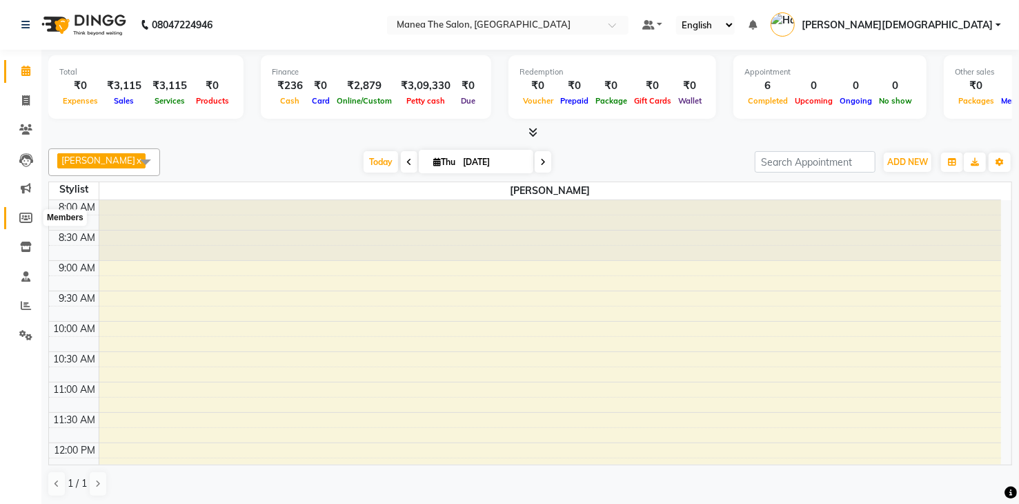
click at [26, 221] on icon at bounding box center [25, 218] width 13 height 10
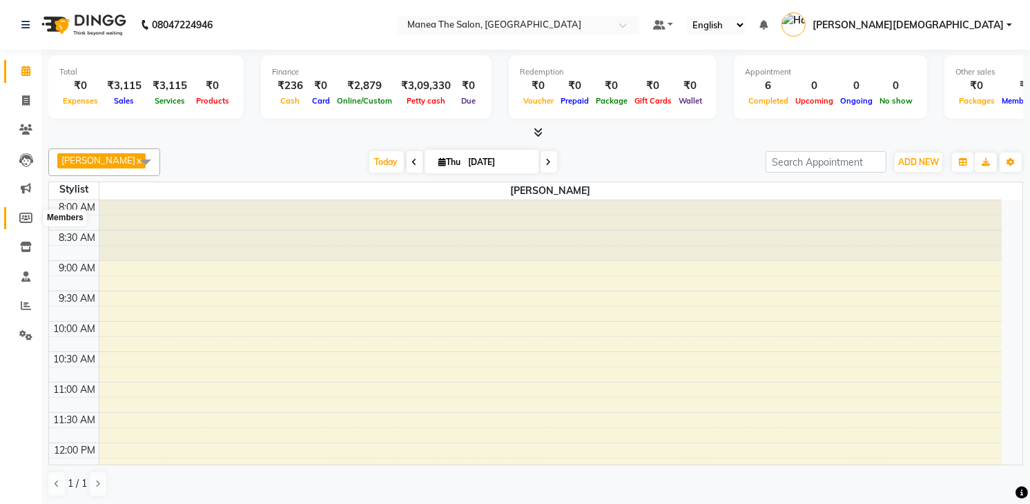
select select
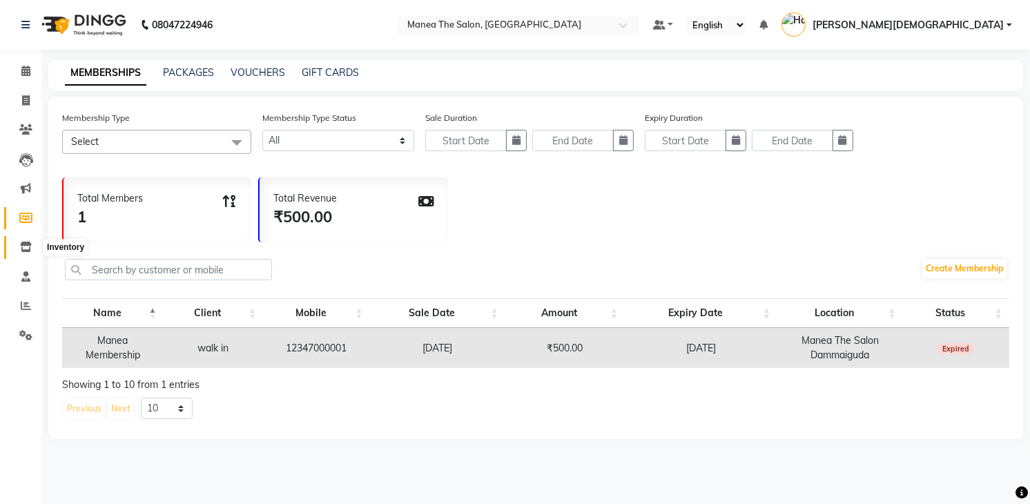
click at [28, 244] on icon at bounding box center [26, 247] width 12 height 10
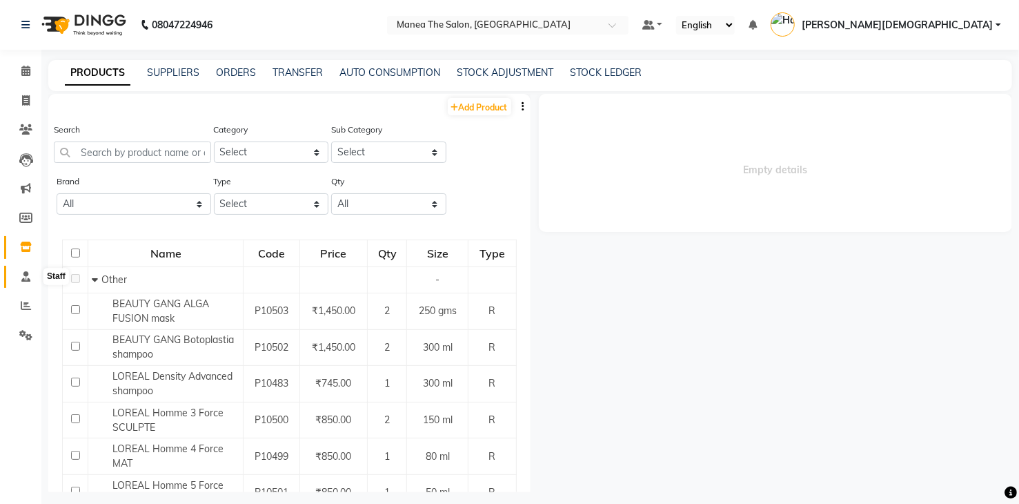
click at [24, 271] on icon at bounding box center [25, 276] width 9 height 10
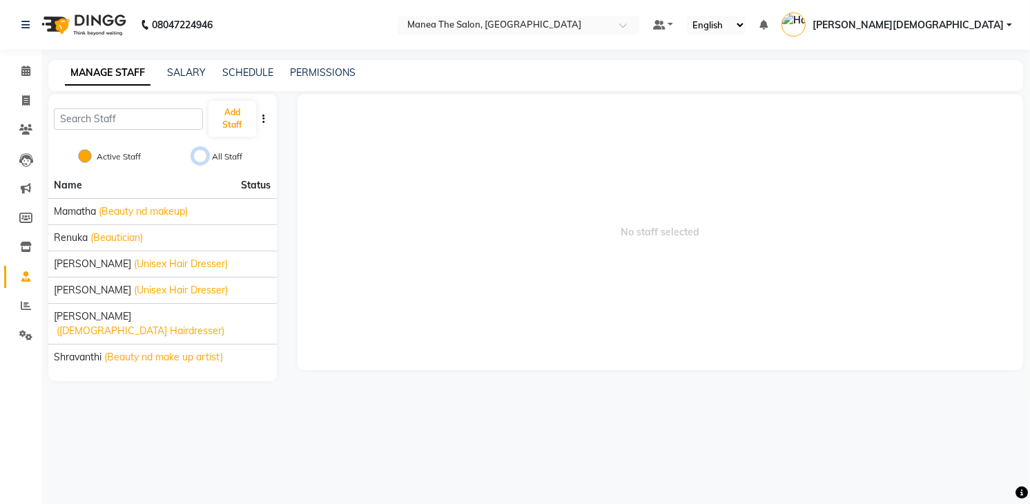
click at [203, 153] on input "All Staff" at bounding box center [200, 156] width 14 height 14
radio input "true"
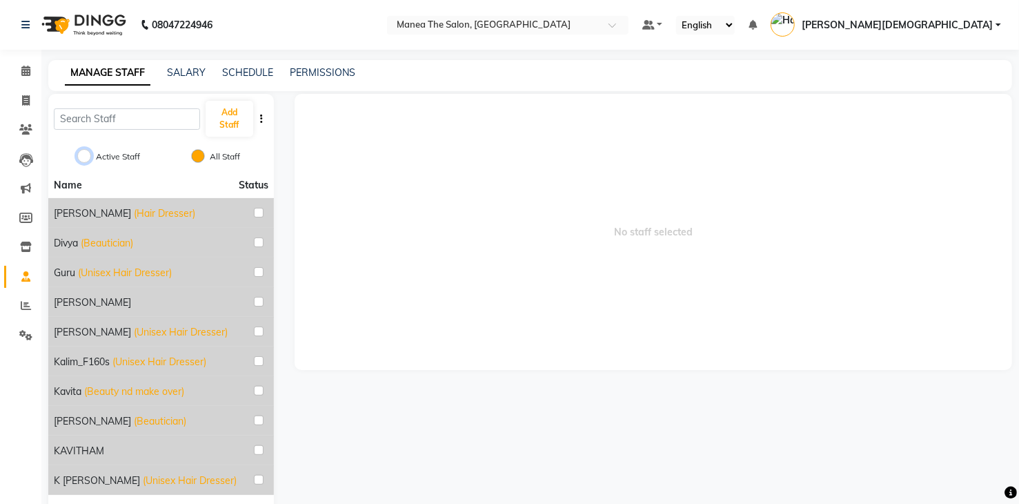
click at [85, 157] on input "Active Staff" at bounding box center [84, 156] width 14 height 14
radio input "true"
radio input "false"
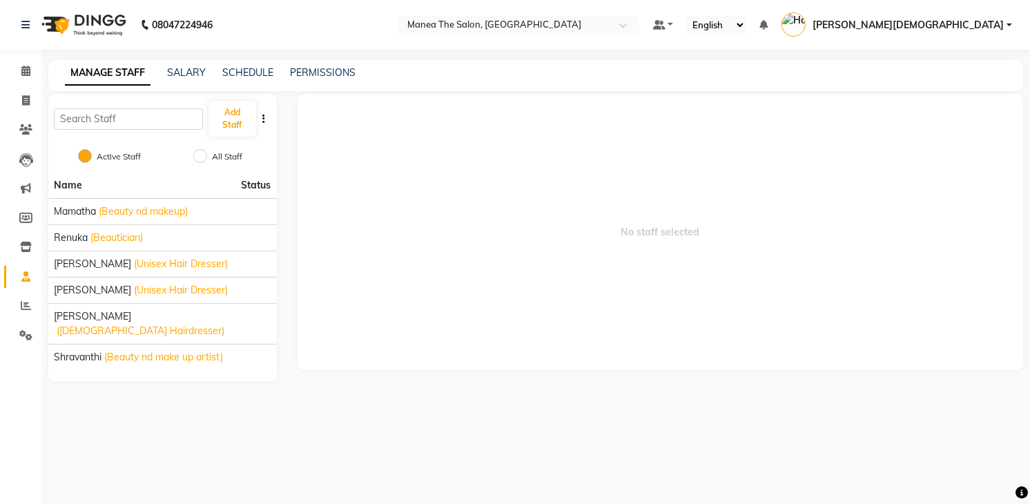
click at [12, 375] on div "Calendar Invoice Clients Leads Marketing Members Inventory Staff Reports Settin…" at bounding box center [93, 261] width 186 height 444
drag, startPoint x: 253, startPoint y: 476, endPoint x: 621, endPoint y: 464, distance: 368.7
click at [621, 464] on div "08047224946 Select Location × Manea The Salon, Dammaiguda Default Panel My Pane…" at bounding box center [515, 252] width 1030 height 504
click at [24, 103] on icon at bounding box center [26, 100] width 8 height 10
select select "service"
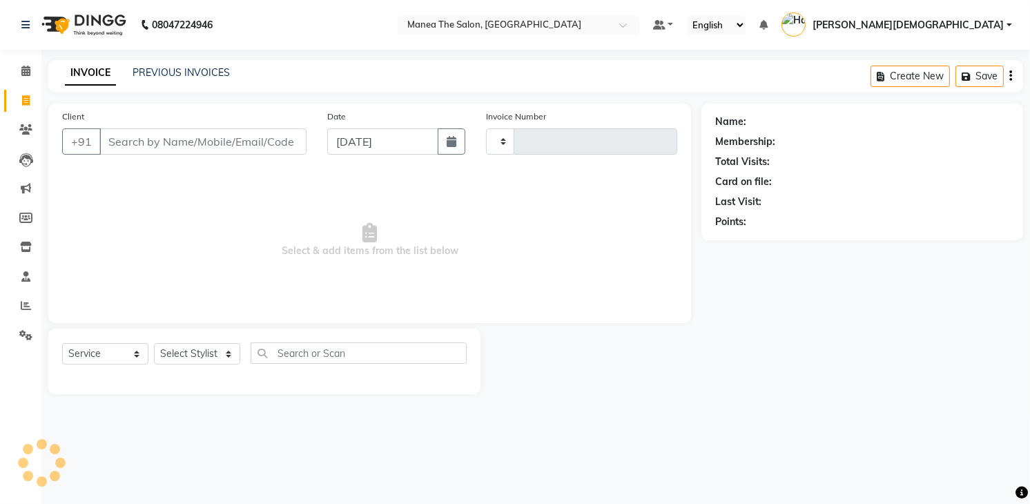
type input "1783"
select select "5481"
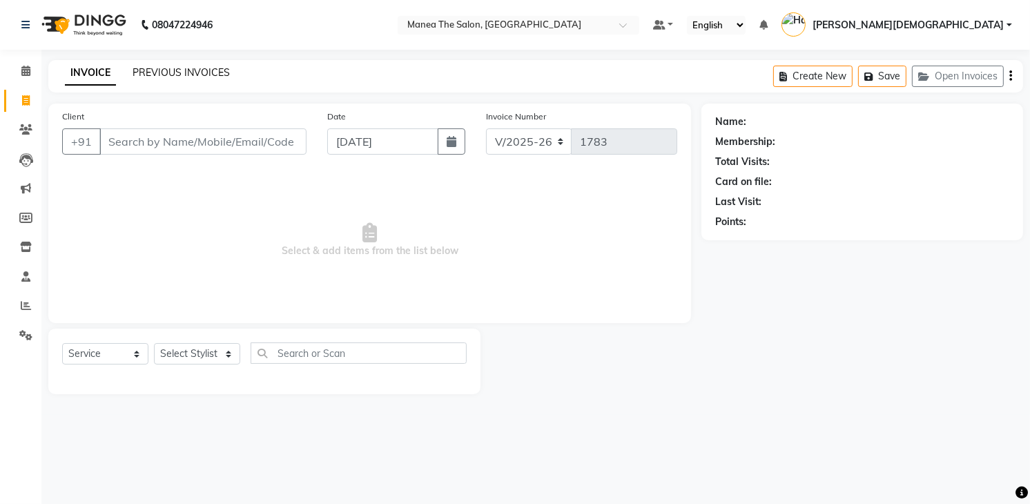
click at [190, 75] on link "PREVIOUS INVOICES" at bounding box center [181, 72] width 97 height 12
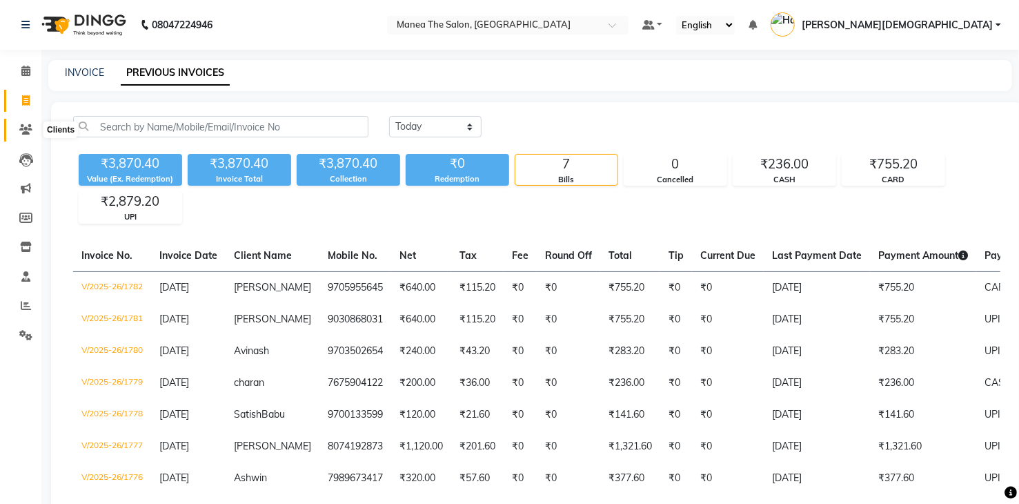
click at [21, 135] on icon at bounding box center [25, 129] width 13 height 10
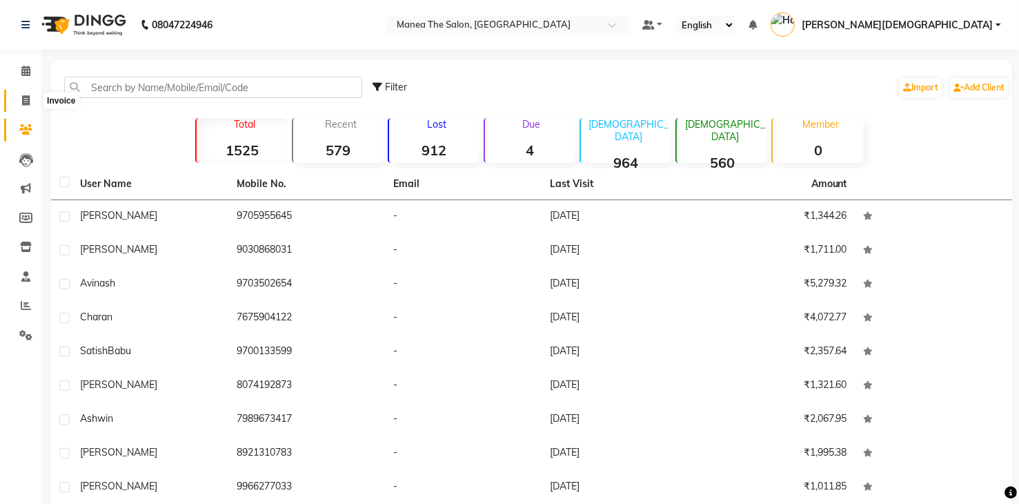
click at [19, 95] on span at bounding box center [26, 101] width 24 height 16
select select "service"
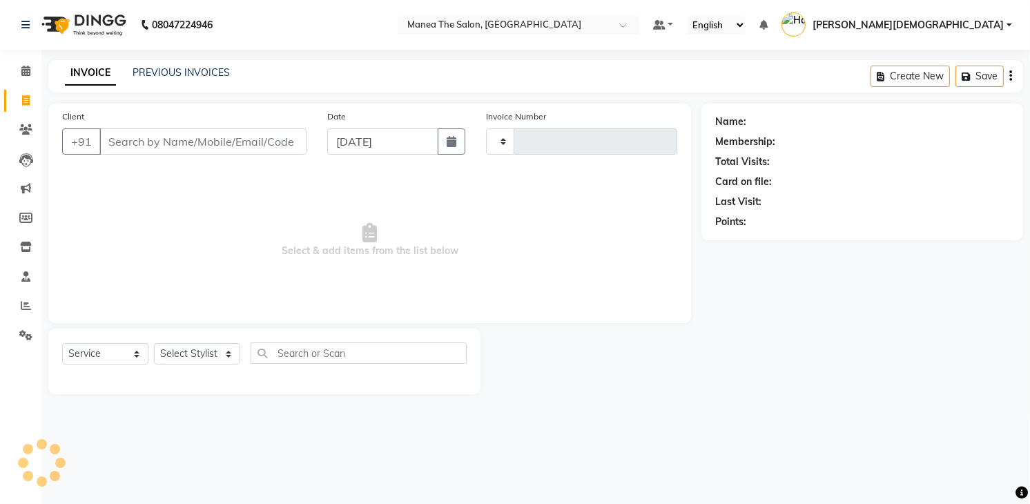
type input "1783"
select select "5481"
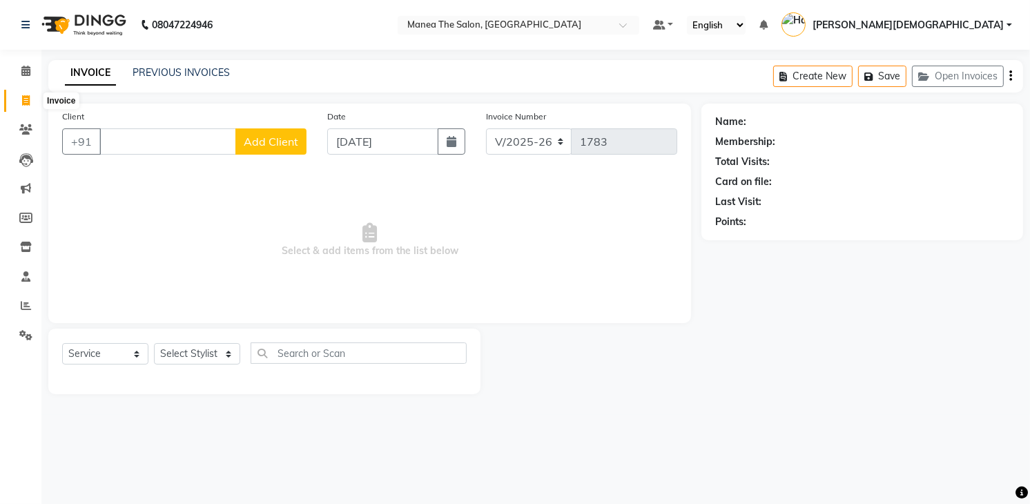
click at [32, 102] on span at bounding box center [26, 101] width 24 height 16
select select "service"
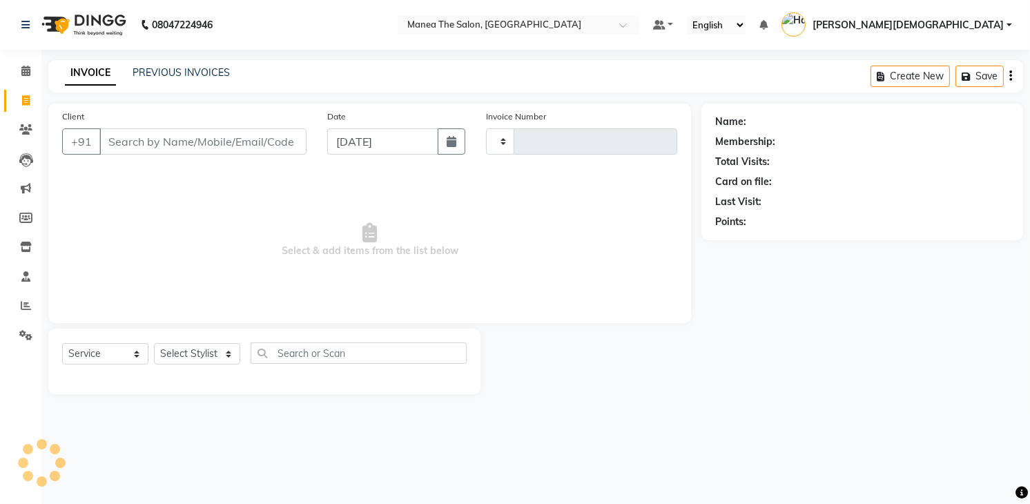
type input "1783"
select select "5481"
